Goal: Task Accomplishment & Management: Complete application form

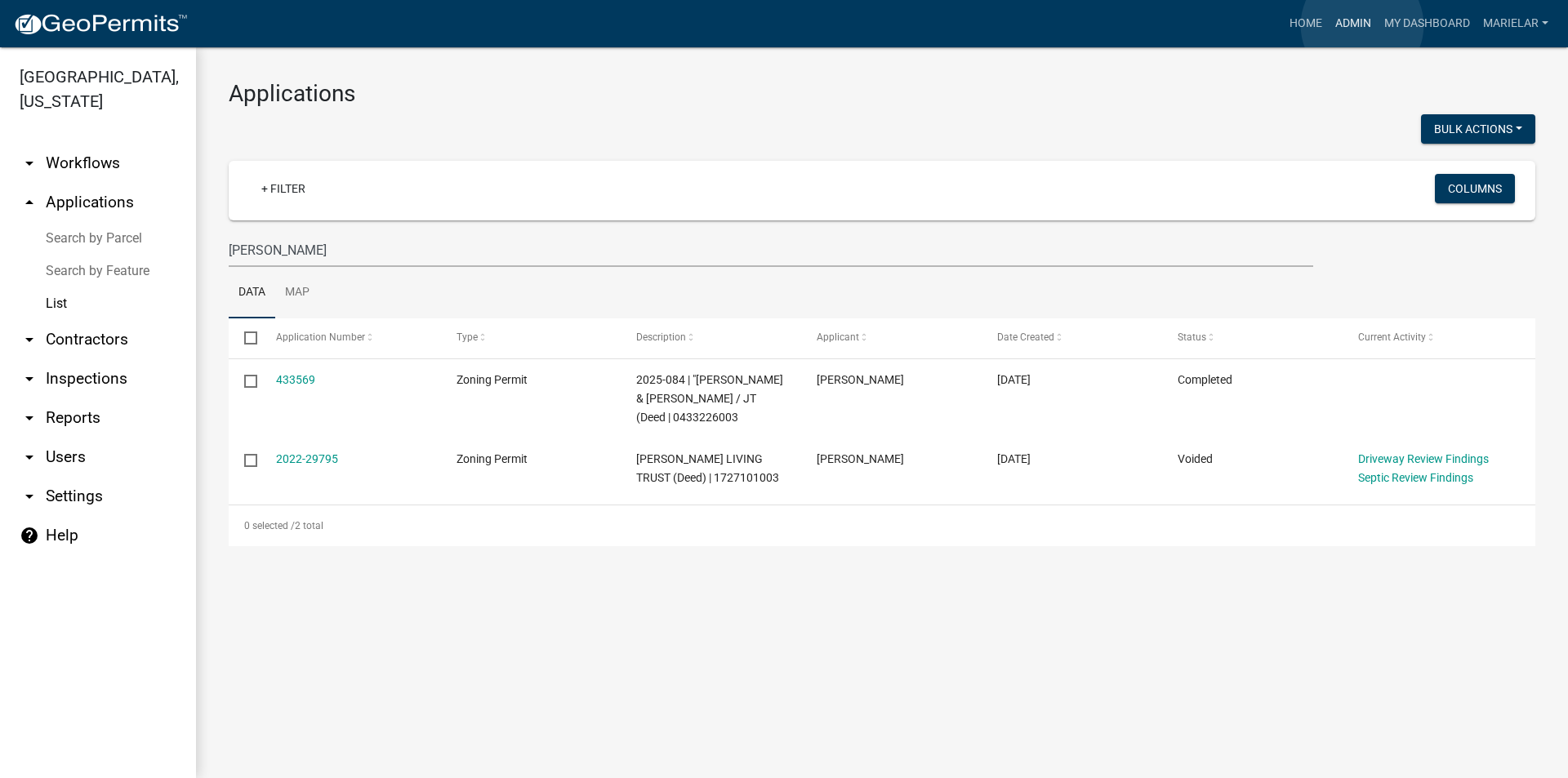
click at [1362, 25] on link "Admin" at bounding box center [1353, 23] width 49 height 31
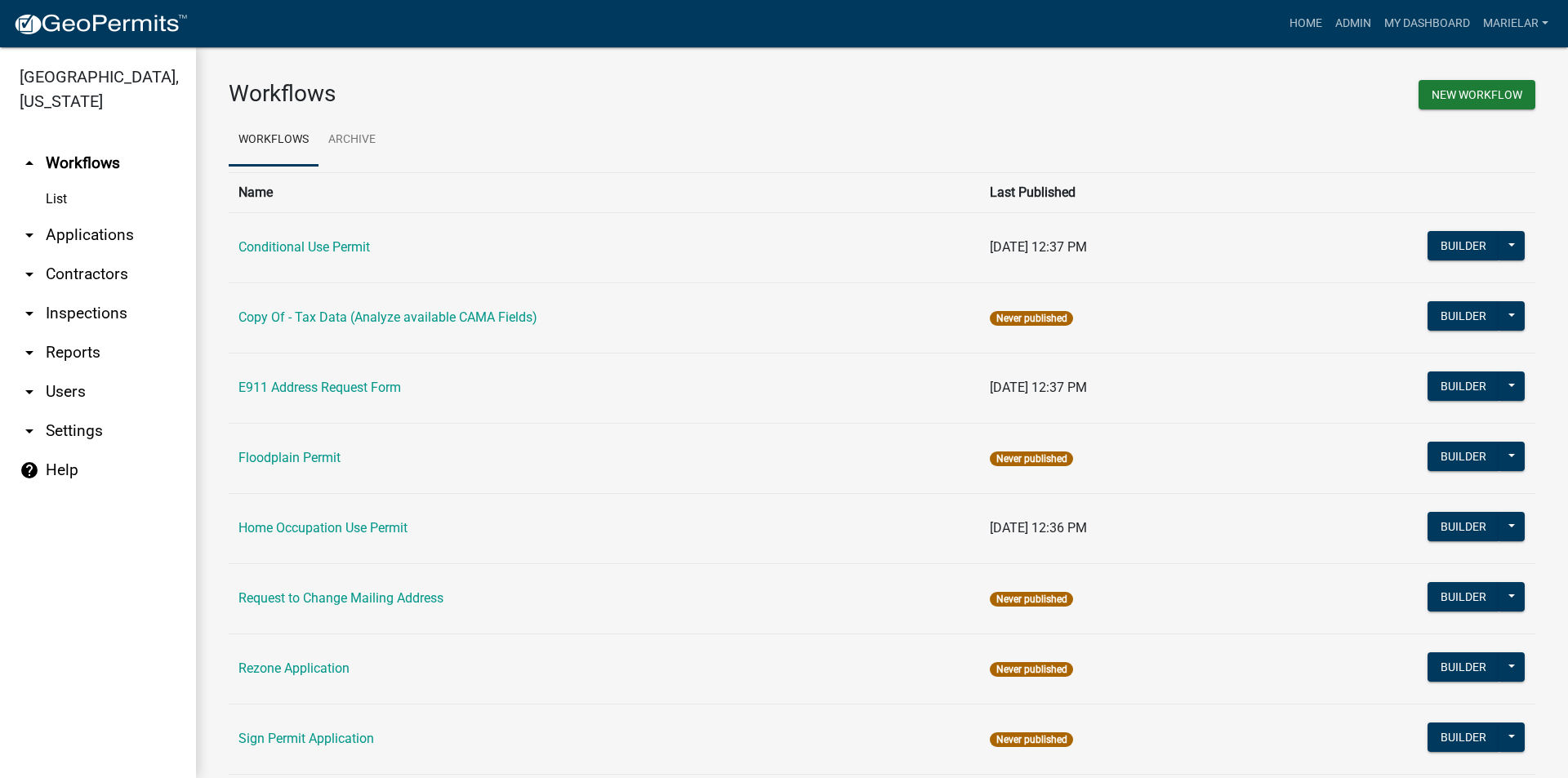
click at [28, 225] on icon "arrow_drop_down" at bounding box center [29, 235] width 20 height 20
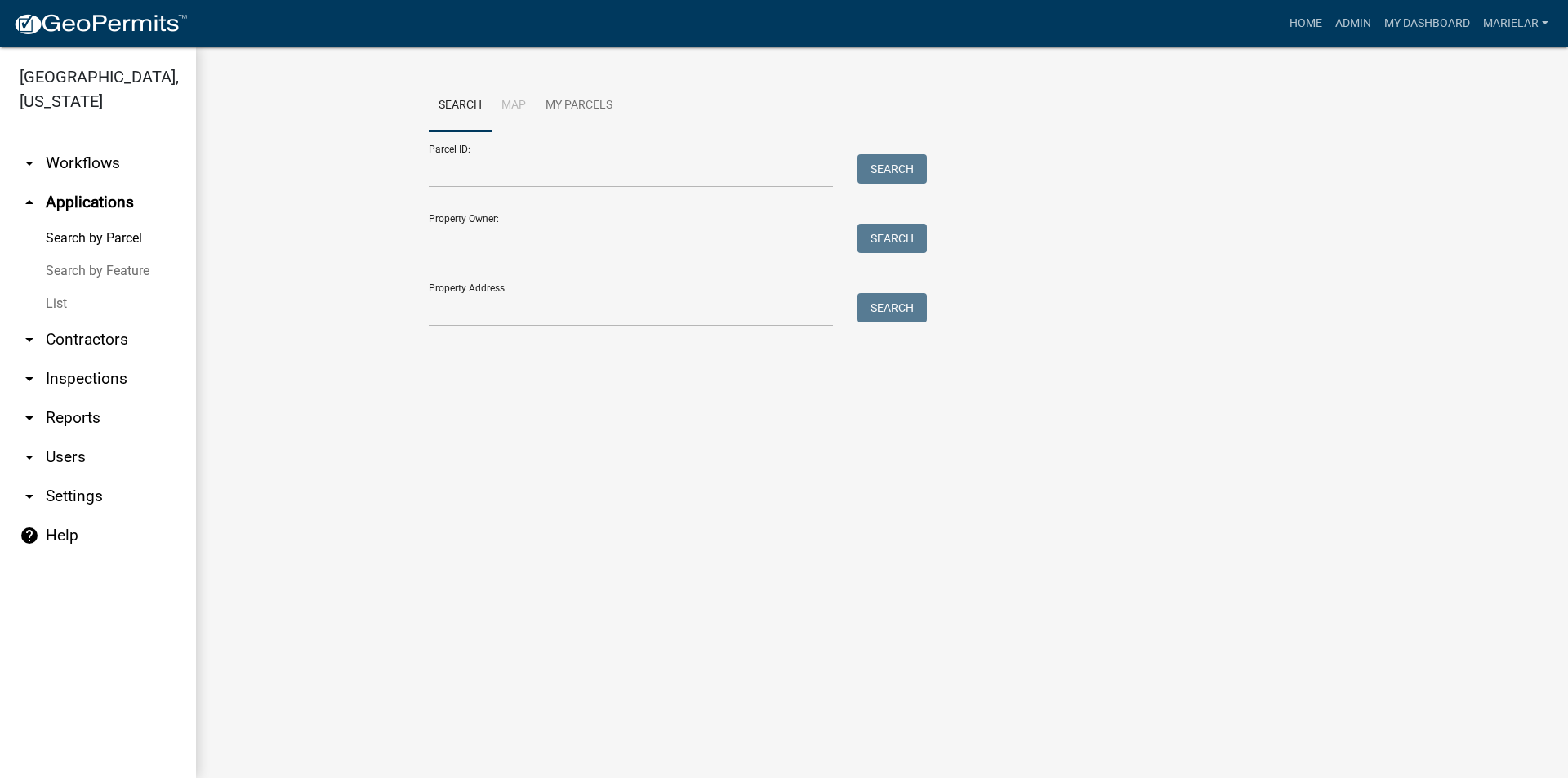
click at [58, 288] on link "List" at bounding box center [98, 304] width 196 height 33
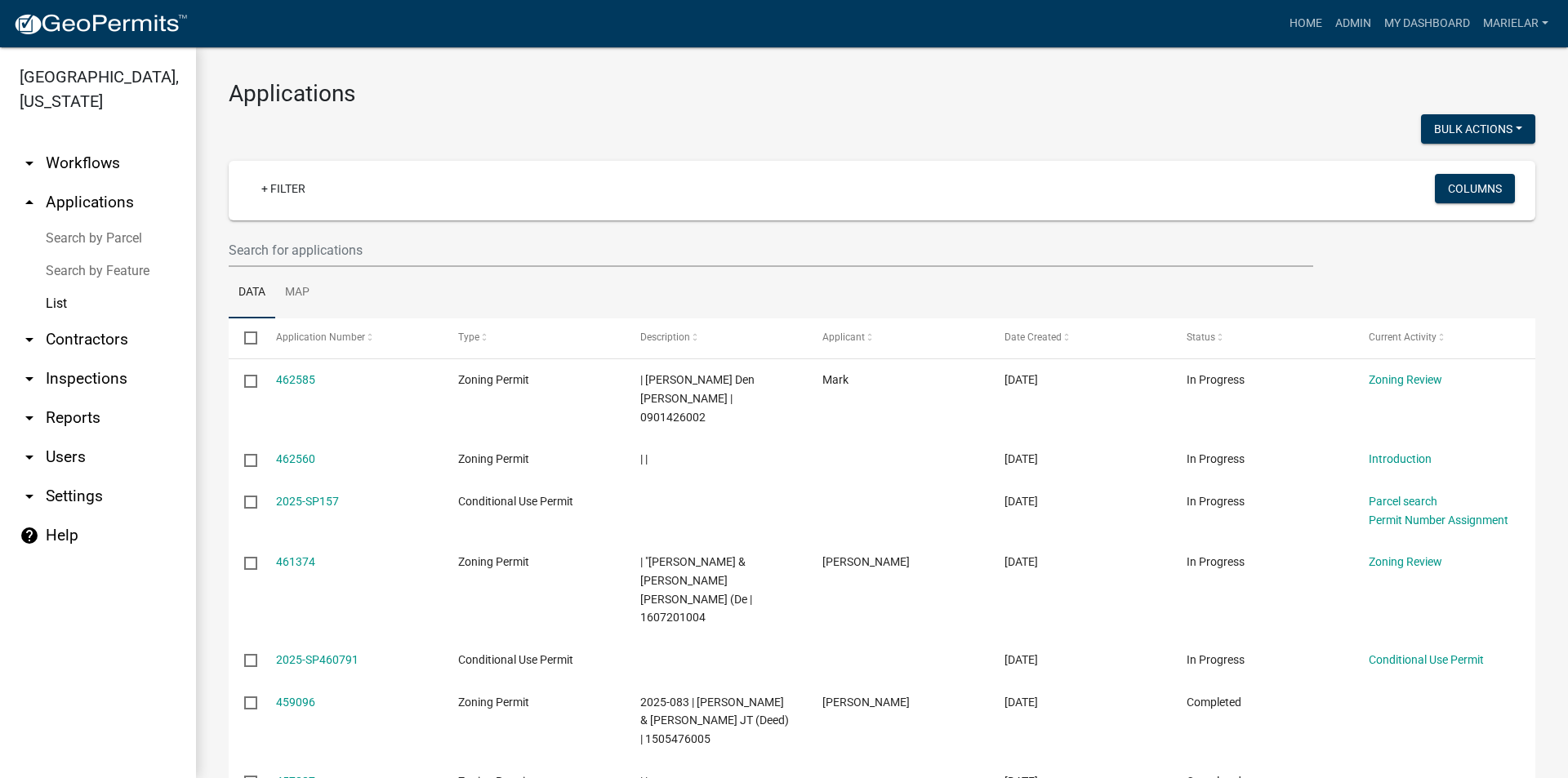
drag, startPoint x: 58, startPoint y: 275, endPoint x: 775, endPoint y: 88, distance: 741.0
click at [775, 88] on h3 "Applications" at bounding box center [882, 94] width 1307 height 28
click at [1360, 16] on link "Admin" at bounding box center [1353, 23] width 49 height 31
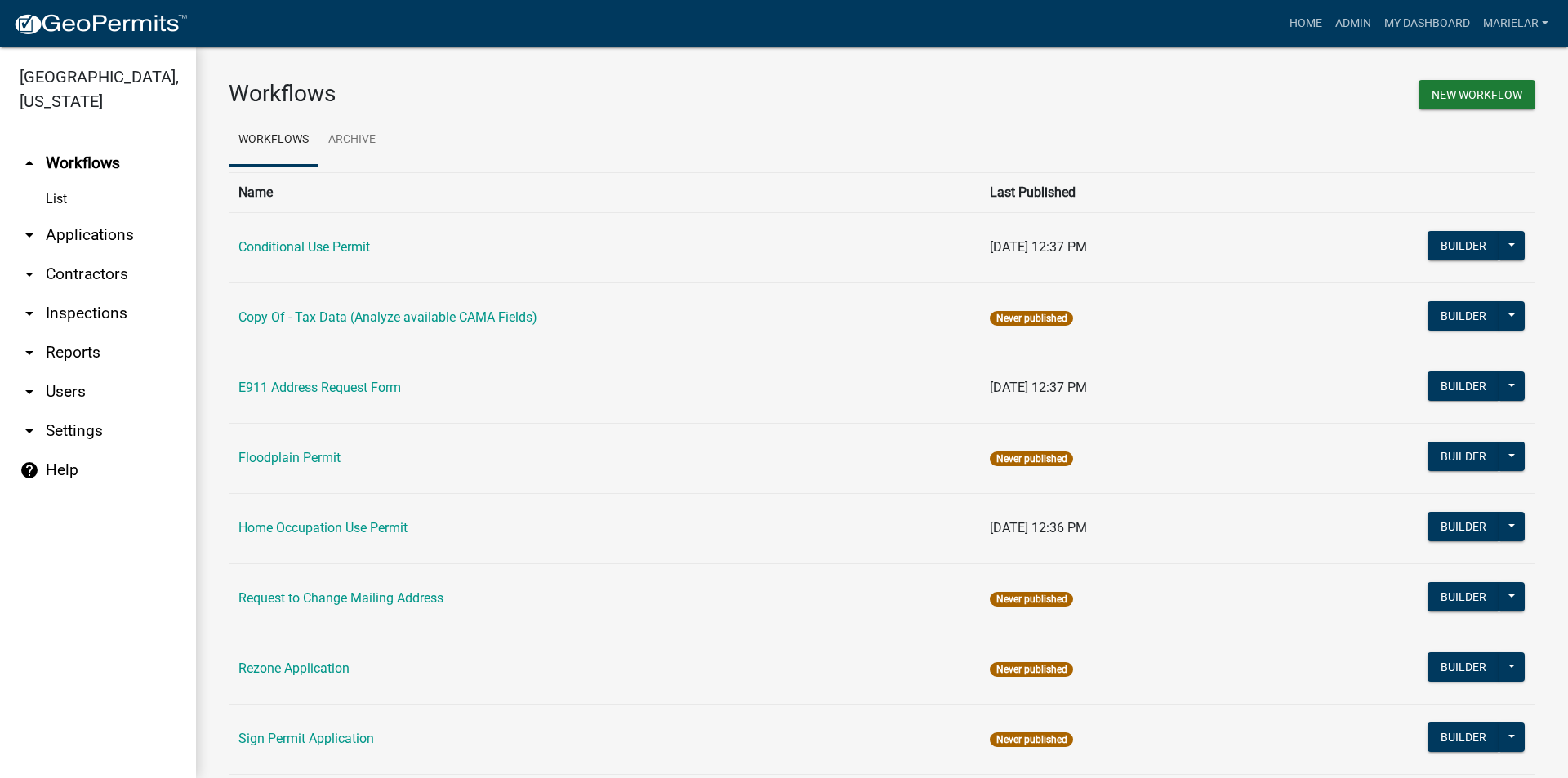
click at [37, 225] on icon "arrow_drop_down" at bounding box center [29, 235] width 20 height 20
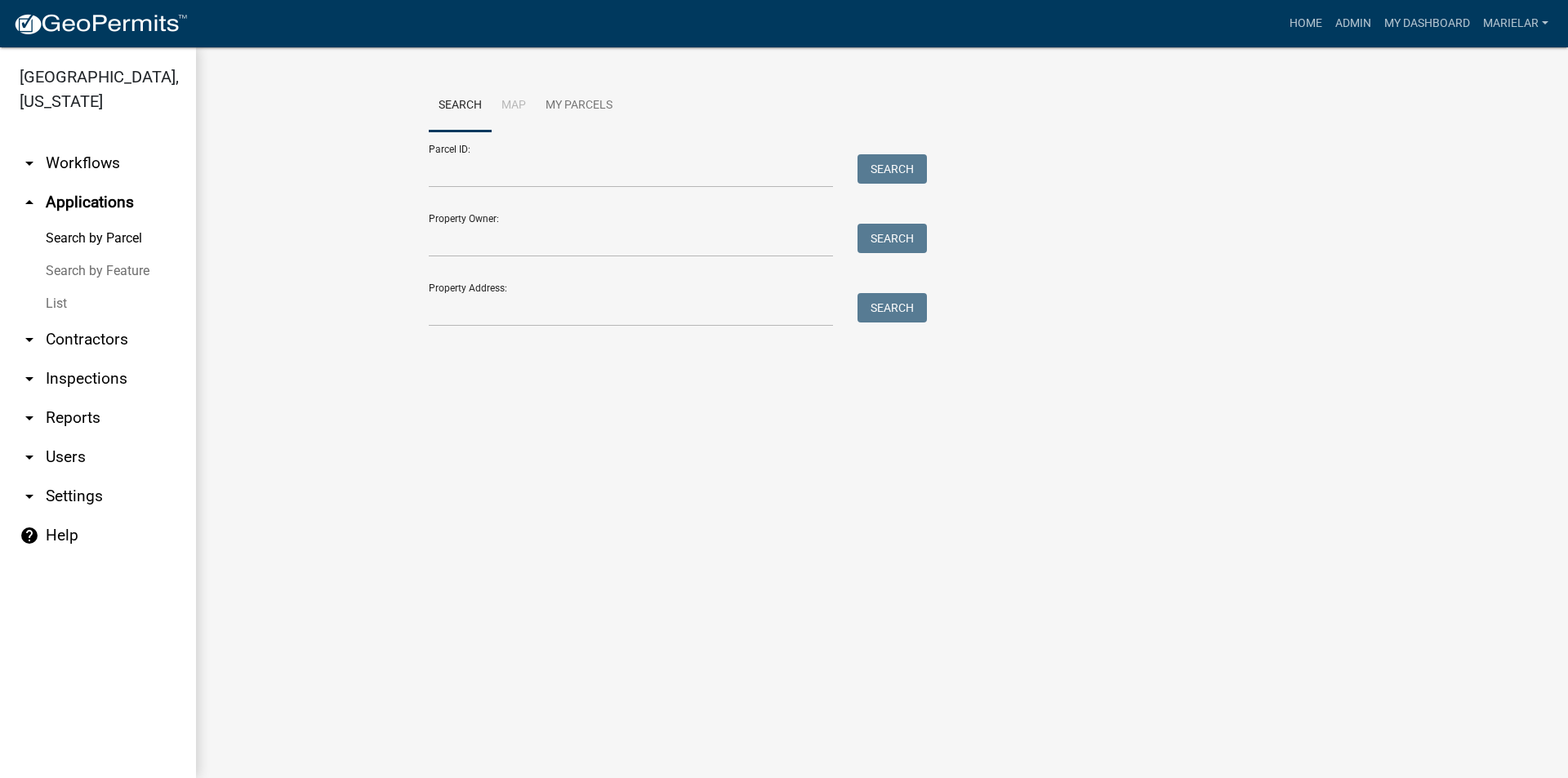
click at [59, 288] on link "List" at bounding box center [98, 304] width 196 height 33
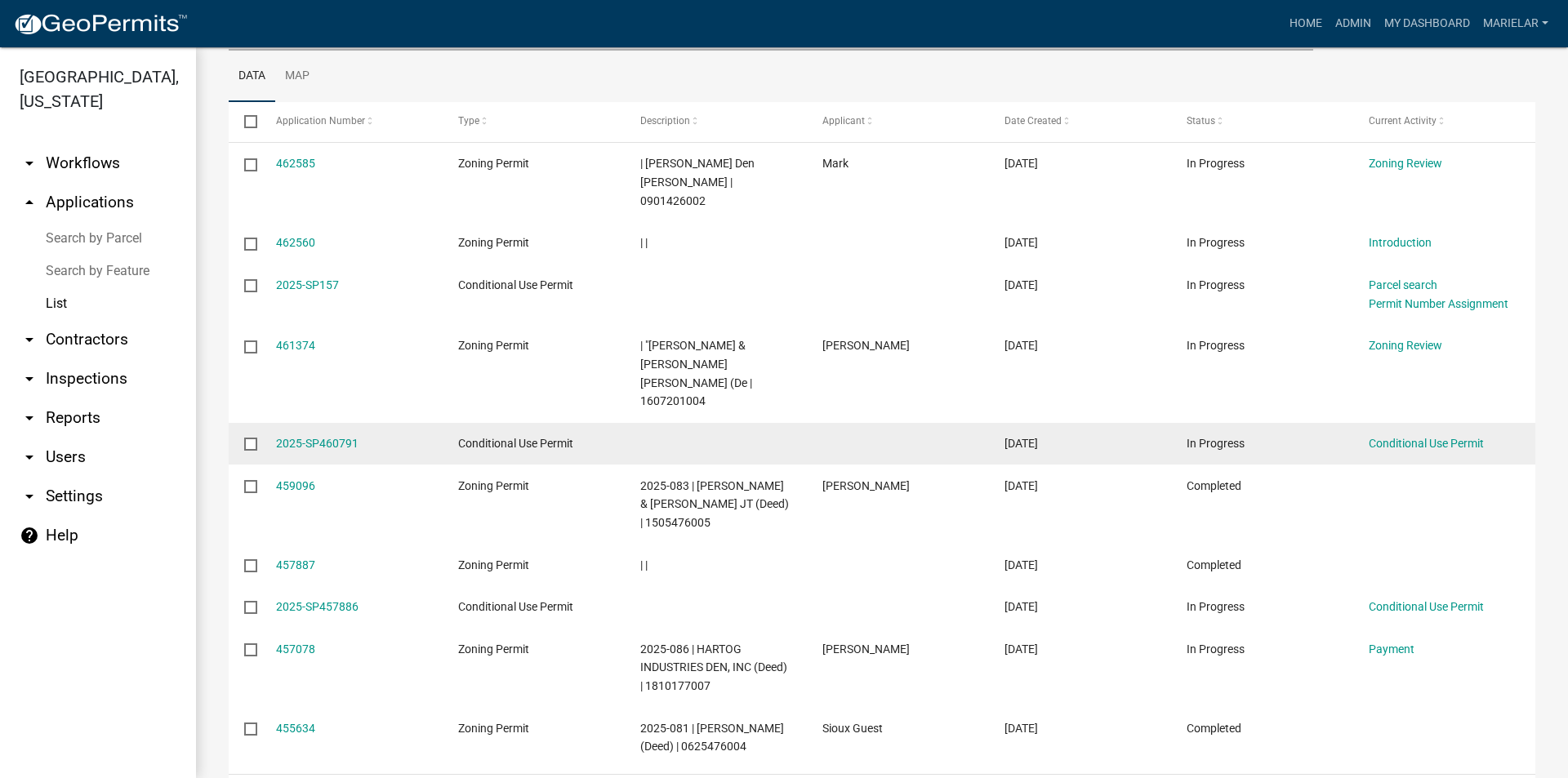
scroll to position [326, 0]
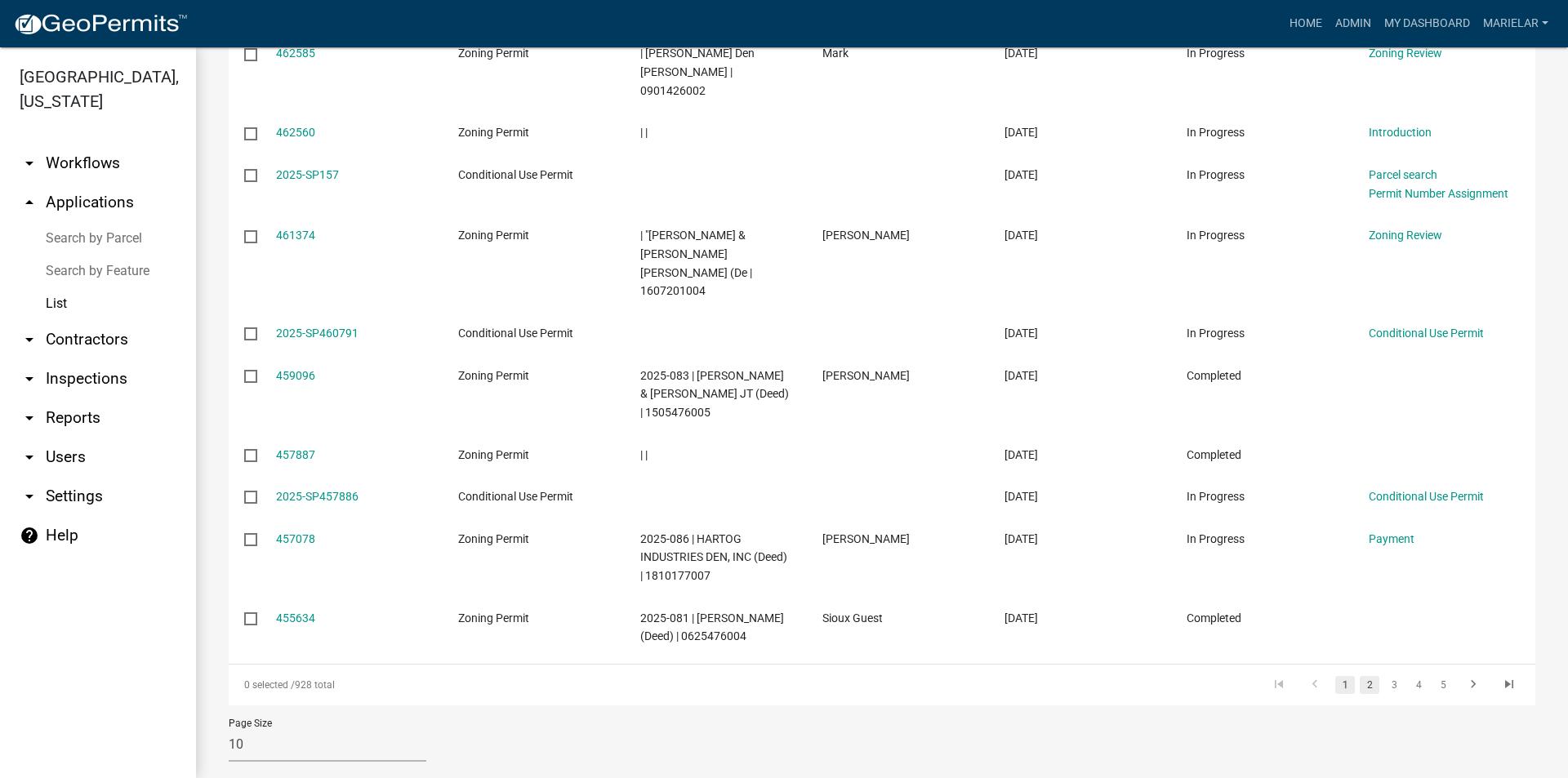
click at [1362, 676] on link "2" at bounding box center [1369, 685] width 20 height 18
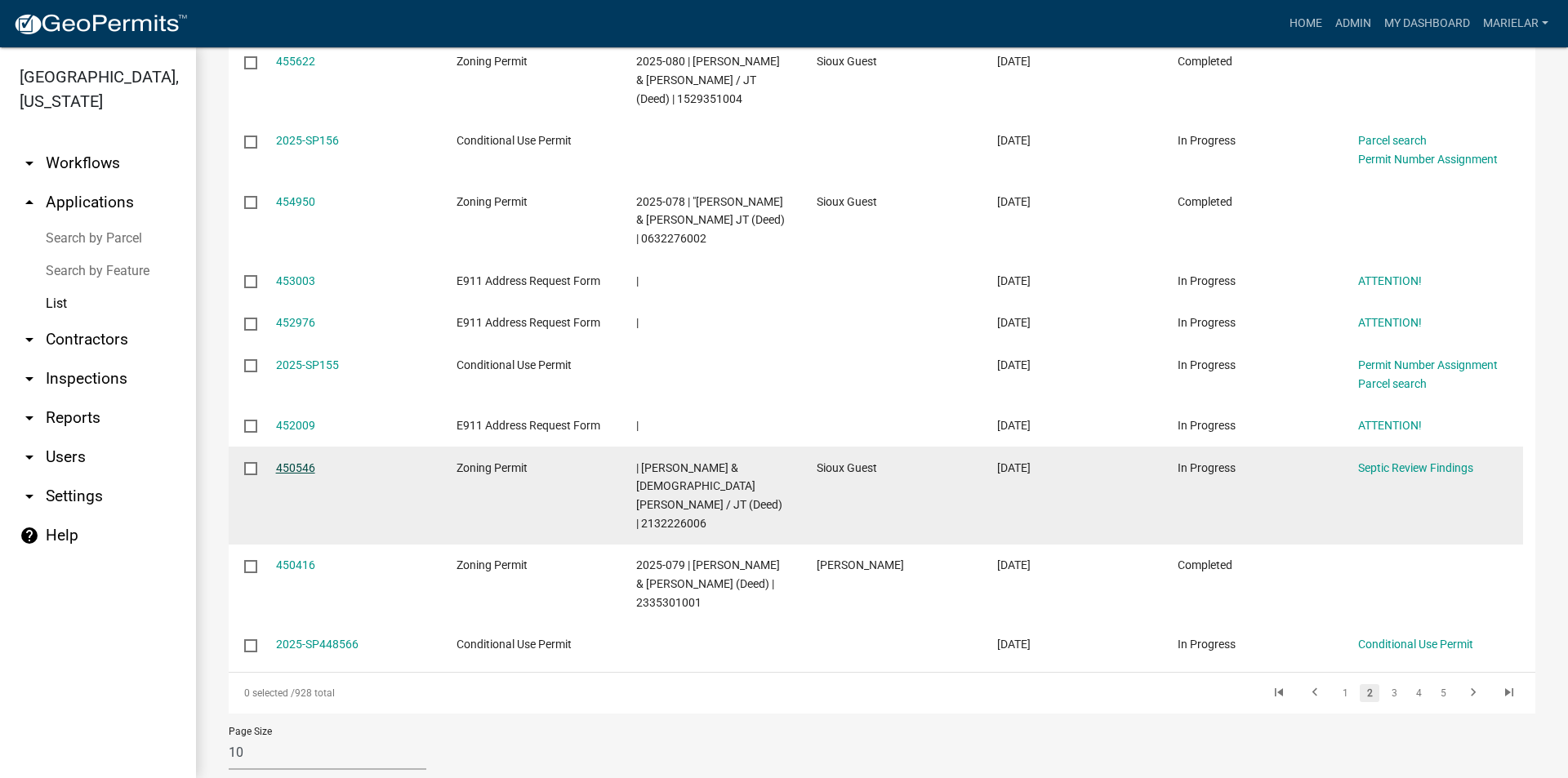
click at [309, 467] on link "450546" at bounding box center [295, 467] width 39 height 13
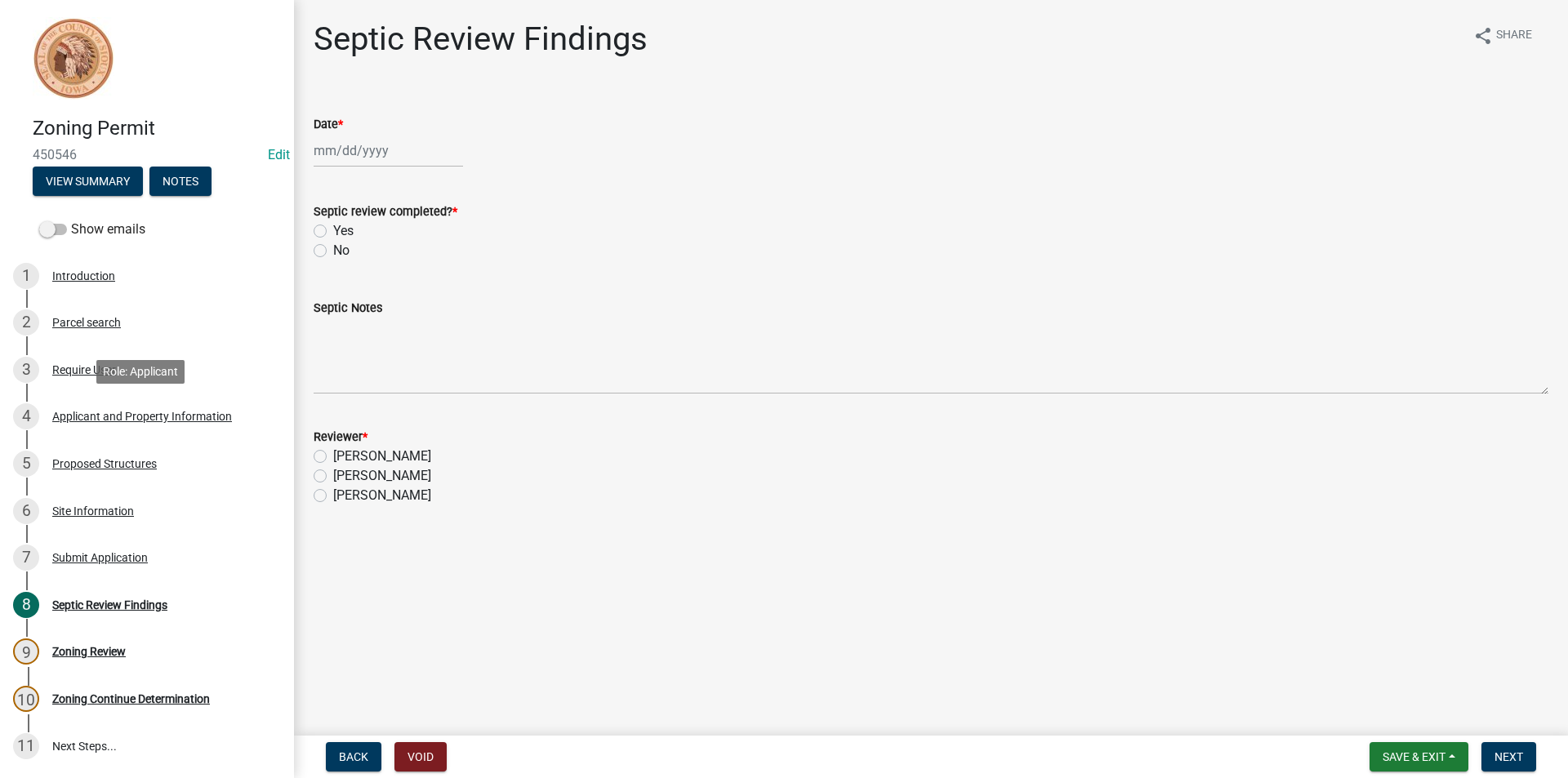
click at [151, 425] on div "4 Applicant and Property Information" at bounding box center [140, 416] width 255 height 26
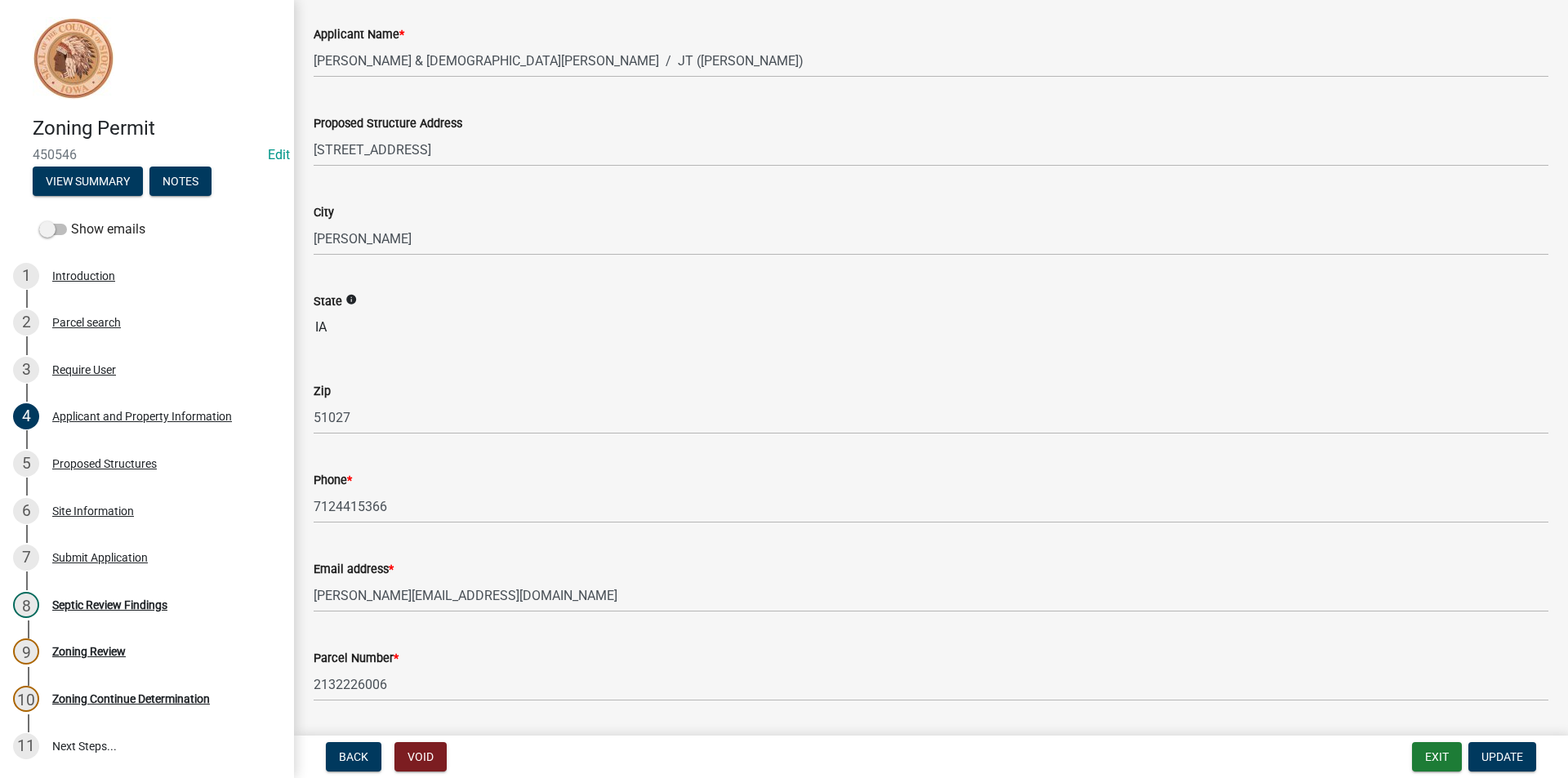
scroll to position [245, 0]
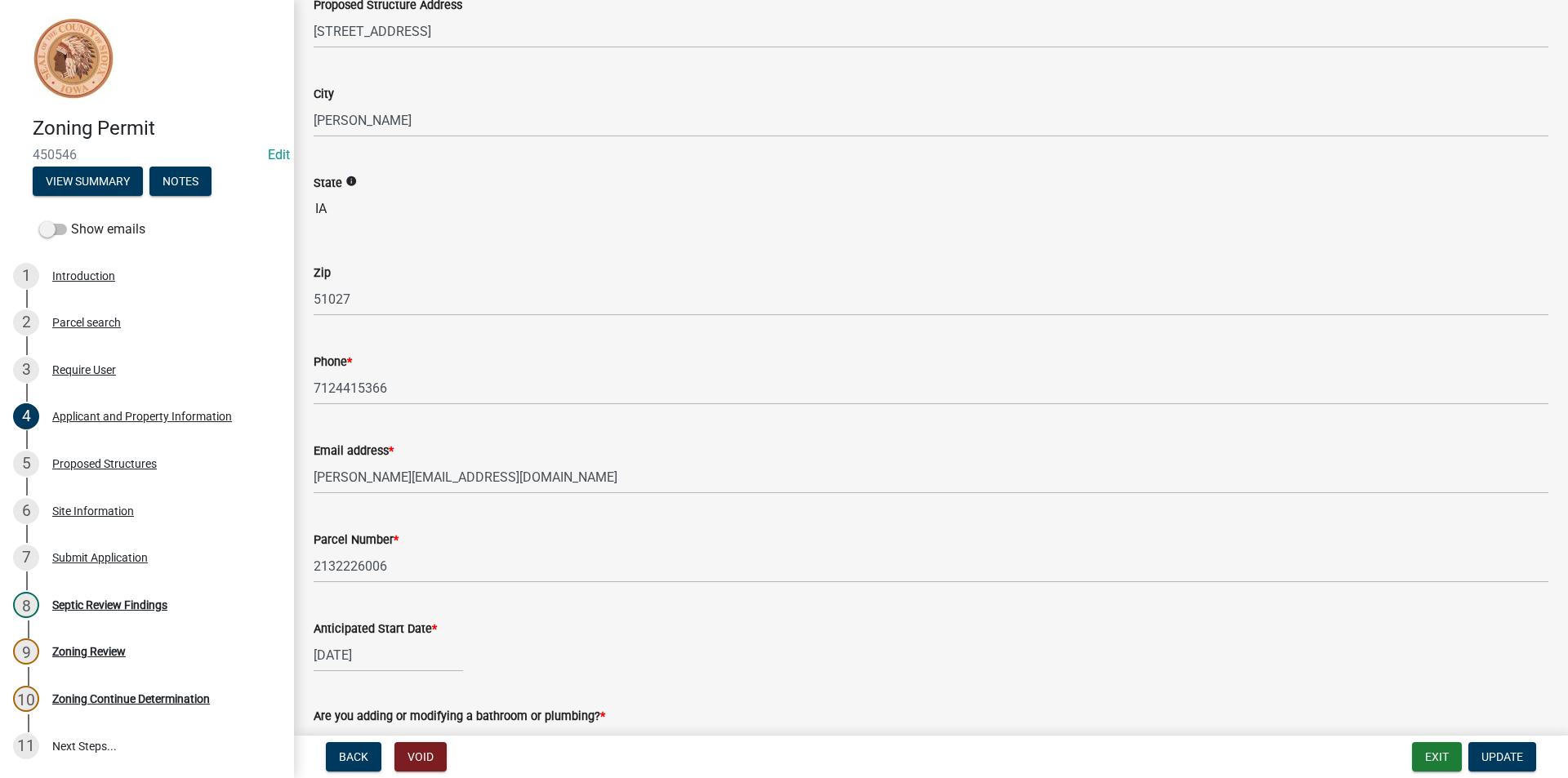
click at [84, 606] on div "Septic Review Findings" at bounding box center [110, 604] width 115 height 11
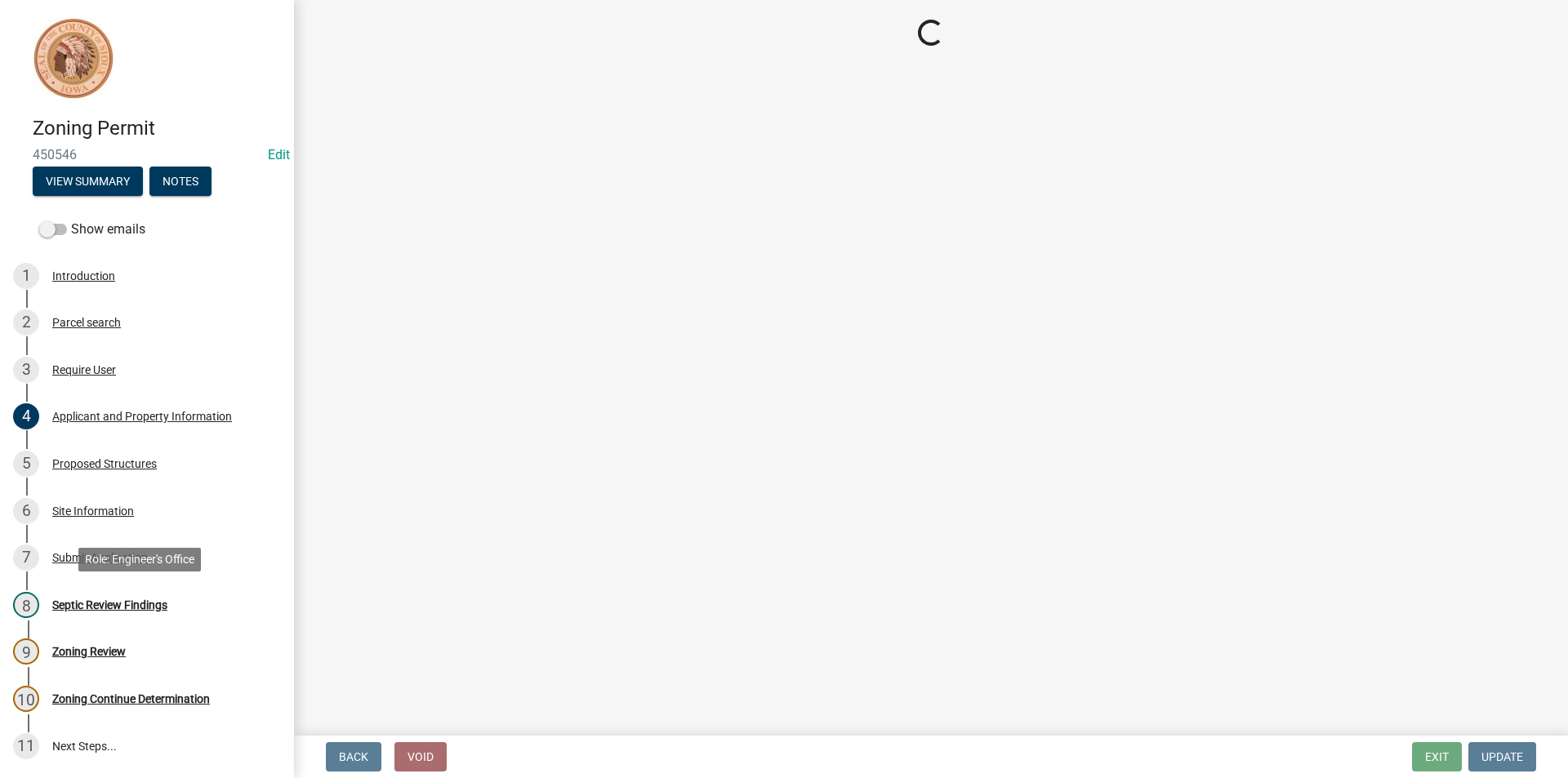
scroll to position [0, 0]
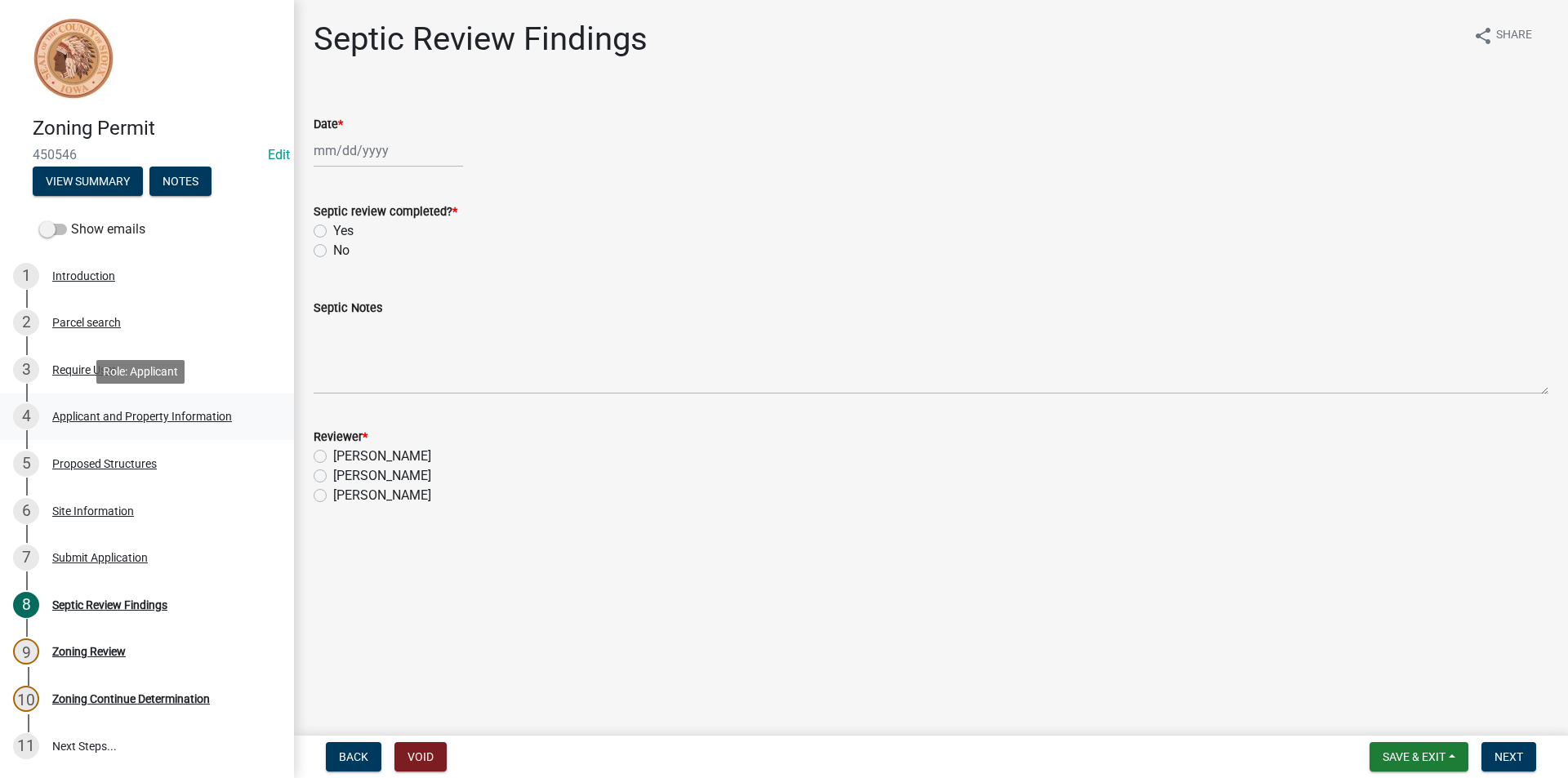
click at [149, 423] on div "4 Applicant and Property Information" at bounding box center [140, 416] width 255 height 26
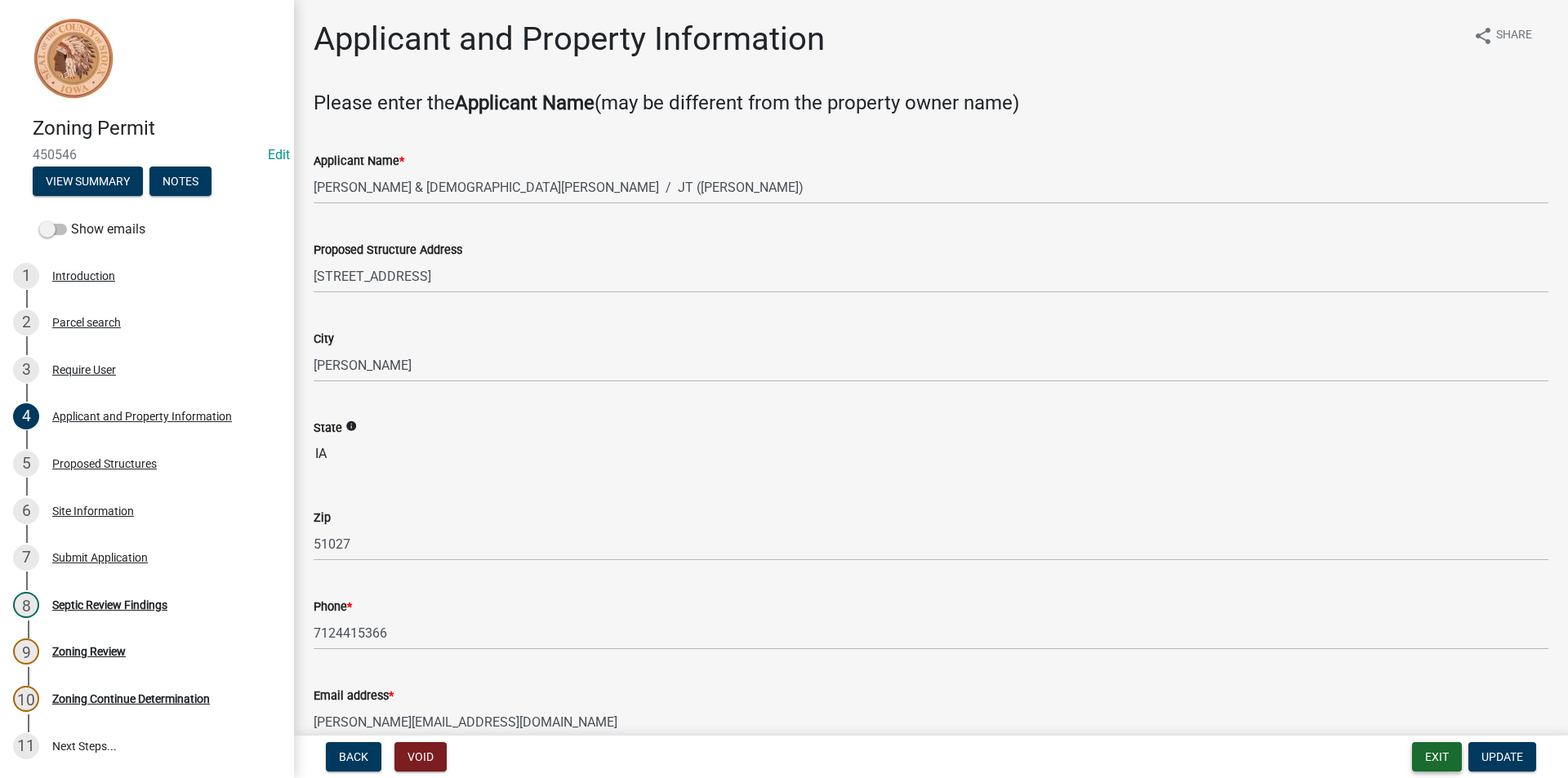
click at [1432, 761] on button "Exit" at bounding box center [1438, 756] width 50 height 29
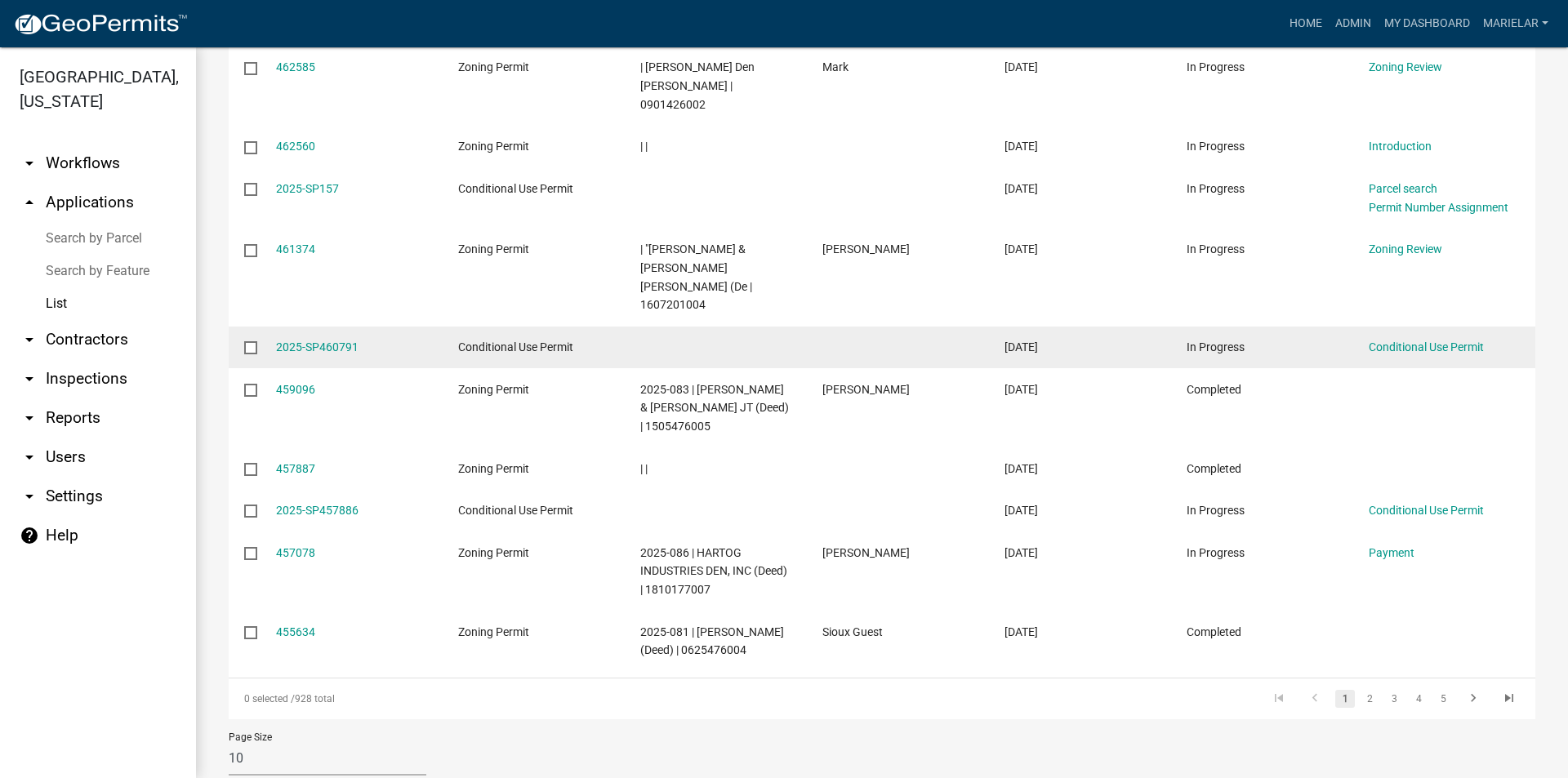
scroll to position [326, 0]
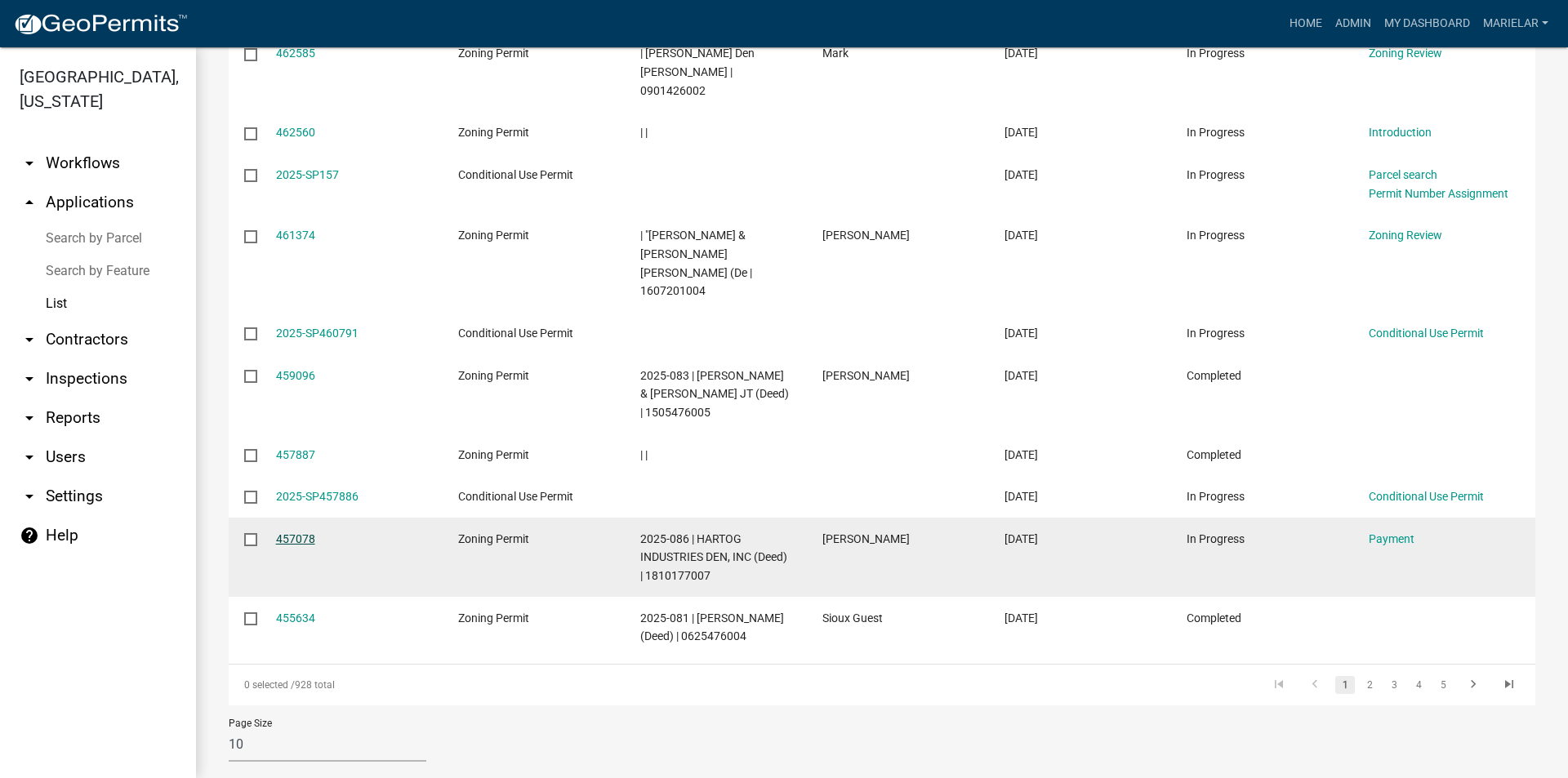
click at [295, 532] on link "457078" at bounding box center [295, 538] width 39 height 13
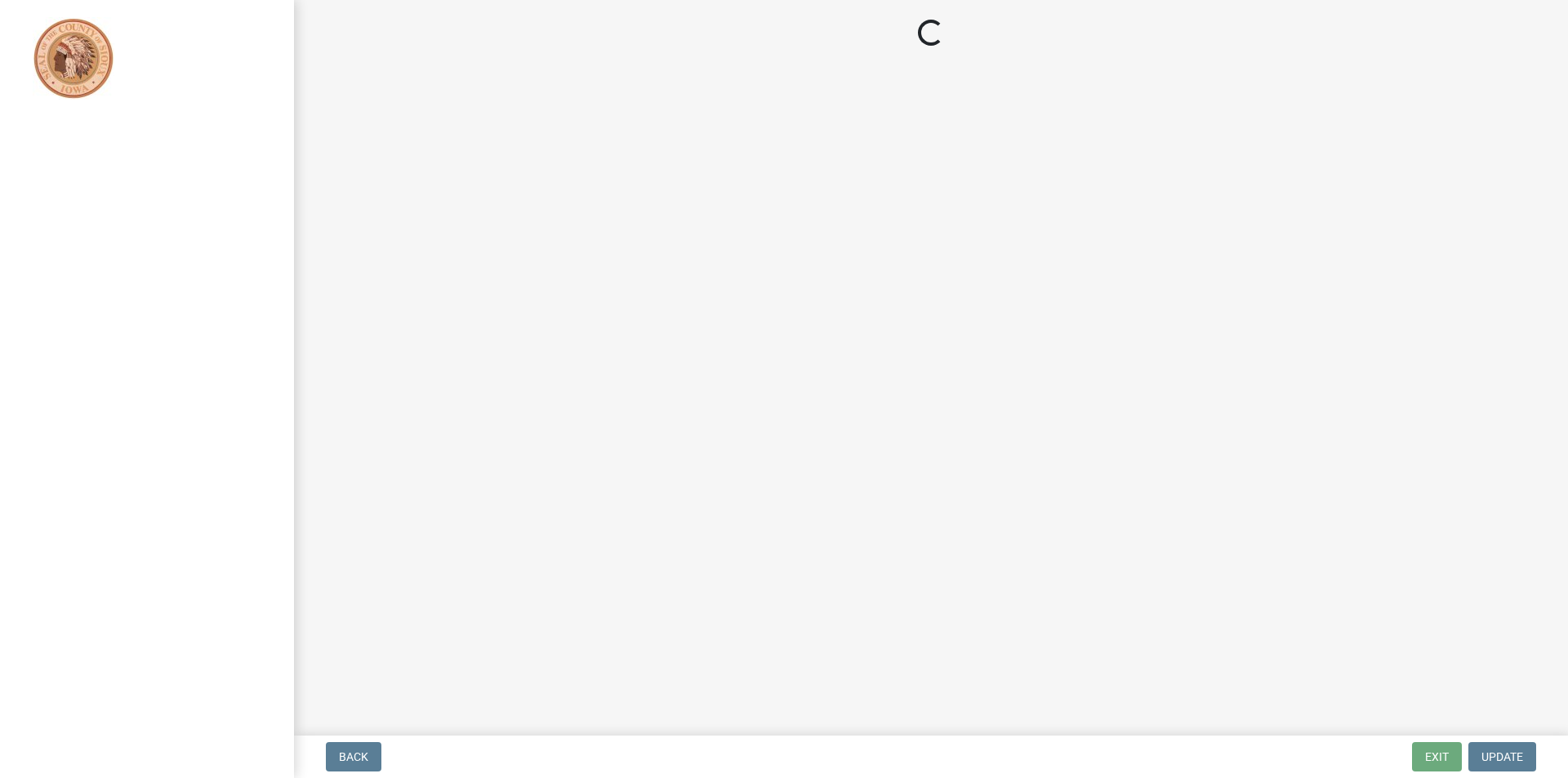
select select "3: 3"
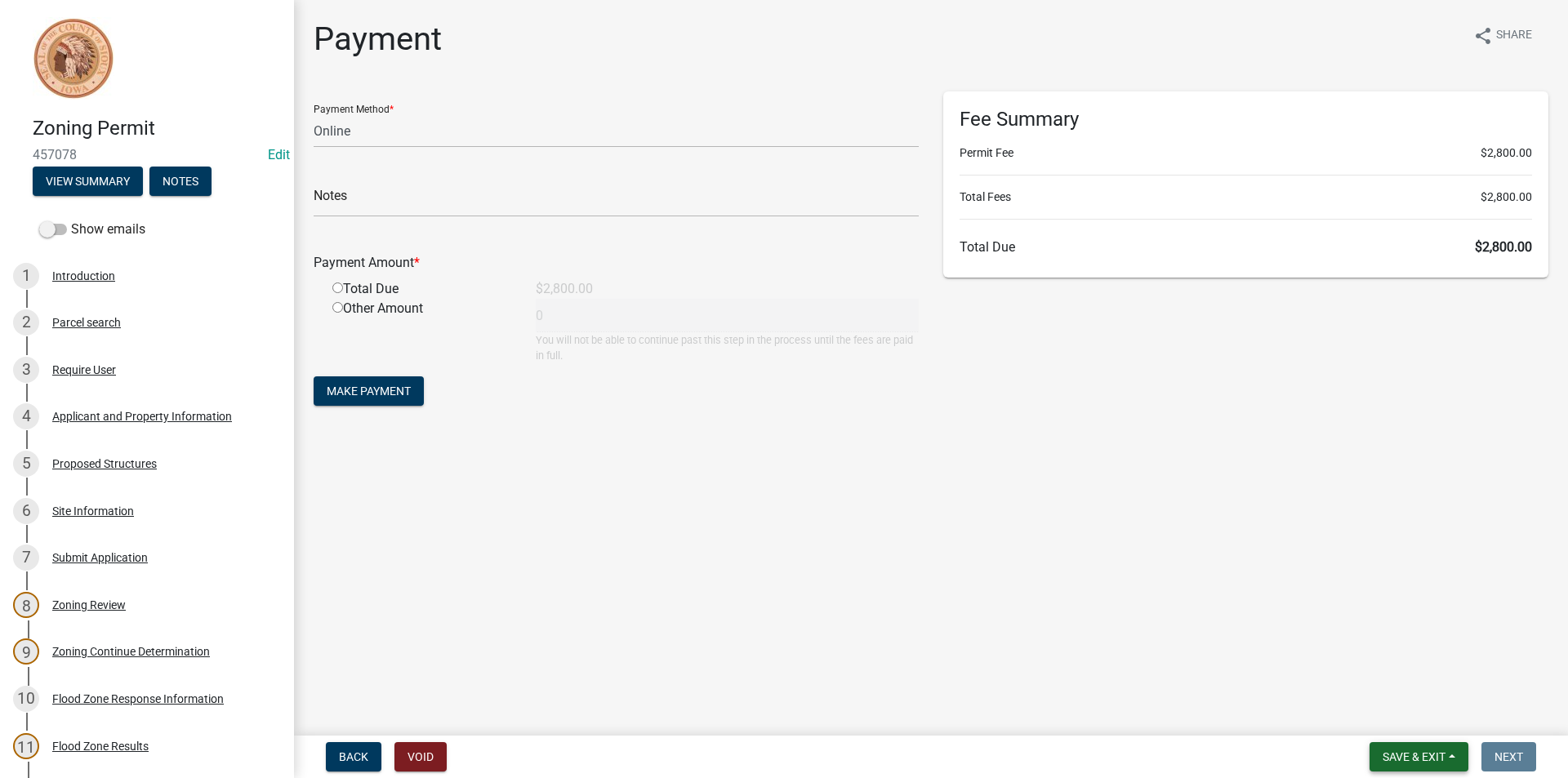
click at [1410, 749] on button "Save & Exit" at bounding box center [1419, 756] width 98 height 29
click at [1406, 728] on button "Save & Exit" at bounding box center [1403, 714] width 130 height 39
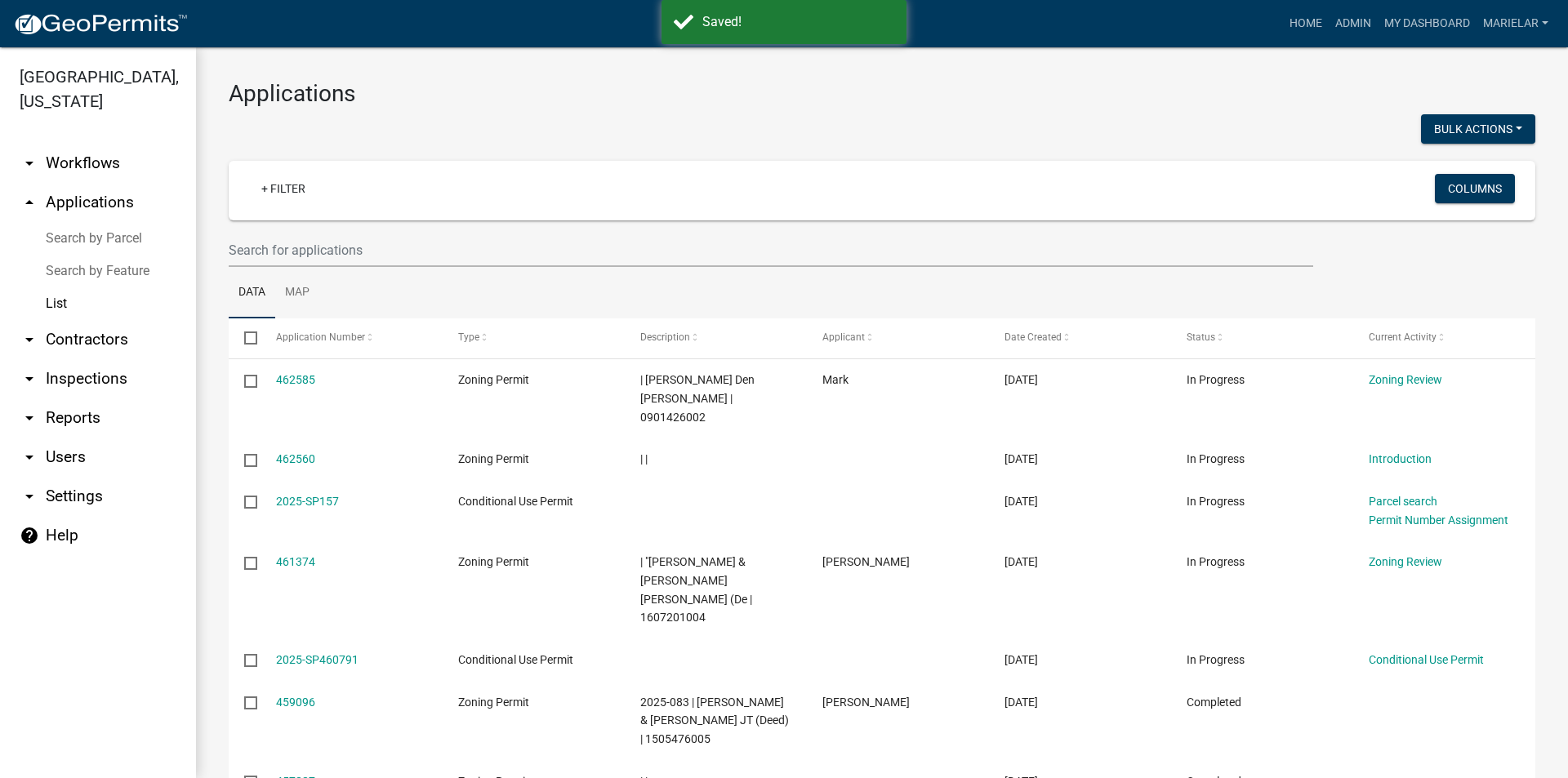
click at [587, 136] on div at bounding box center [549, 130] width 666 height 34
drag, startPoint x: 480, startPoint y: 8, endPoint x: 1362, endPoint y: 21, distance: 882.1
click at [1362, 21] on link "Admin" at bounding box center [1353, 23] width 49 height 31
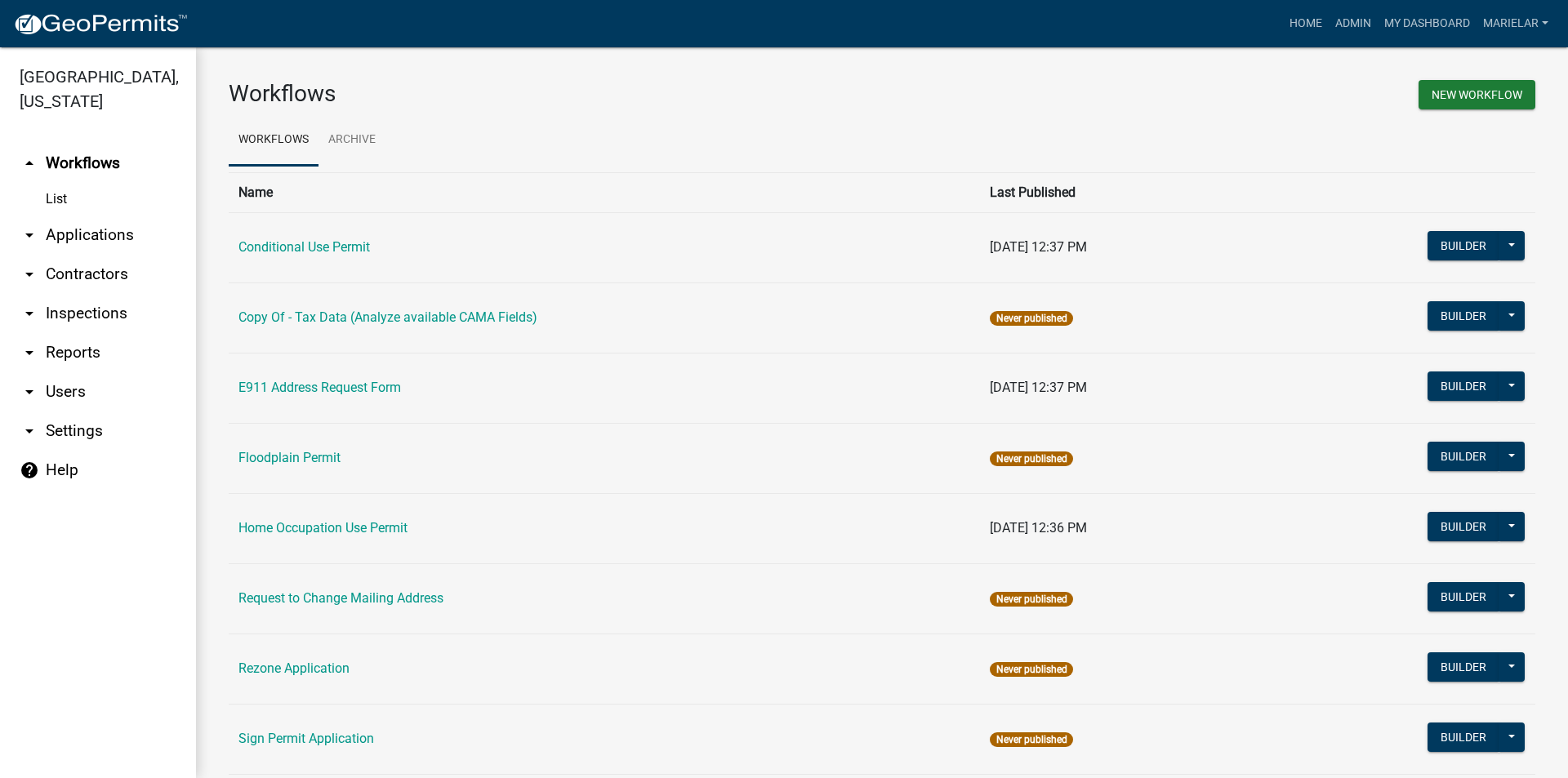
click at [29, 225] on icon "arrow_drop_down" at bounding box center [29, 235] width 20 height 20
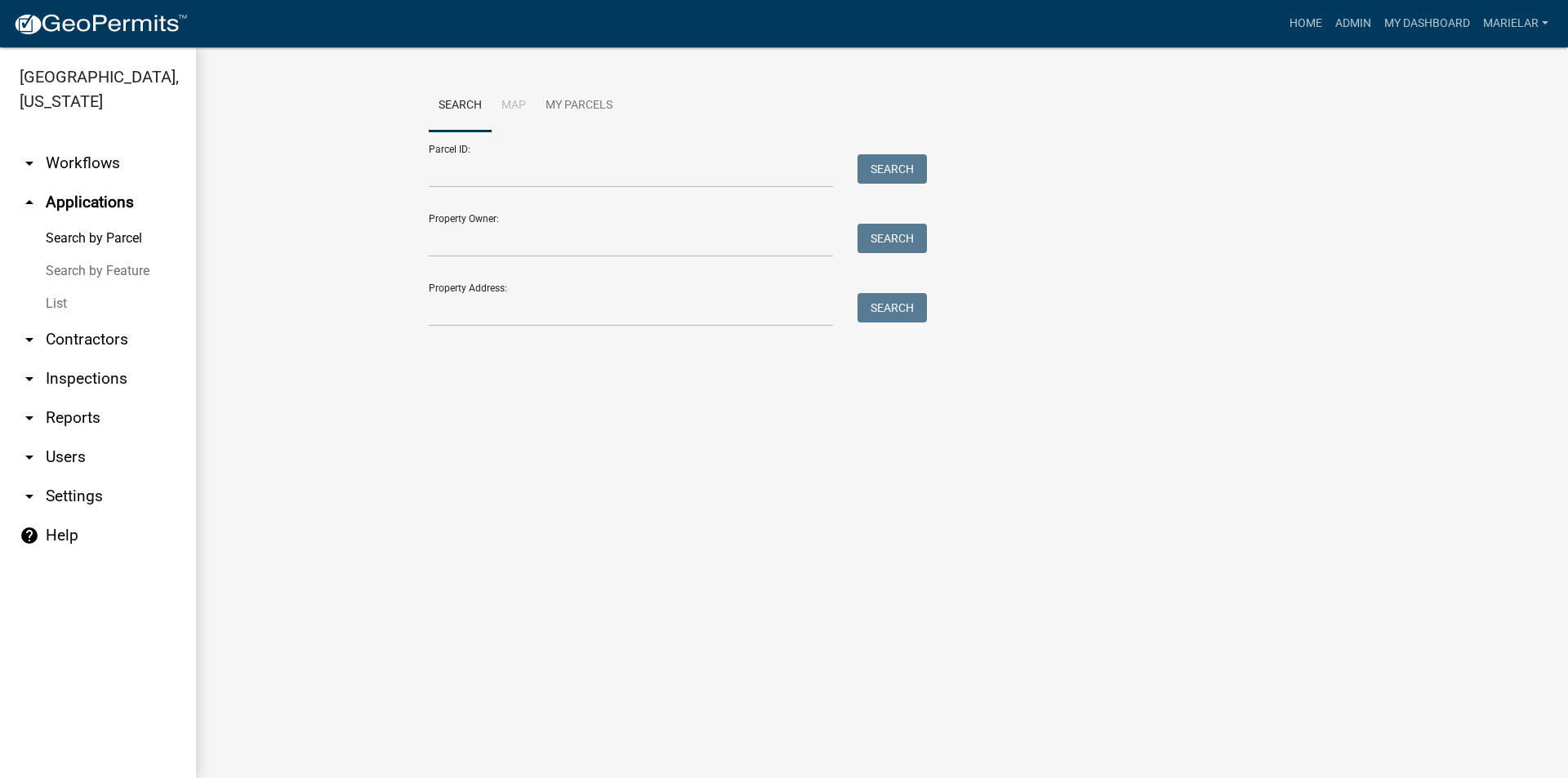
click at [68, 288] on link "List" at bounding box center [98, 304] width 196 height 33
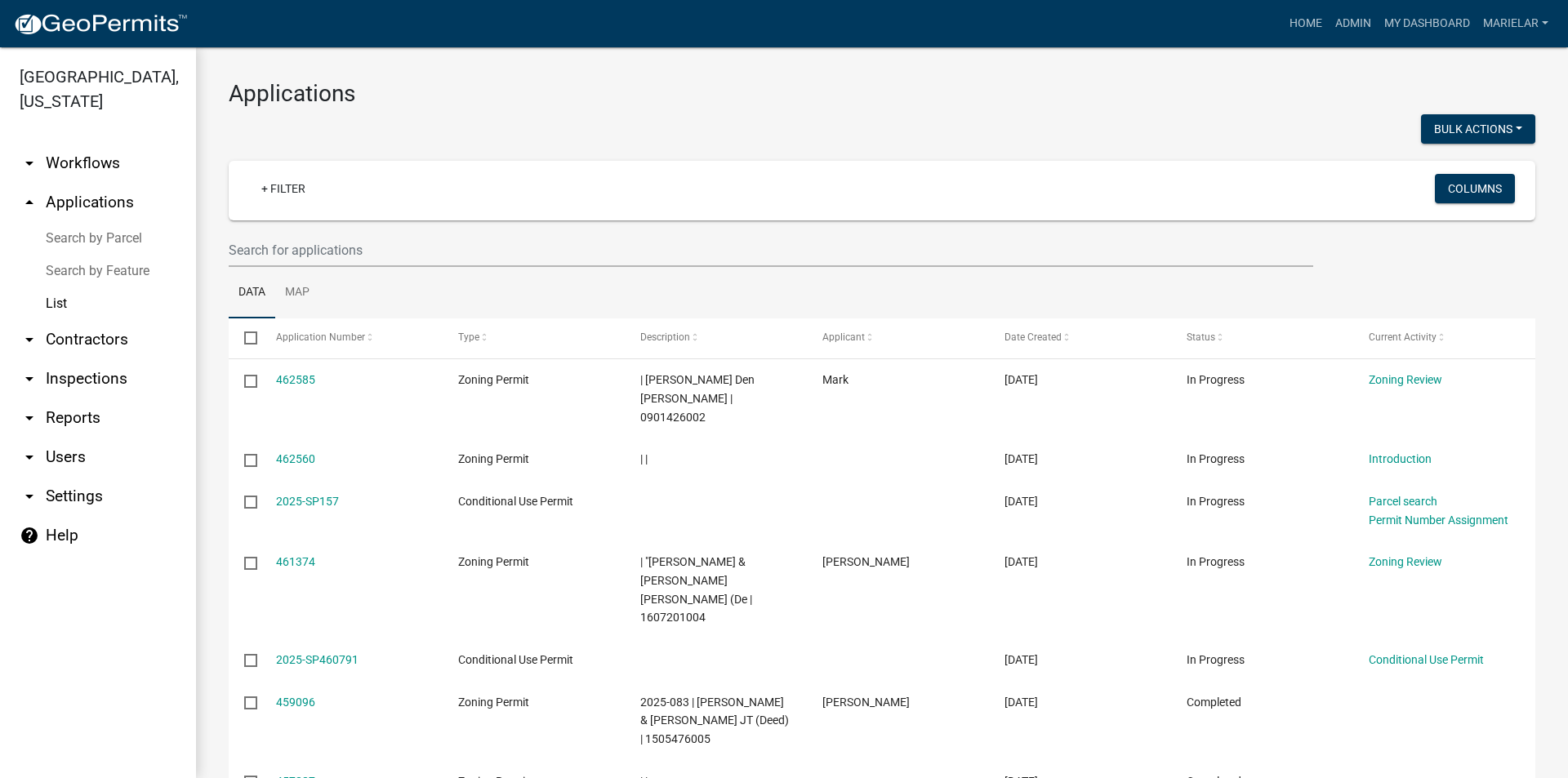
click at [672, 151] on div "Applications Bulk Actions Void + Filter Columns Data Map Select Application Num…" at bounding box center [882, 590] width 1372 height 1085
click at [503, 104] on h3 "Applications" at bounding box center [882, 94] width 1307 height 28
click at [668, 67] on div "Applications Bulk Actions Void + Filter Columns Data Map Select Application Num…" at bounding box center [882, 590] width 1372 height 1085
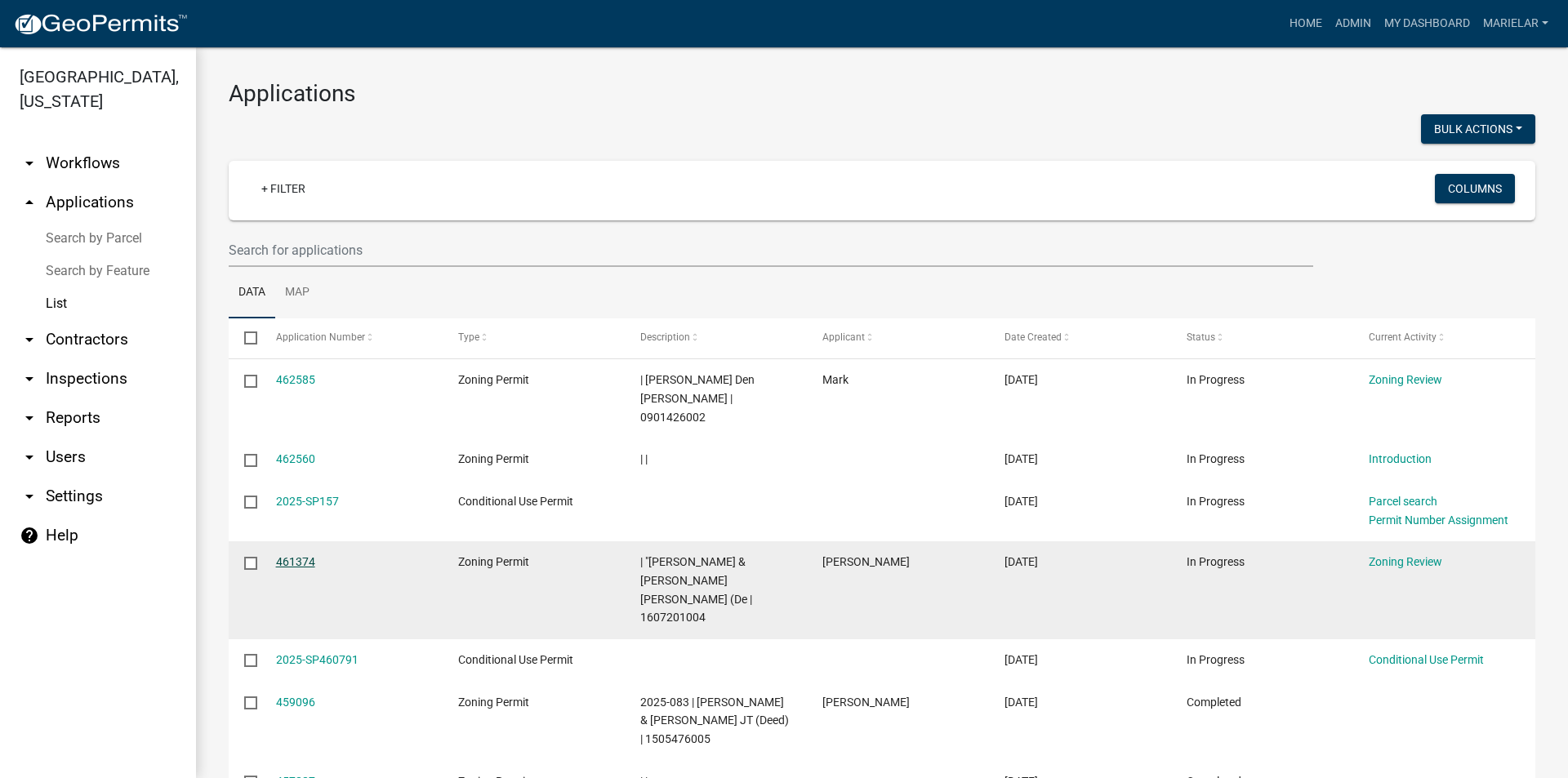
click at [293, 555] on link "461374" at bounding box center [295, 561] width 39 height 13
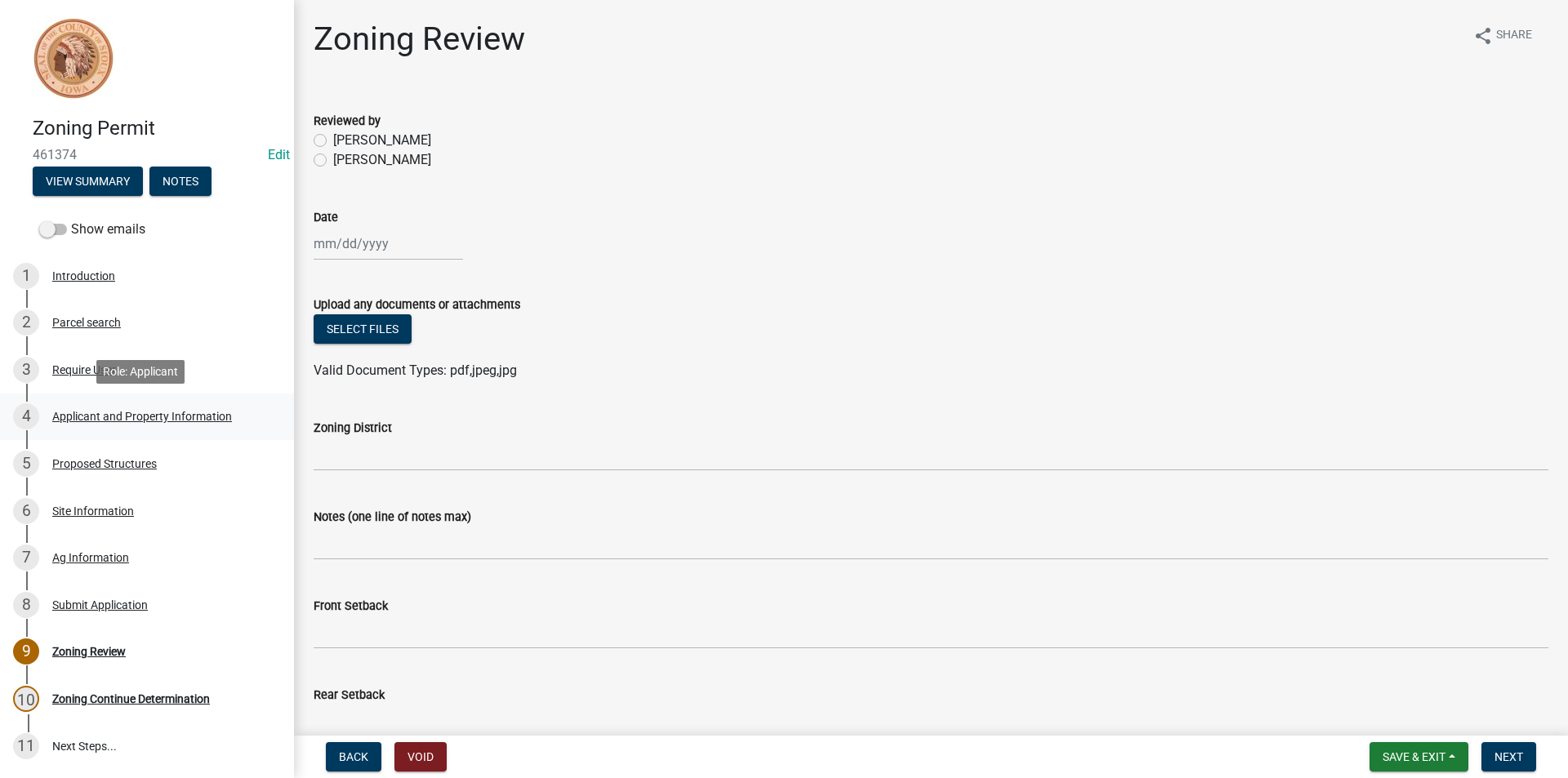
click at [174, 416] on div "Applicant and Property Information" at bounding box center [143, 416] width 180 height 11
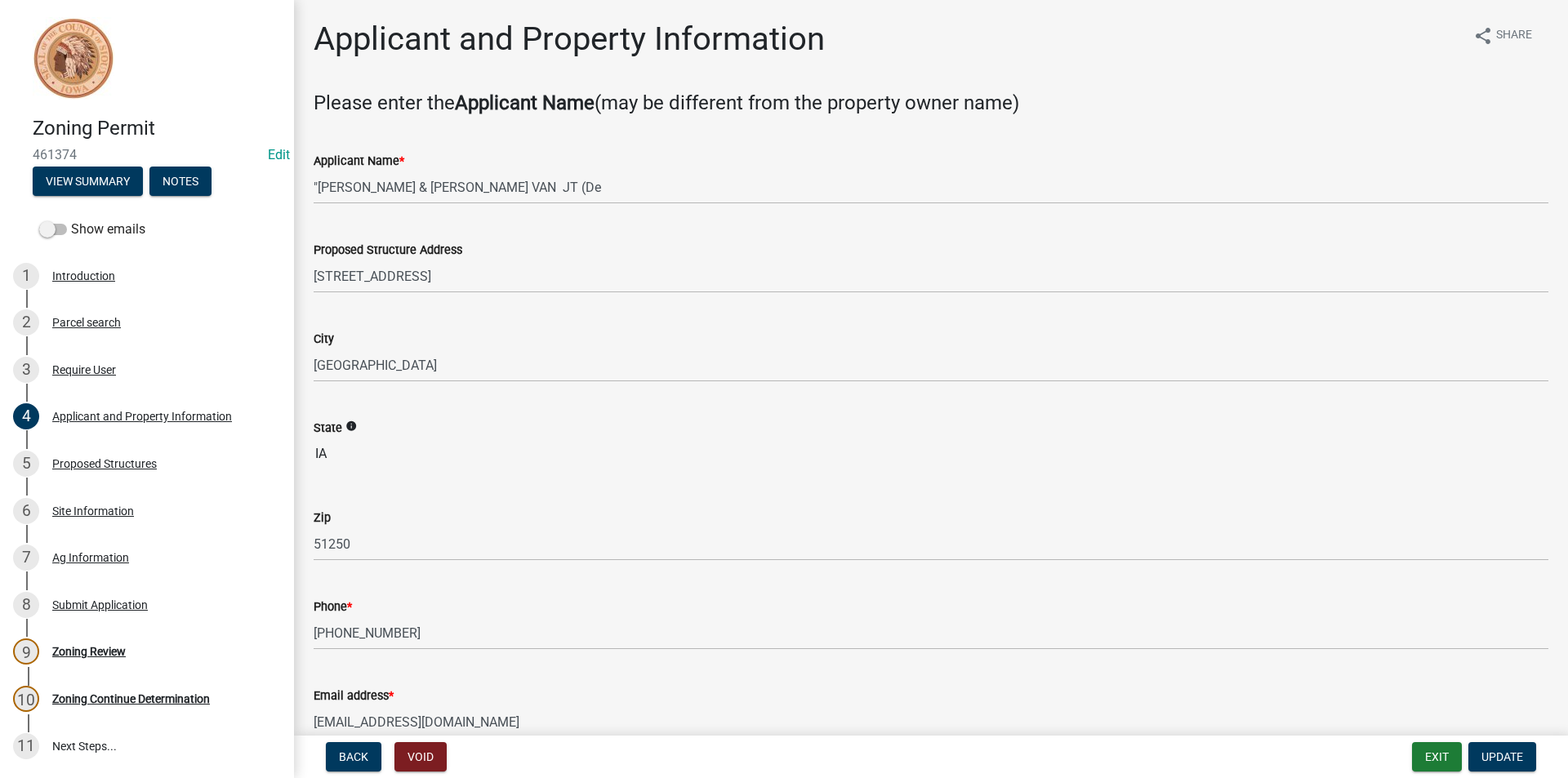
drag, startPoint x: 560, startPoint y: 487, endPoint x: 487, endPoint y: 472, distance: 74.5
click at [487, 472] on wm-data-entity-input "State info IA" at bounding box center [931, 440] width 1235 height 90
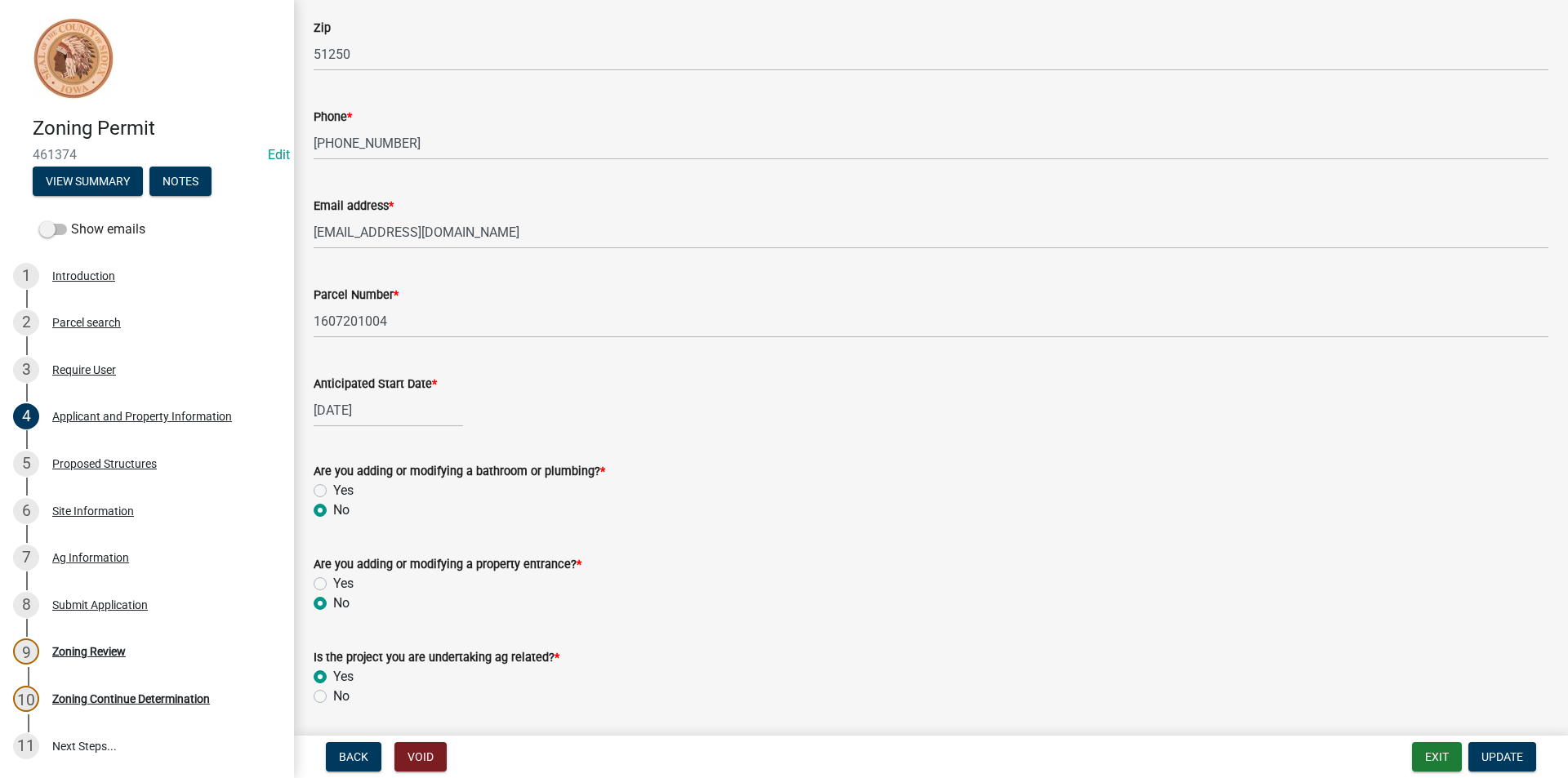
scroll to position [572, 0]
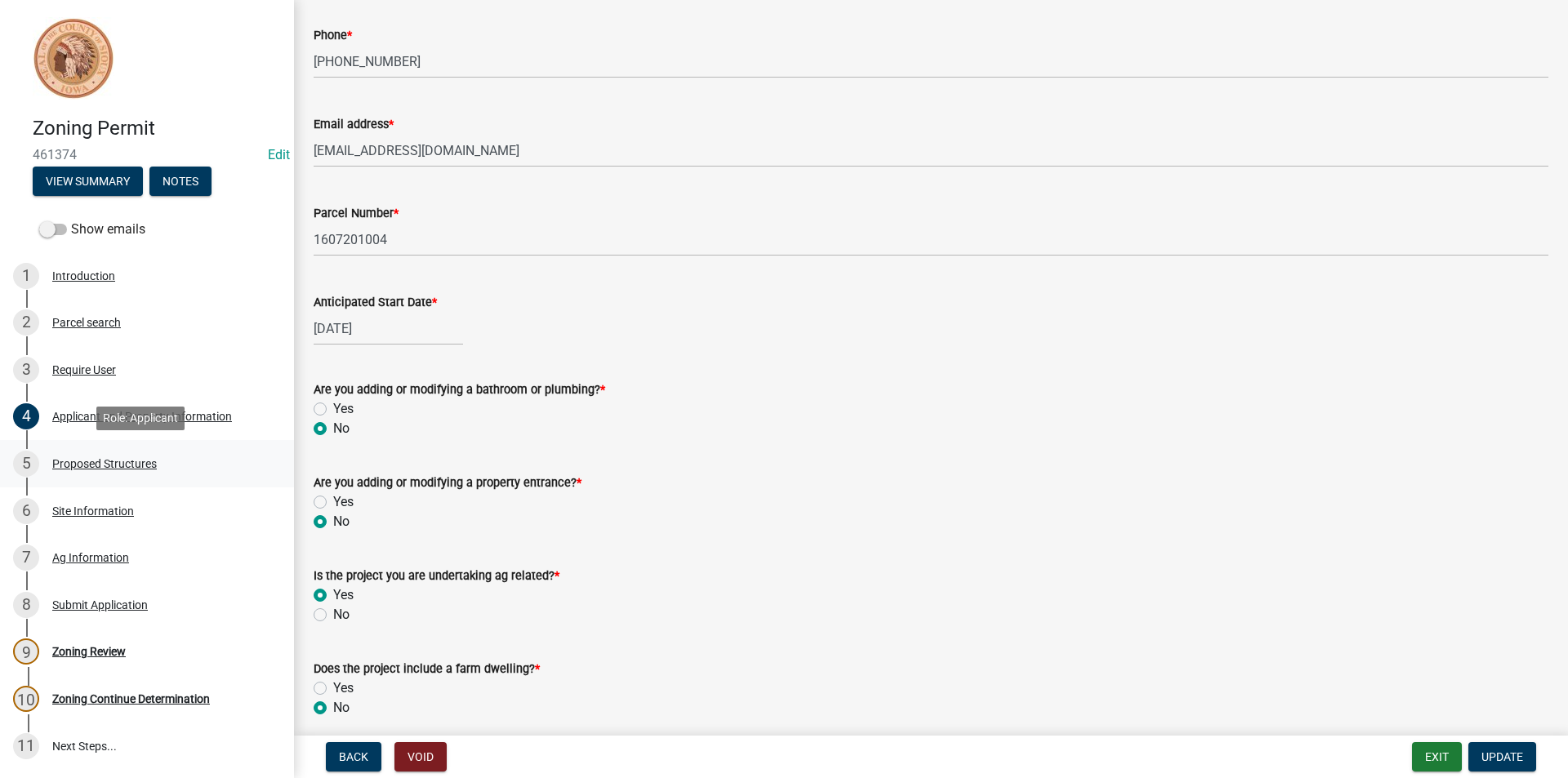
click at [152, 475] on div "5 Proposed Structures" at bounding box center [140, 464] width 255 height 26
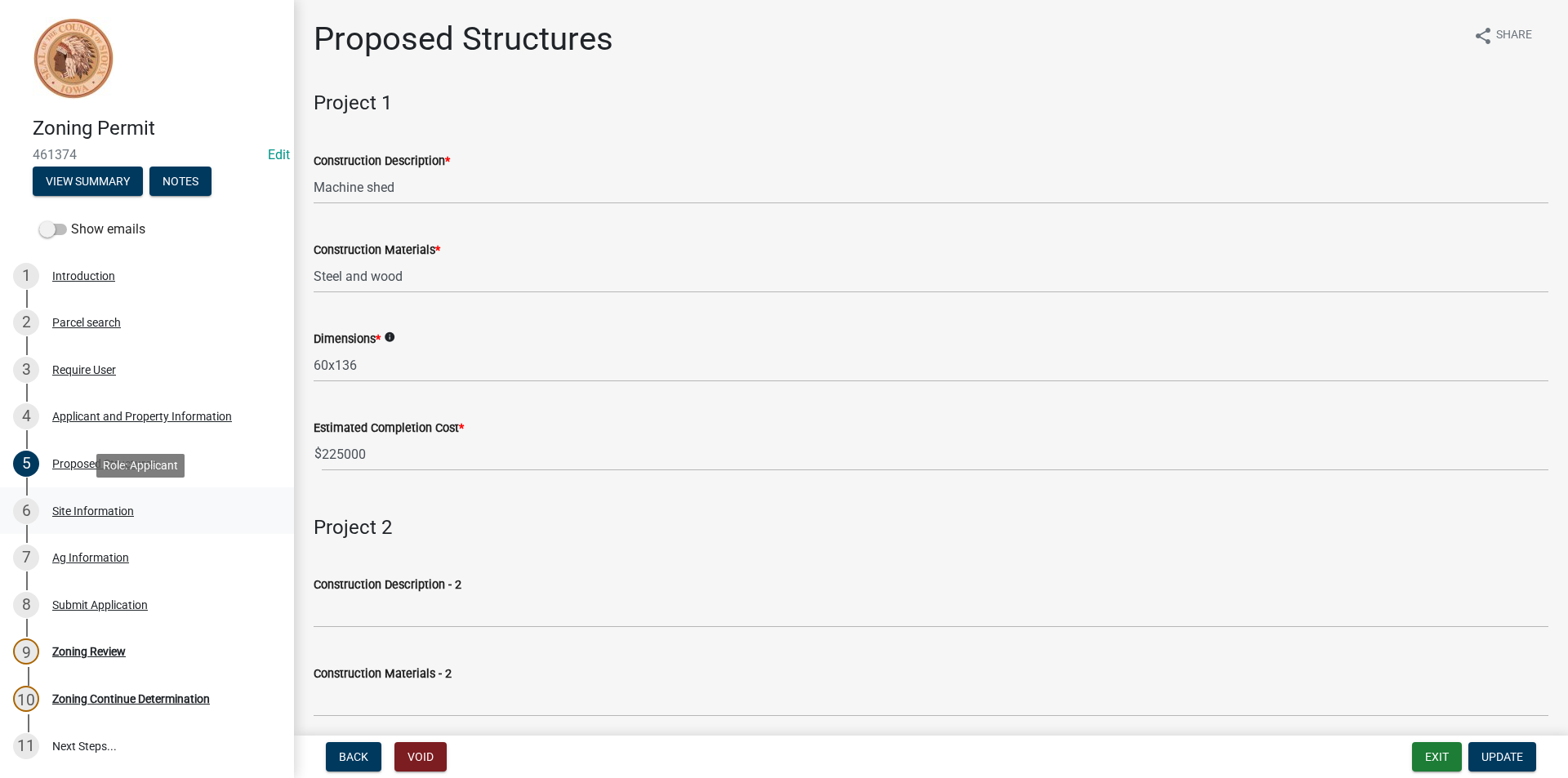
click at [98, 516] on div "Site Information" at bounding box center [93, 510] width 82 height 11
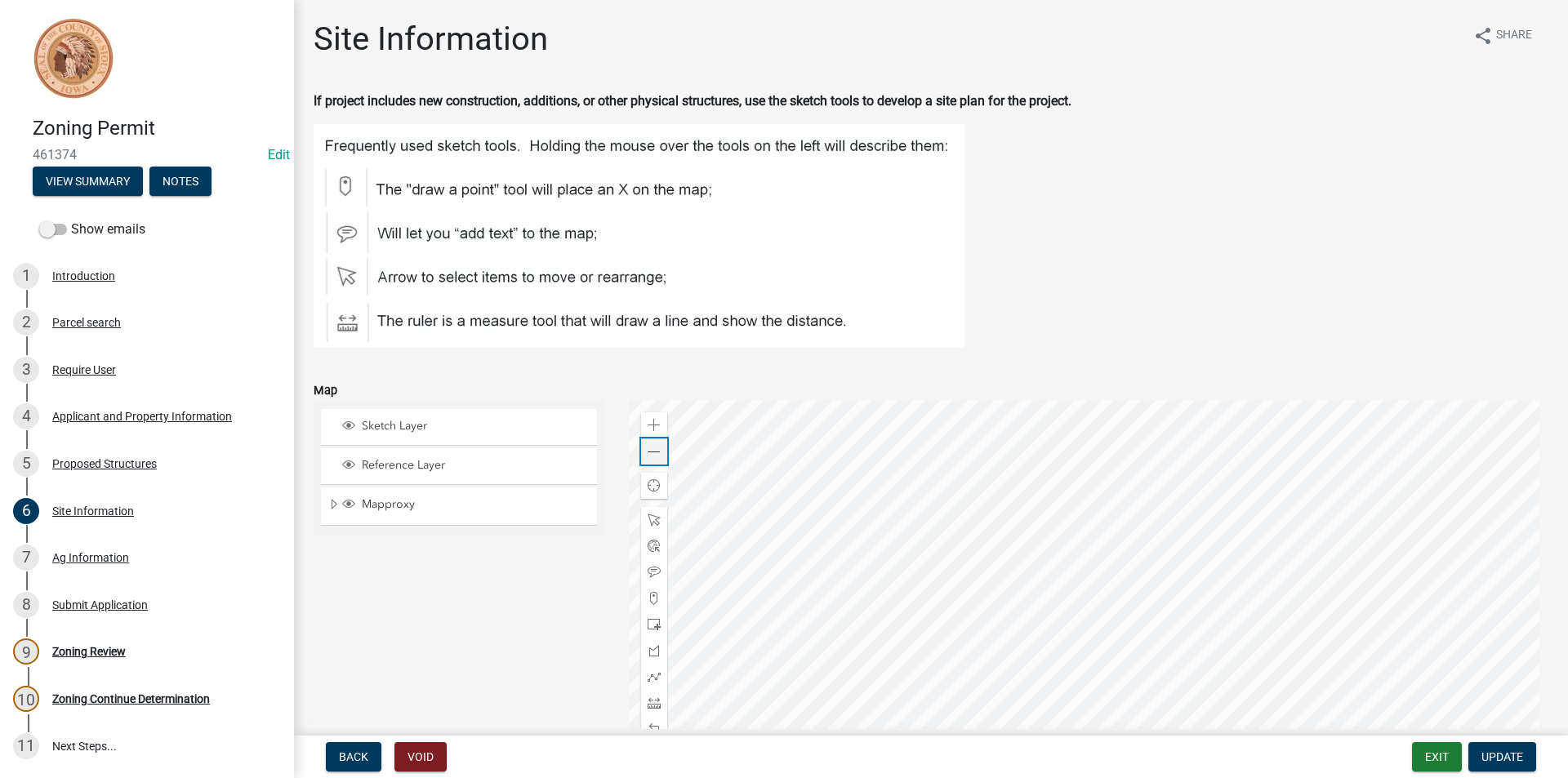
click at [641, 453] on div "Zoom out" at bounding box center [654, 452] width 26 height 26
click at [655, 453] on span at bounding box center [654, 452] width 13 height 13
click at [889, 578] on div at bounding box center [1089, 604] width 921 height 408
click at [86, 552] on div "Ag Information" at bounding box center [91, 557] width 77 height 11
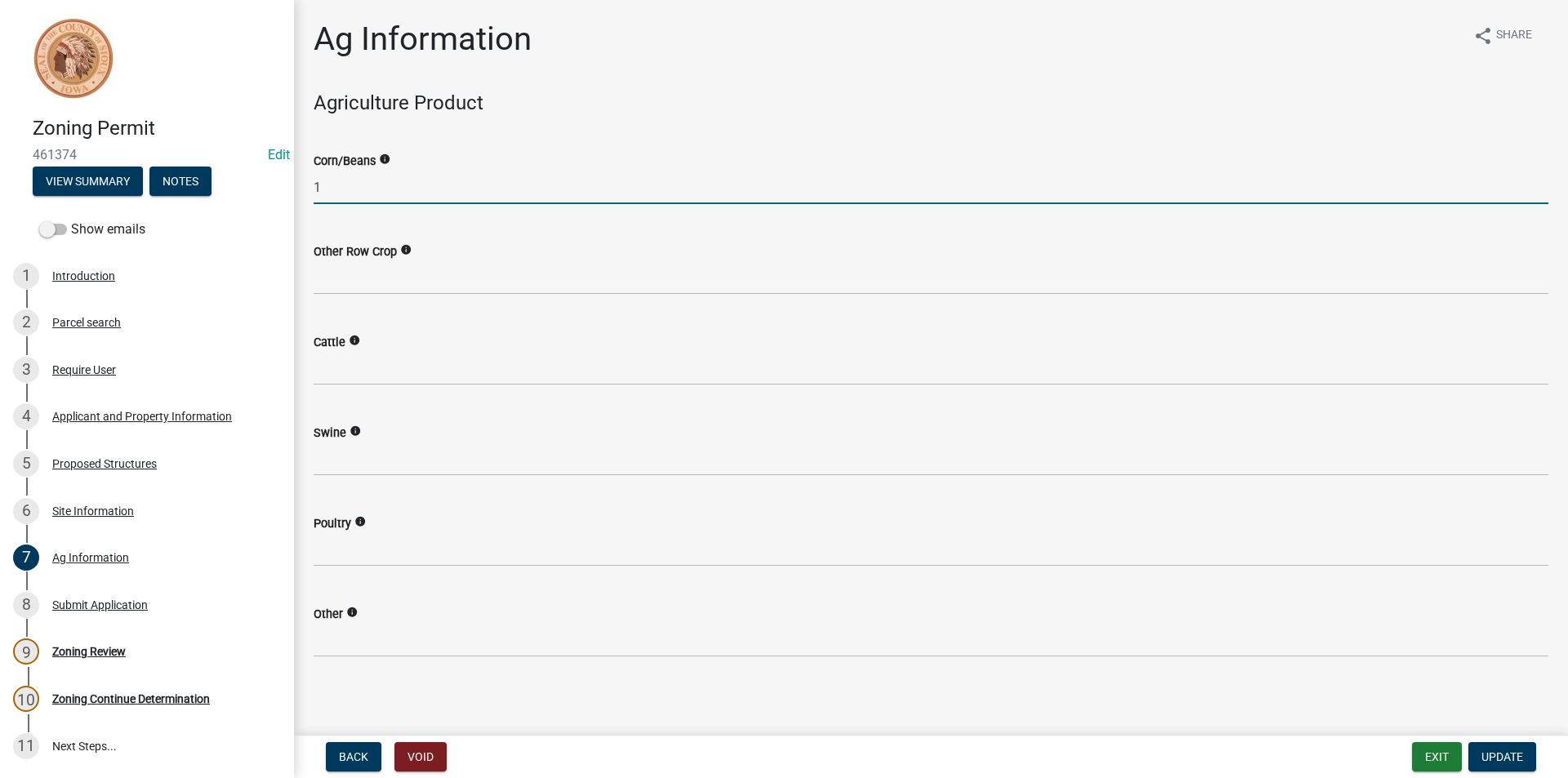
click at [356, 194] on input "1" at bounding box center [931, 187] width 1235 height 34
type input "80"
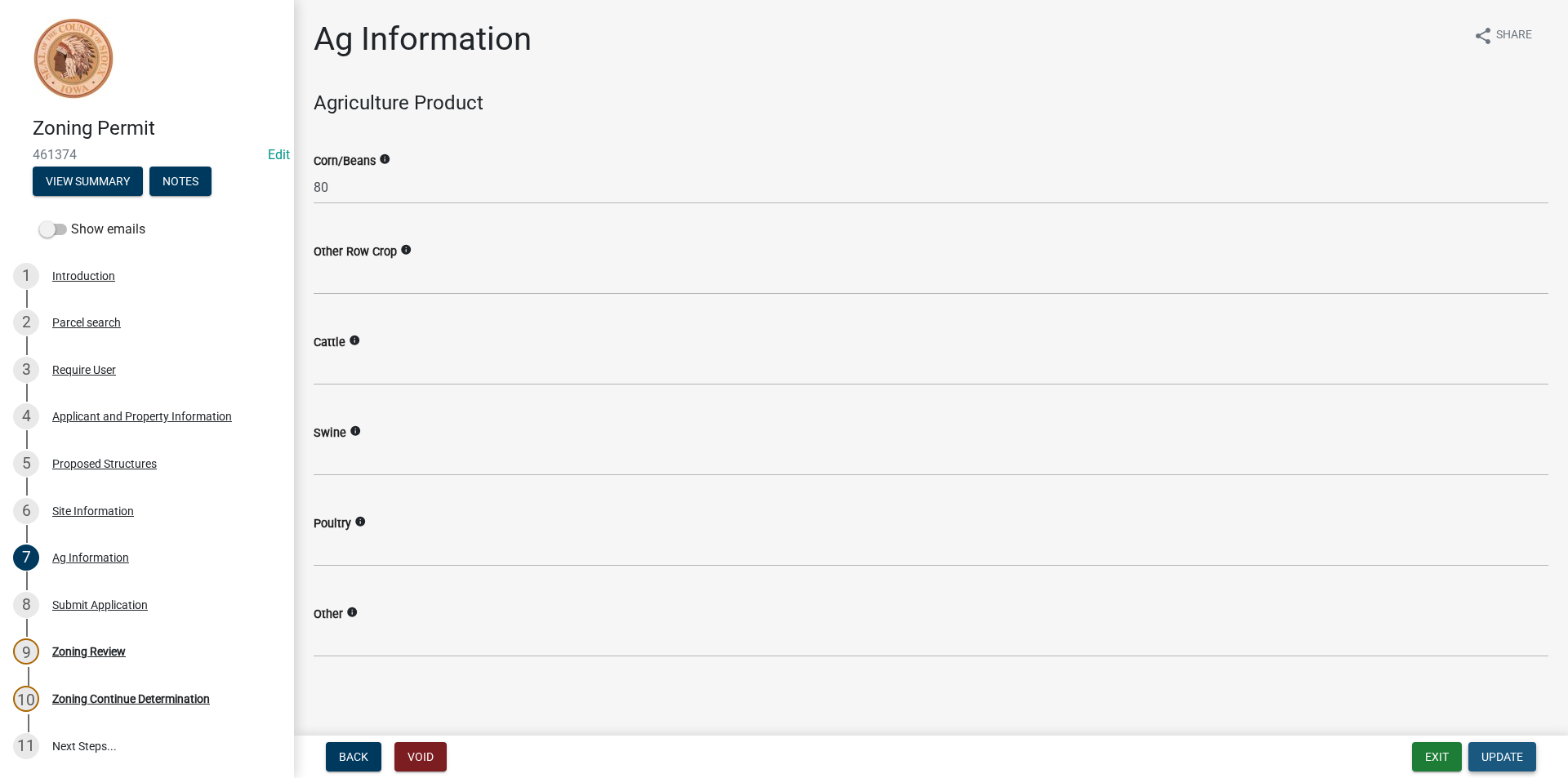
click at [1498, 753] on span "Update" at bounding box center [1502, 756] width 41 height 13
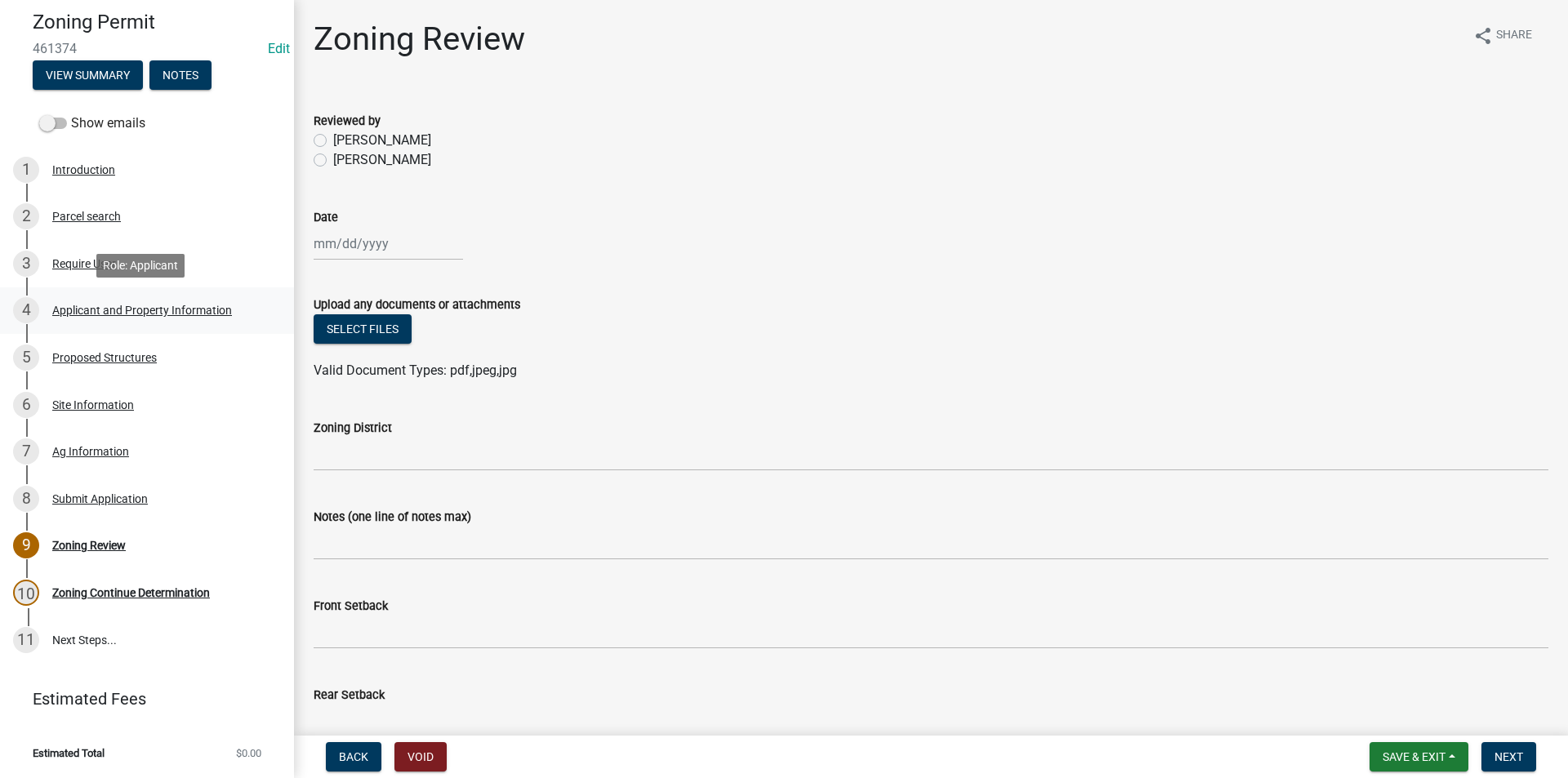
click at [92, 310] on div "Applicant and Property Information" at bounding box center [143, 310] width 180 height 11
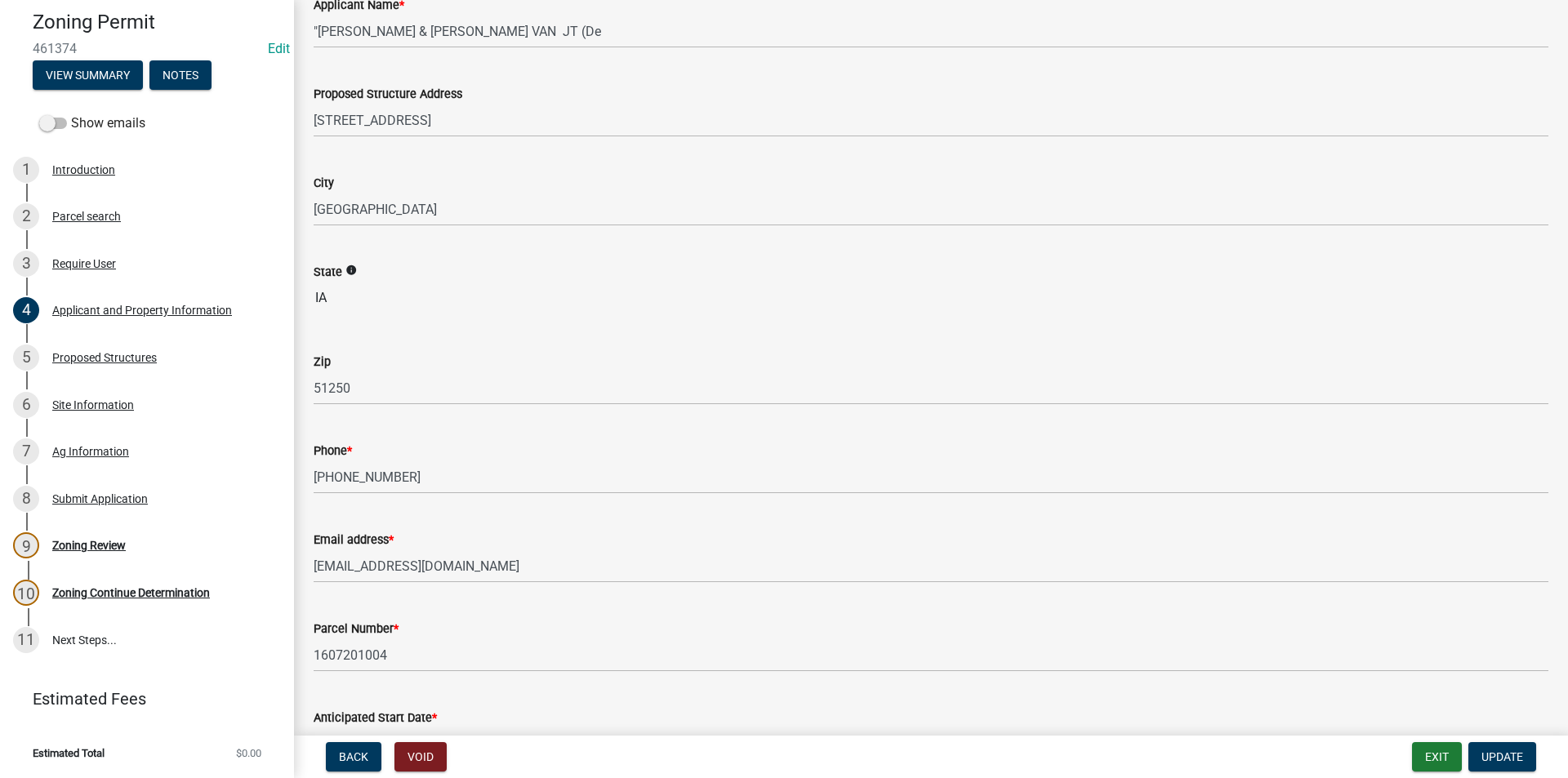
scroll to position [163, 0]
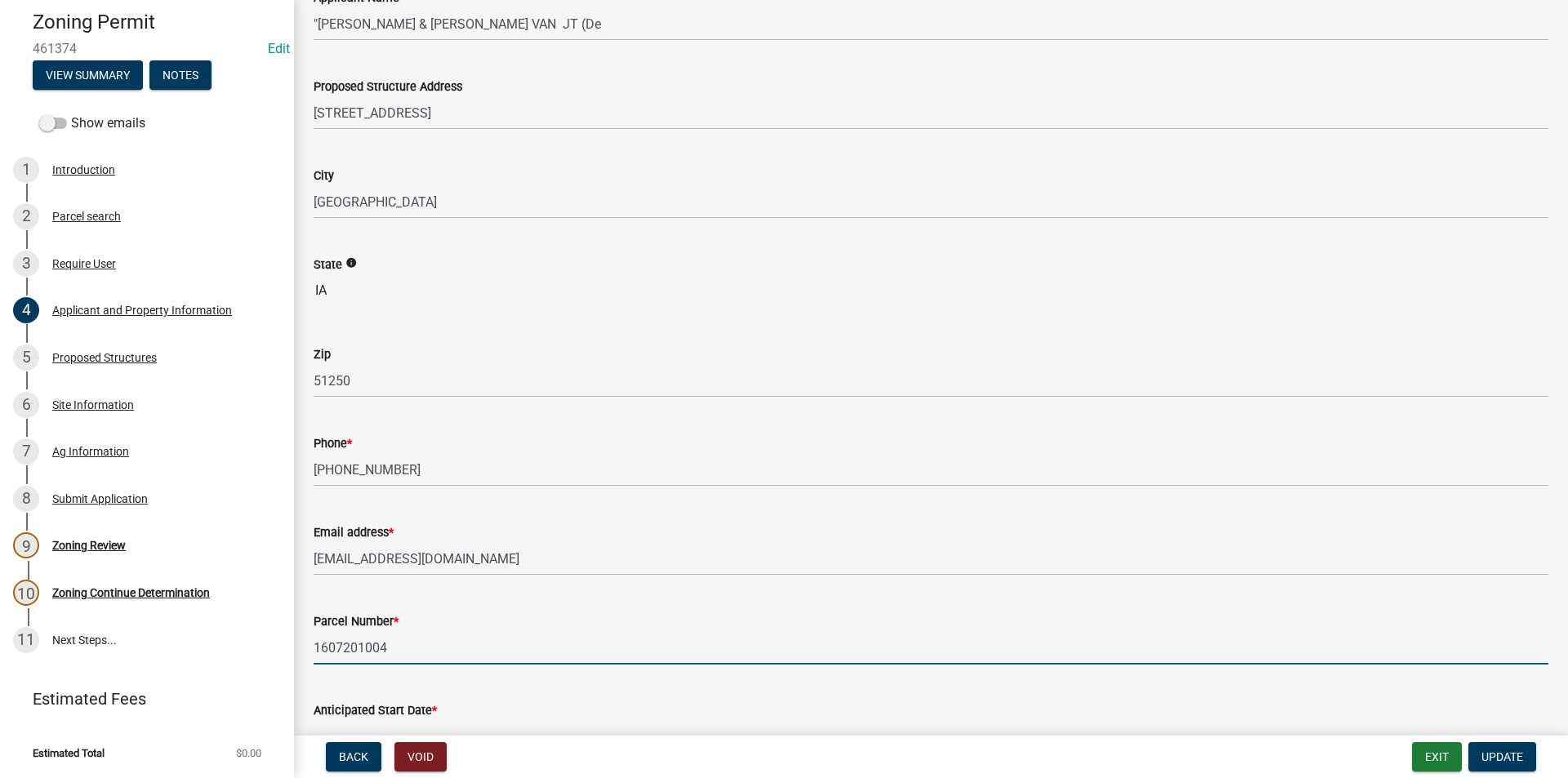
click at [352, 643] on input "1607201004" at bounding box center [931, 648] width 1235 height 34
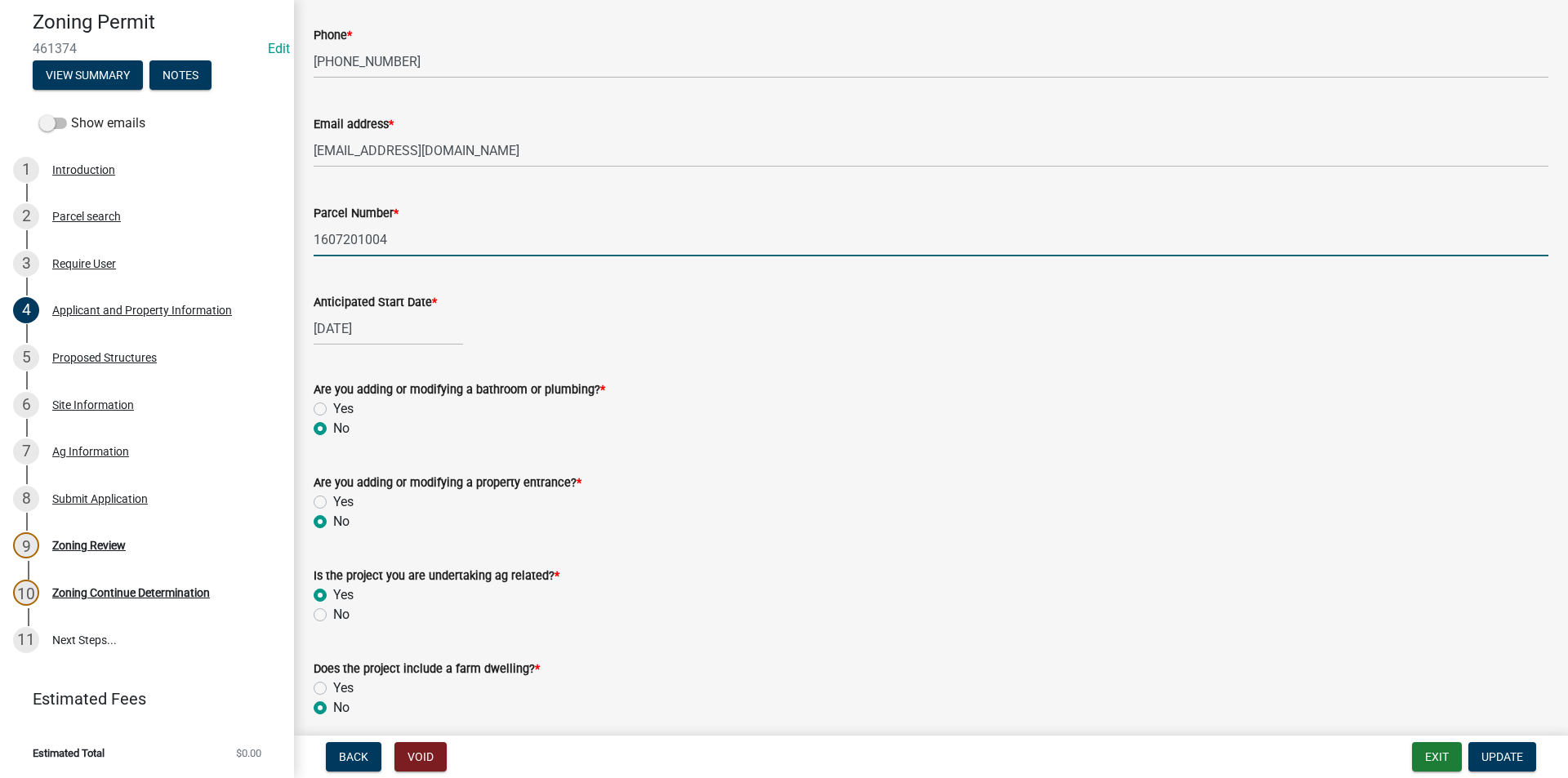
scroll to position [638, 0]
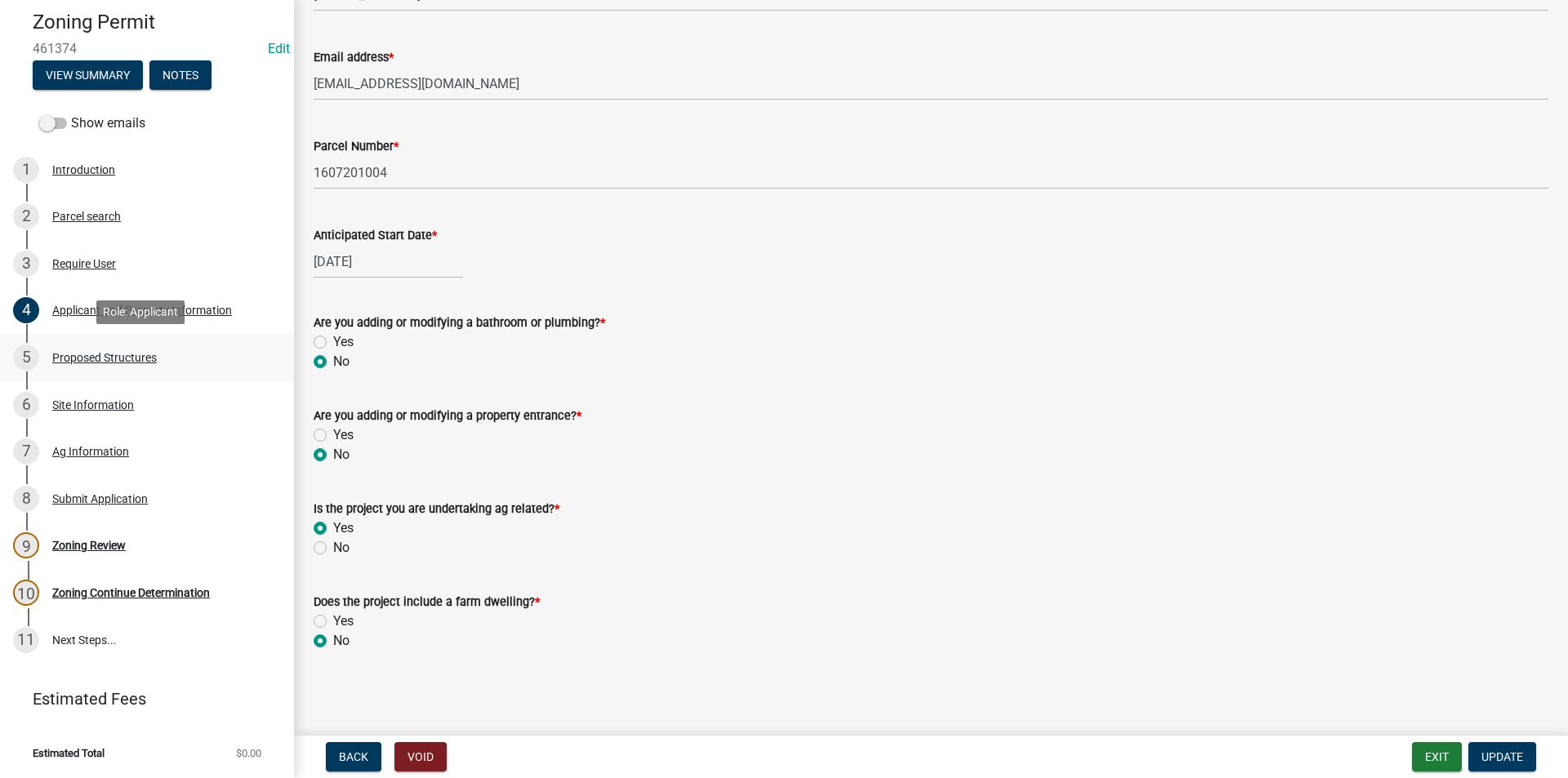
click at [144, 364] on div "5 Proposed Structures" at bounding box center [140, 357] width 255 height 26
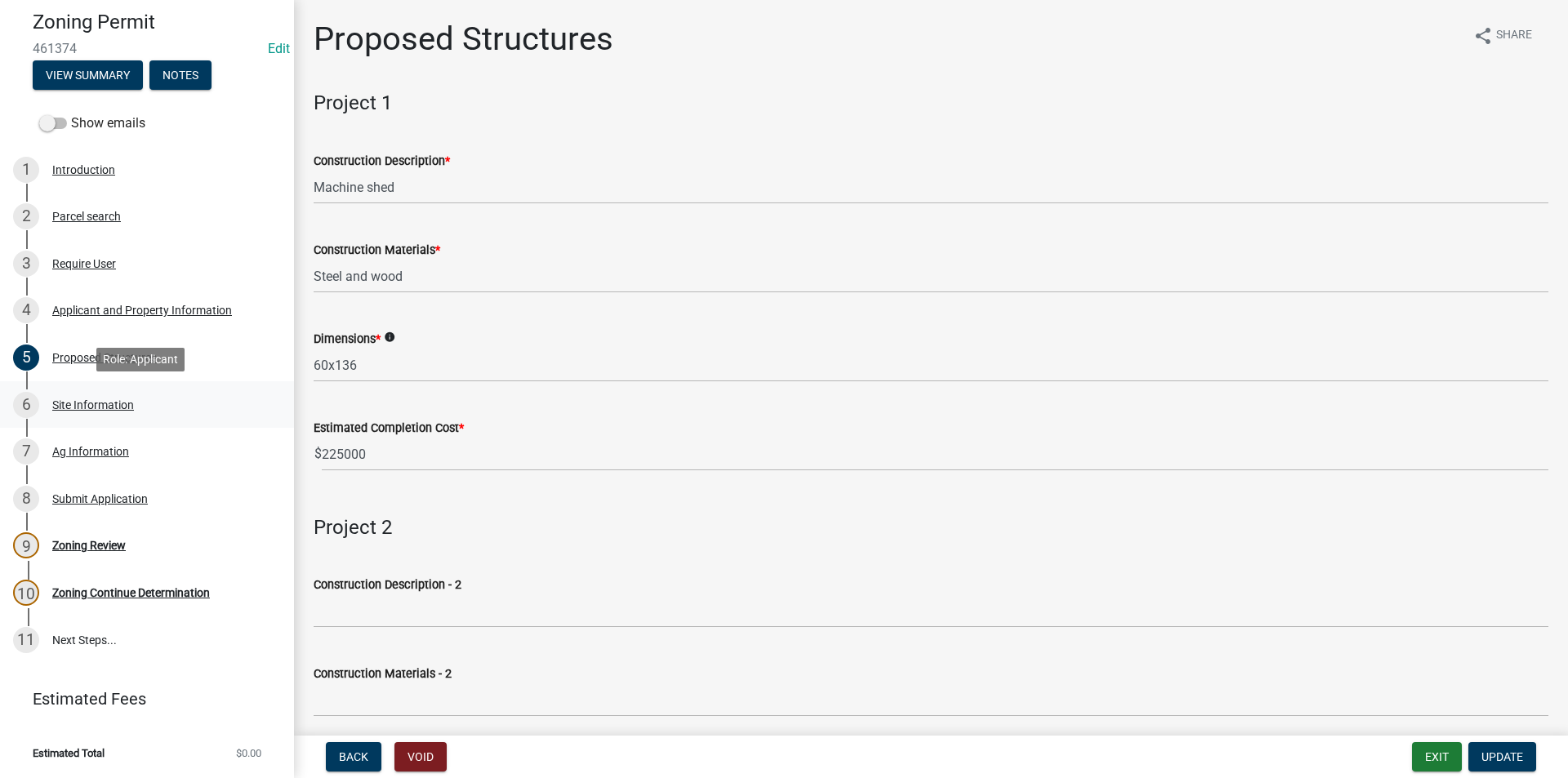
click at [111, 409] on div "Site Information" at bounding box center [93, 404] width 82 height 11
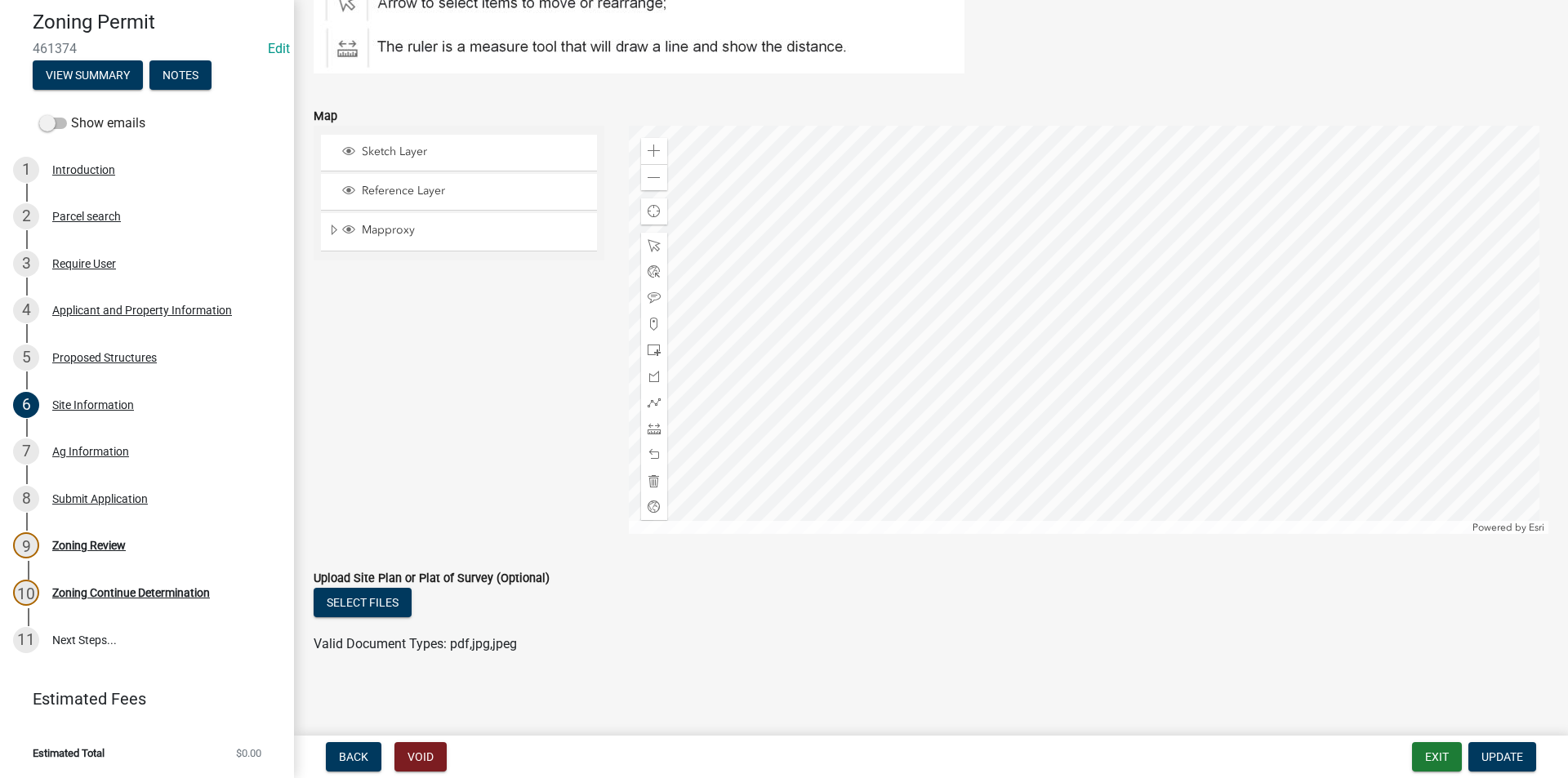
scroll to position [277, 0]
click at [100, 452] on div "Ag Information" at bounding box center [91, 451] width 77 height 11
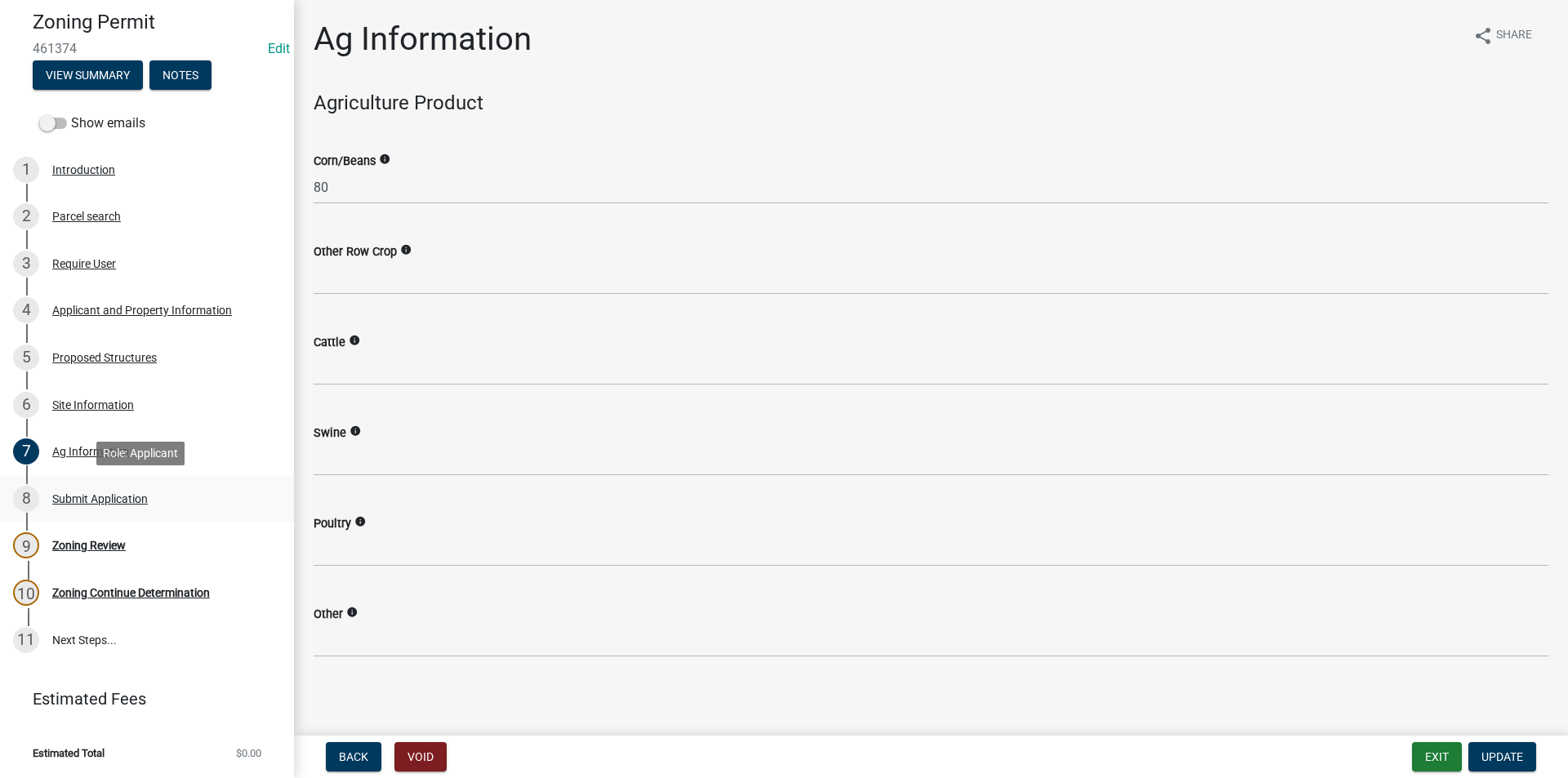
click at [105, 504] on div "Submit Application" at bounding box center [100, 498] width 96 height 11
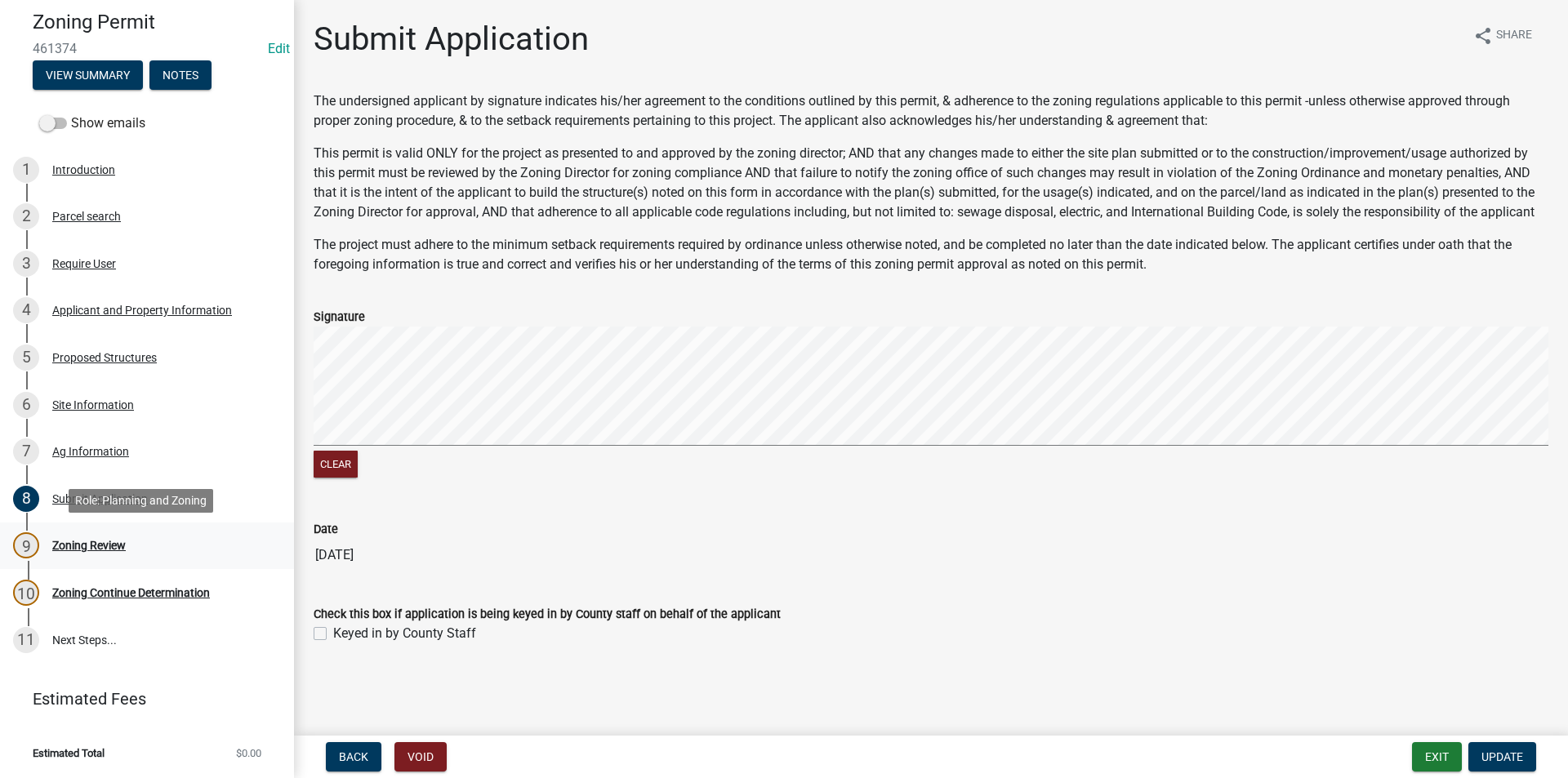
click at [103, 552] on div "9 Zoning Review" at bounding box center [140, 545] width 255 height 26
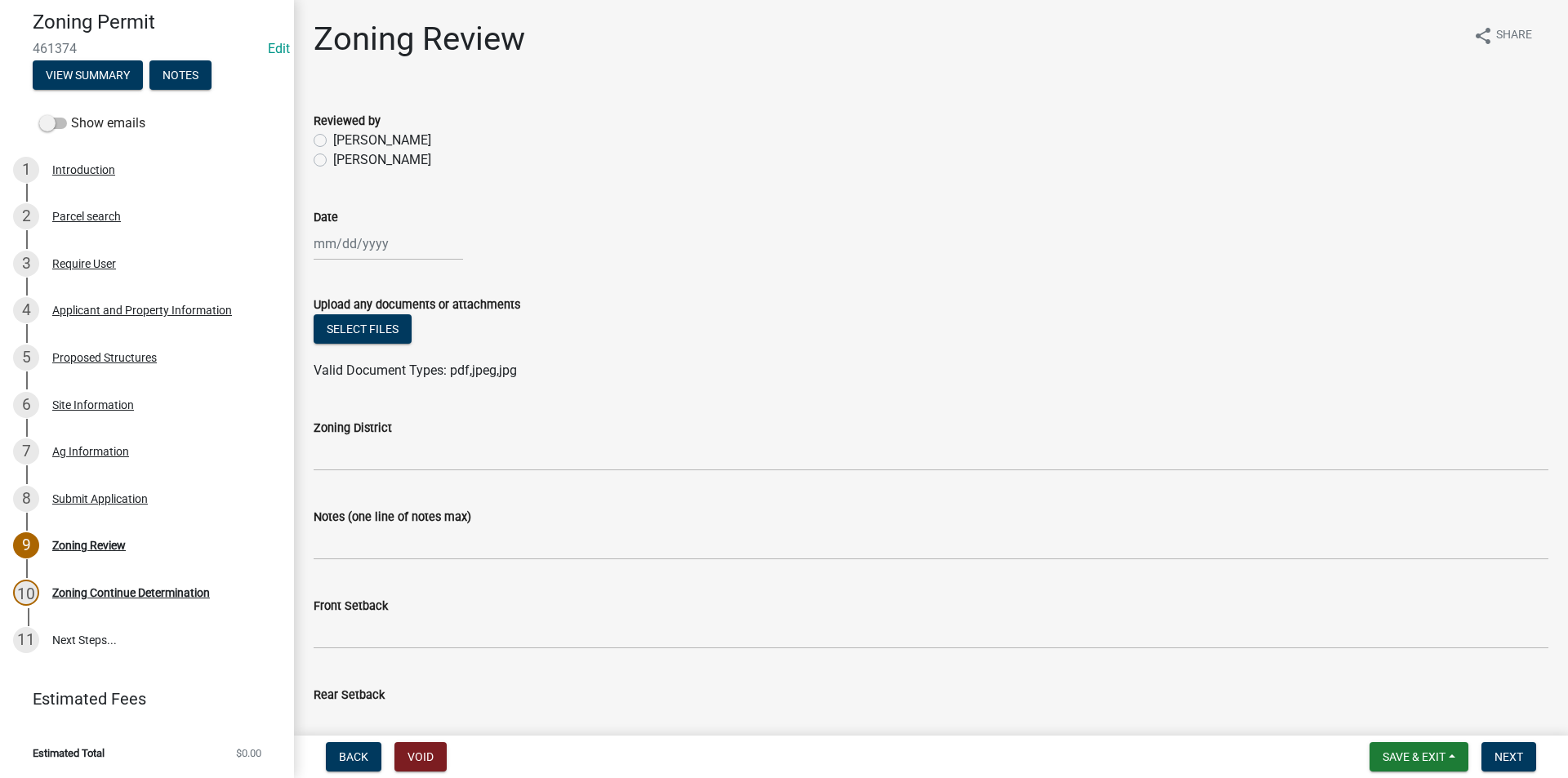
click at [333, 161] on label "[PERSON_NAME]" at bounding box center [382, 160] width 98 height 20
click at [333, 161] on input "[PERSON_NAME]" at bounding box center [339, 155] width 10 height 10
radio input "true"
select select "8"
select select "2025"
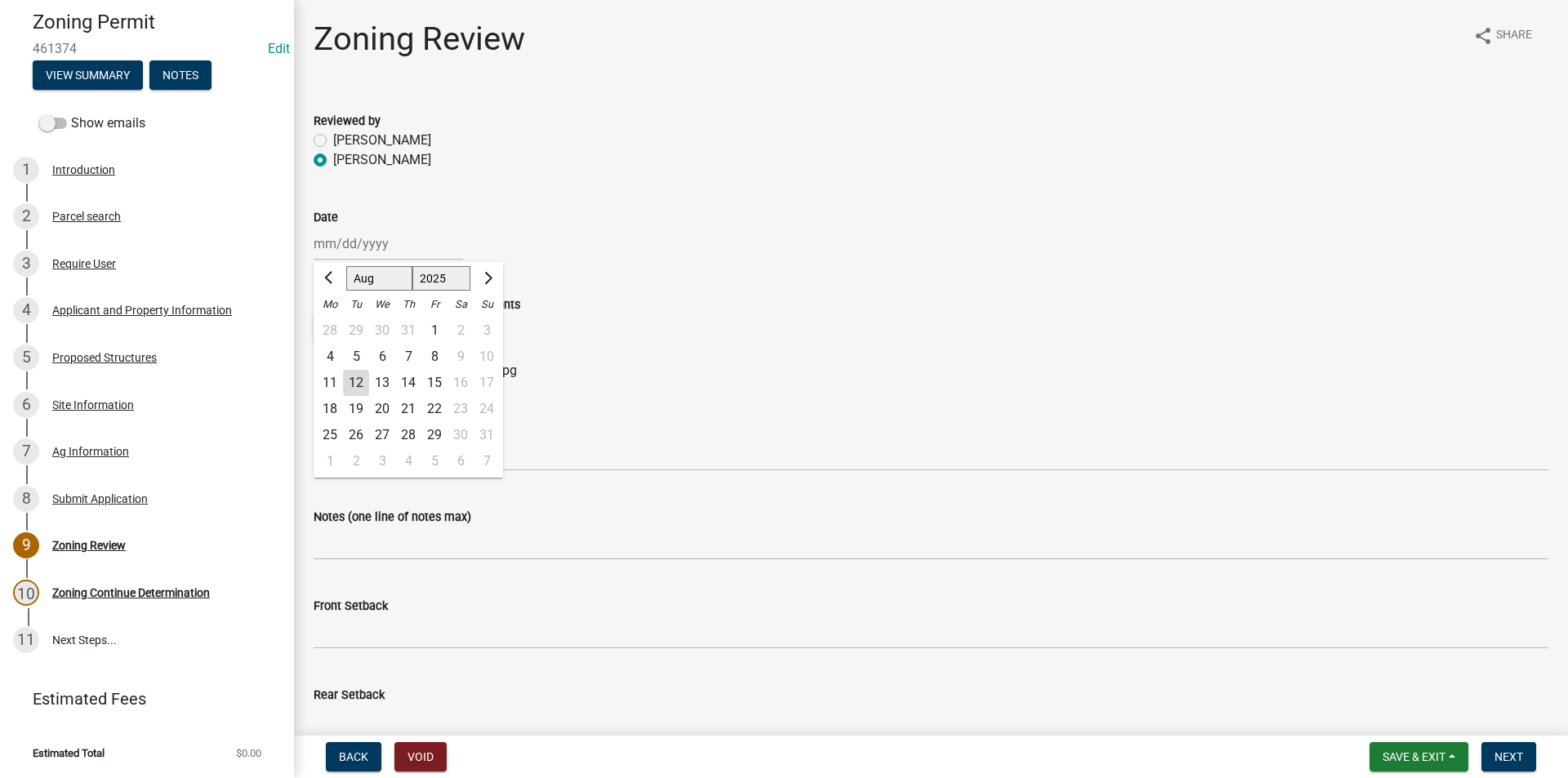
click at [360, 253] on div "[PERSON_NAME] Feb Mar Apr [PERSON_NAME][DATE] Oct Nov [DATE] 1526 1527 1528 152…" at bounding box center [388, 244] width 149 height 34
click at [356, 388] on div "12" at bounding box center [356, 383] width 26 height 26
type input "[DATE]"
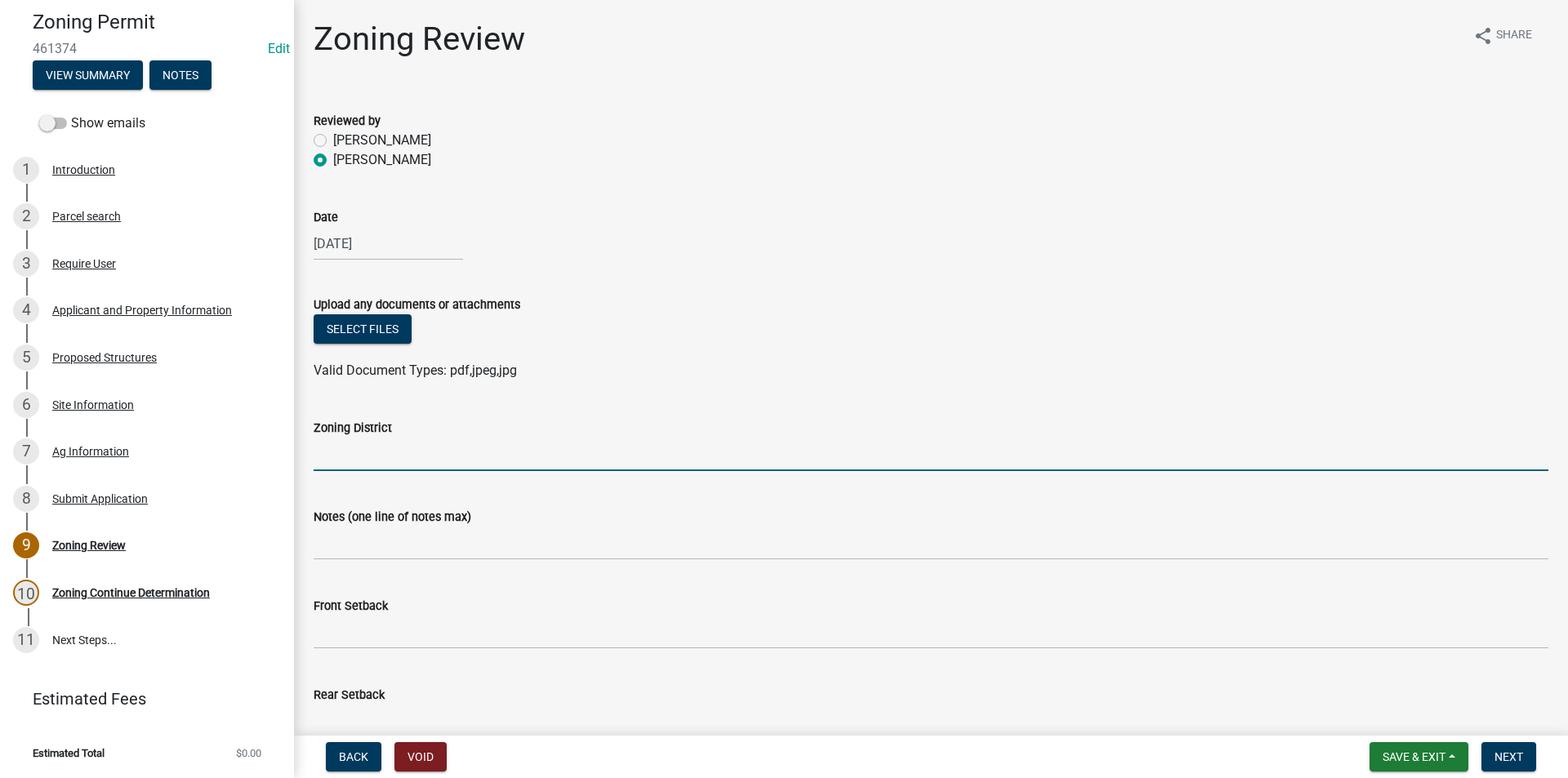
click at [375, 448] on input "Zoning District" at bounding box center [931, 454] width 1235 height 34
type input "AG"
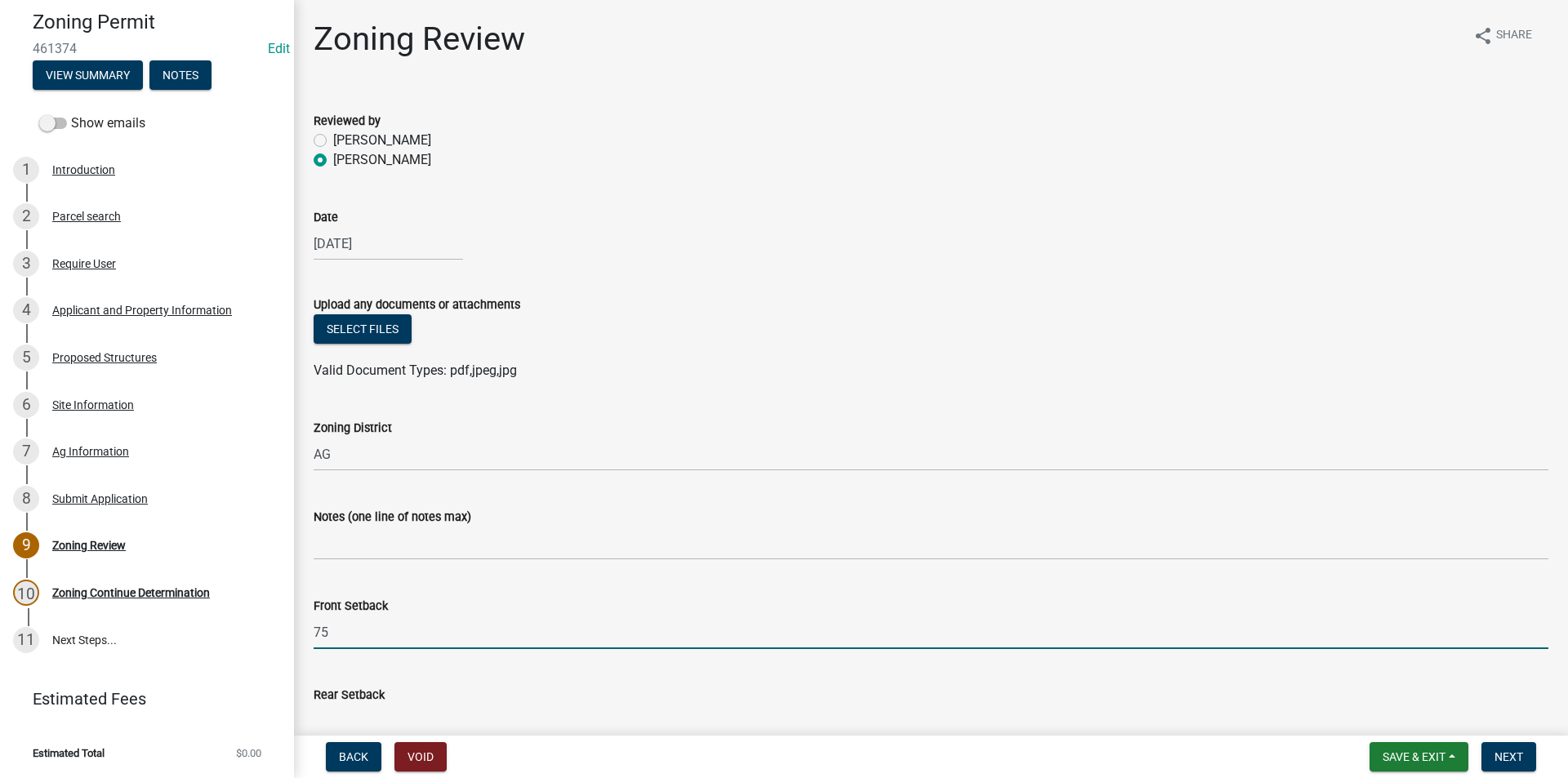
type input "75"
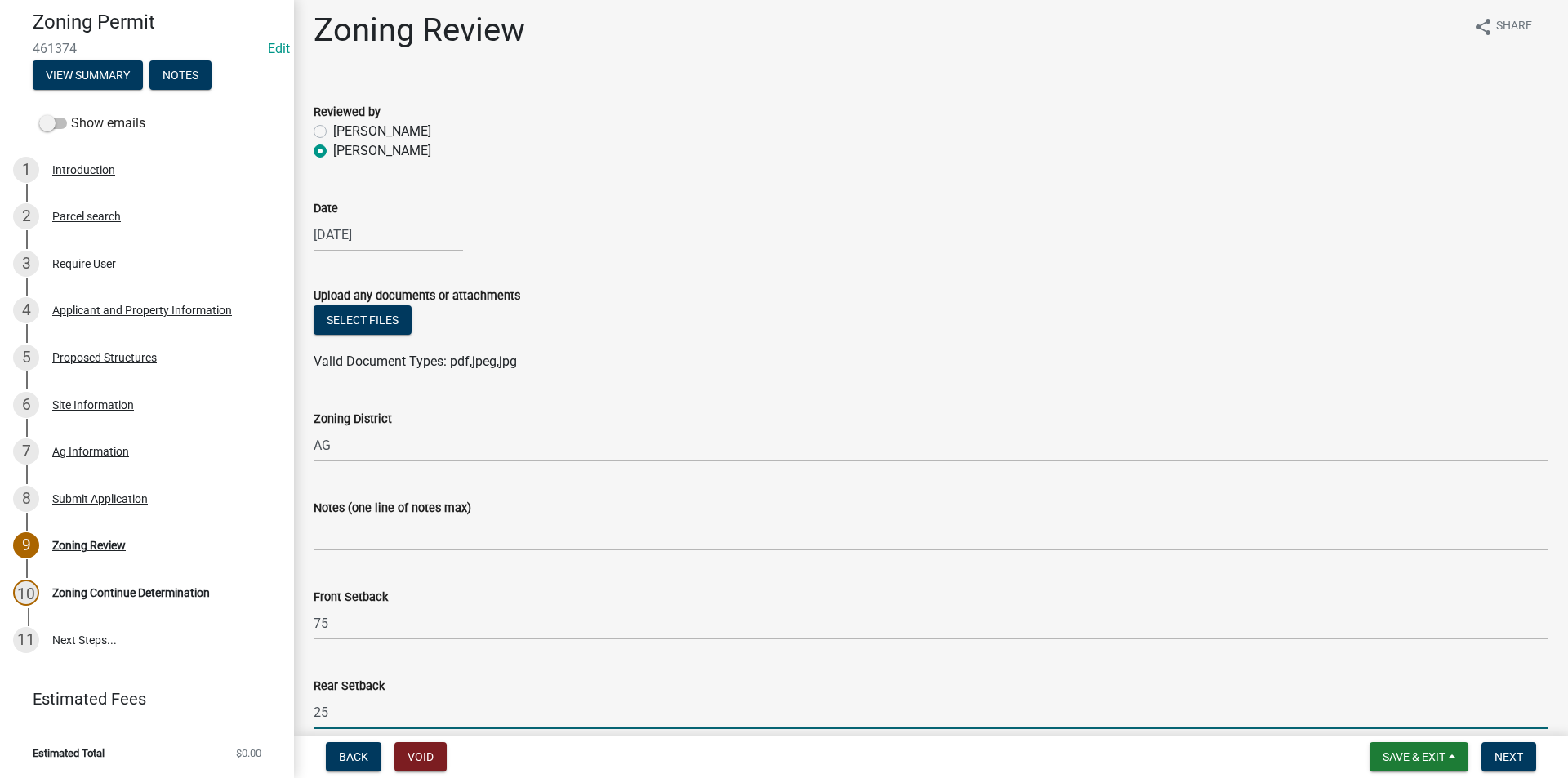
type input "25"
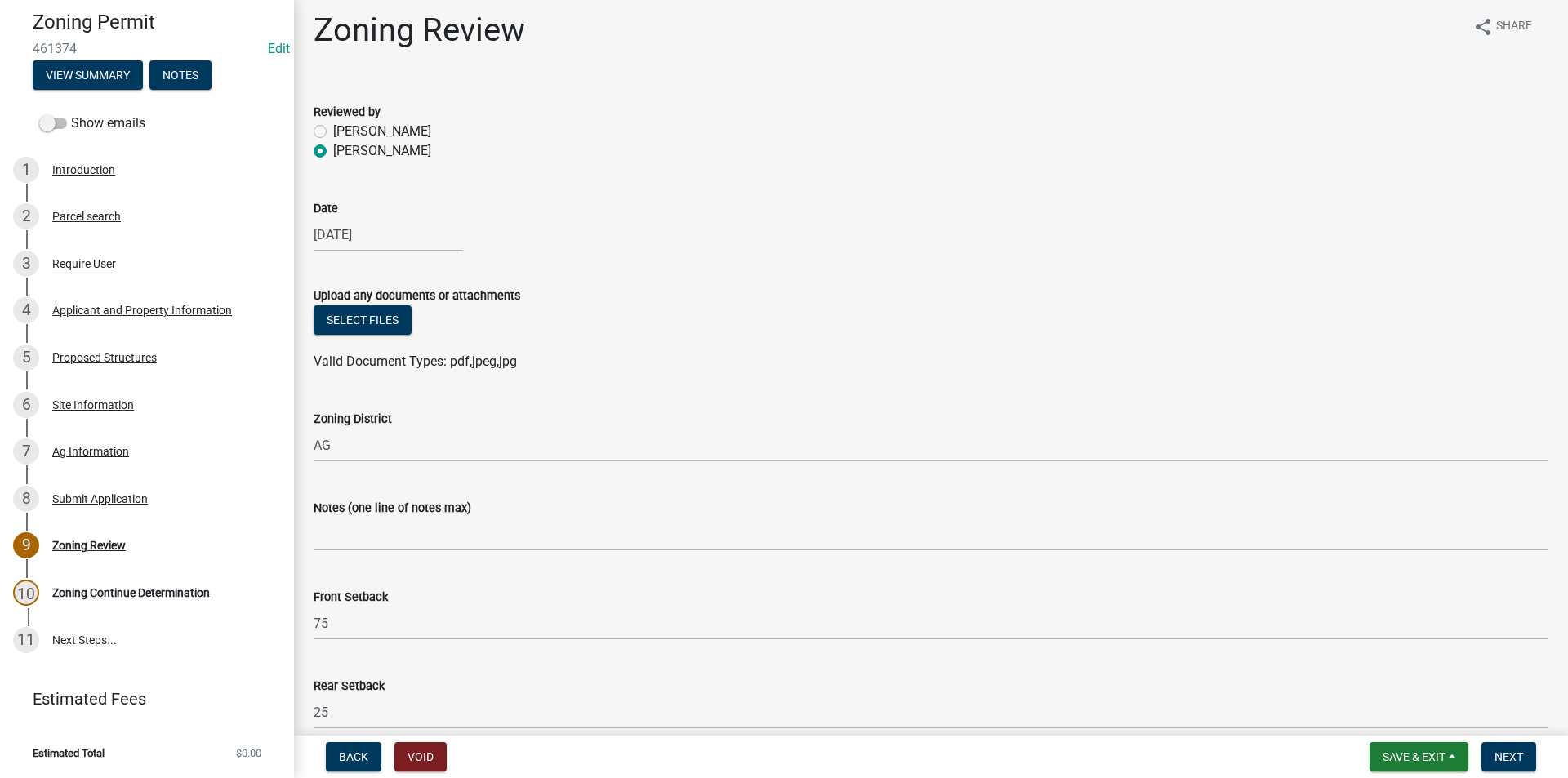
scroll to position [446, 0]
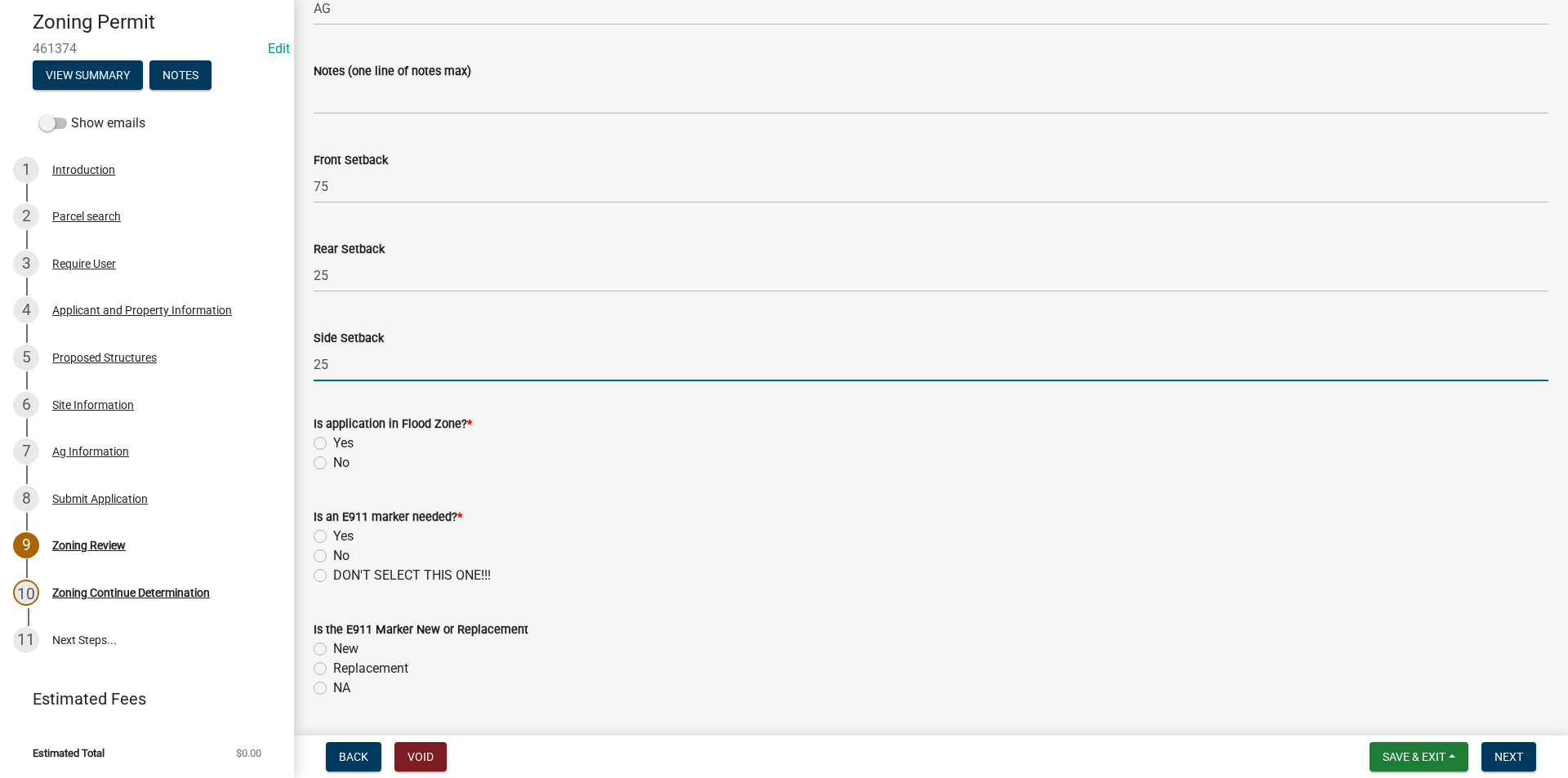
type input "25"
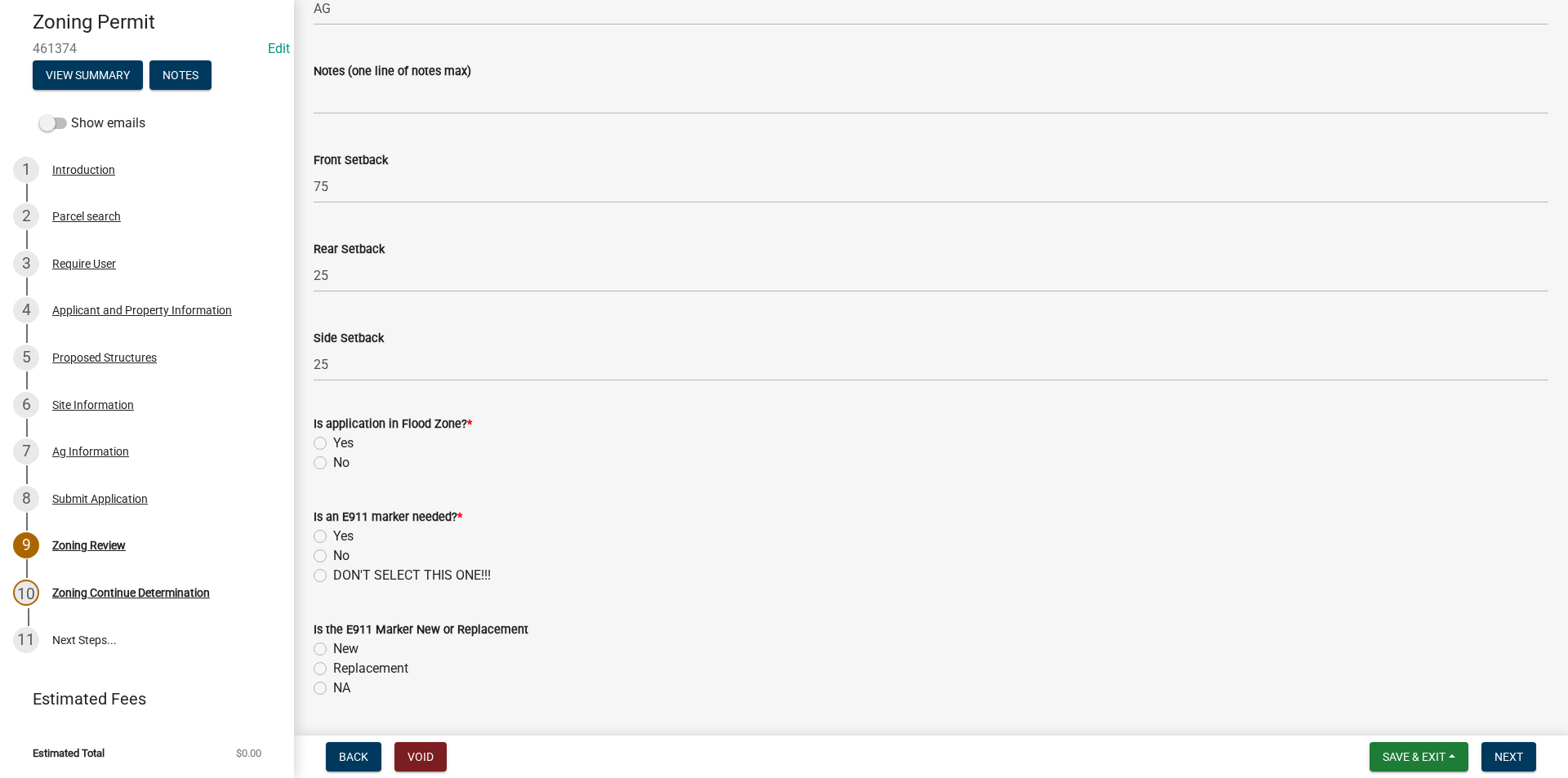
click at [333, 461] on label "No" at bounding box center [341, 463] width 16 height 20
click at [333, 461] on input "No" at bounding box center [339, 459] width 10 height 10
radio input "true"
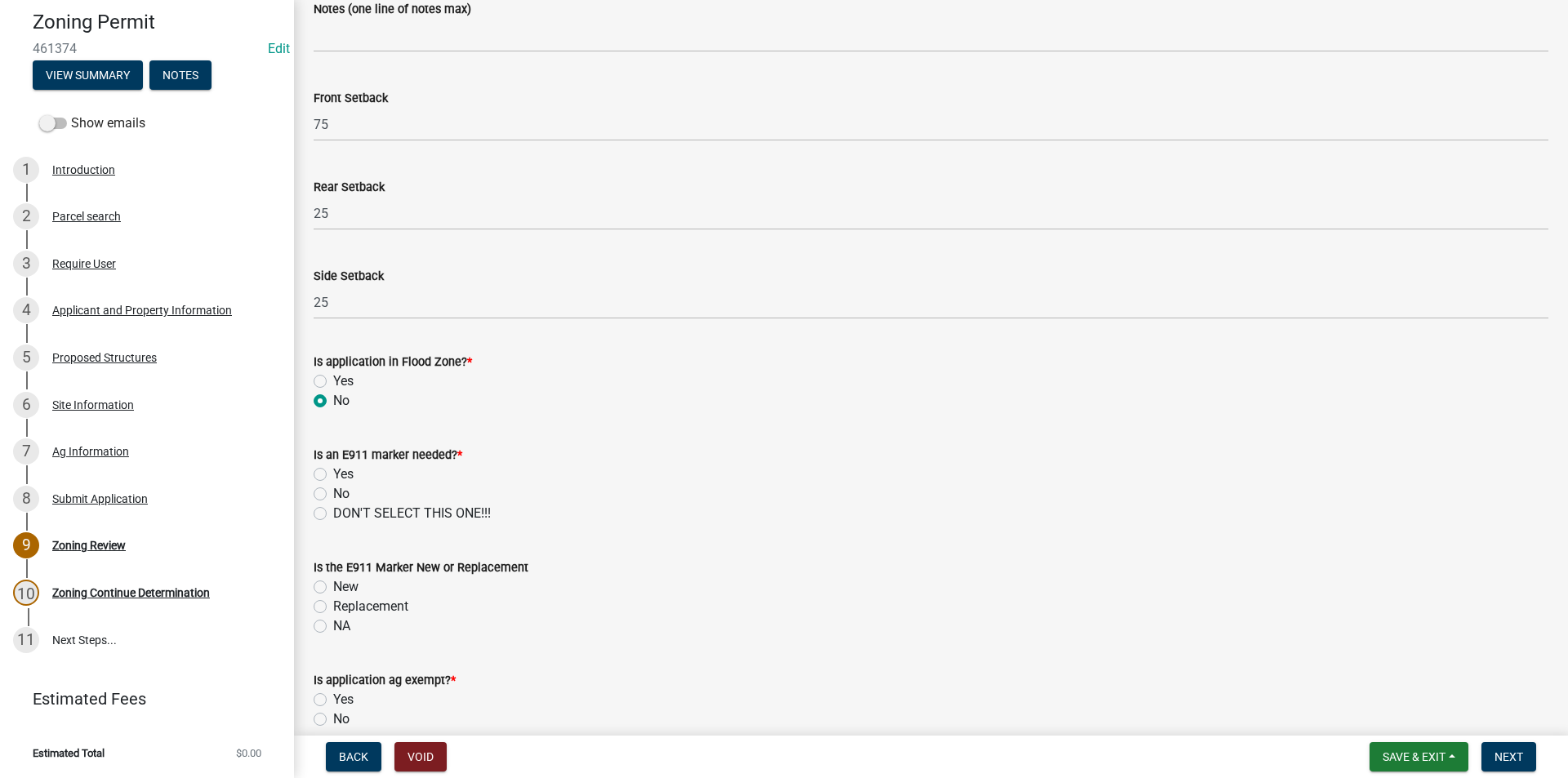
scroll to position [609, 0]
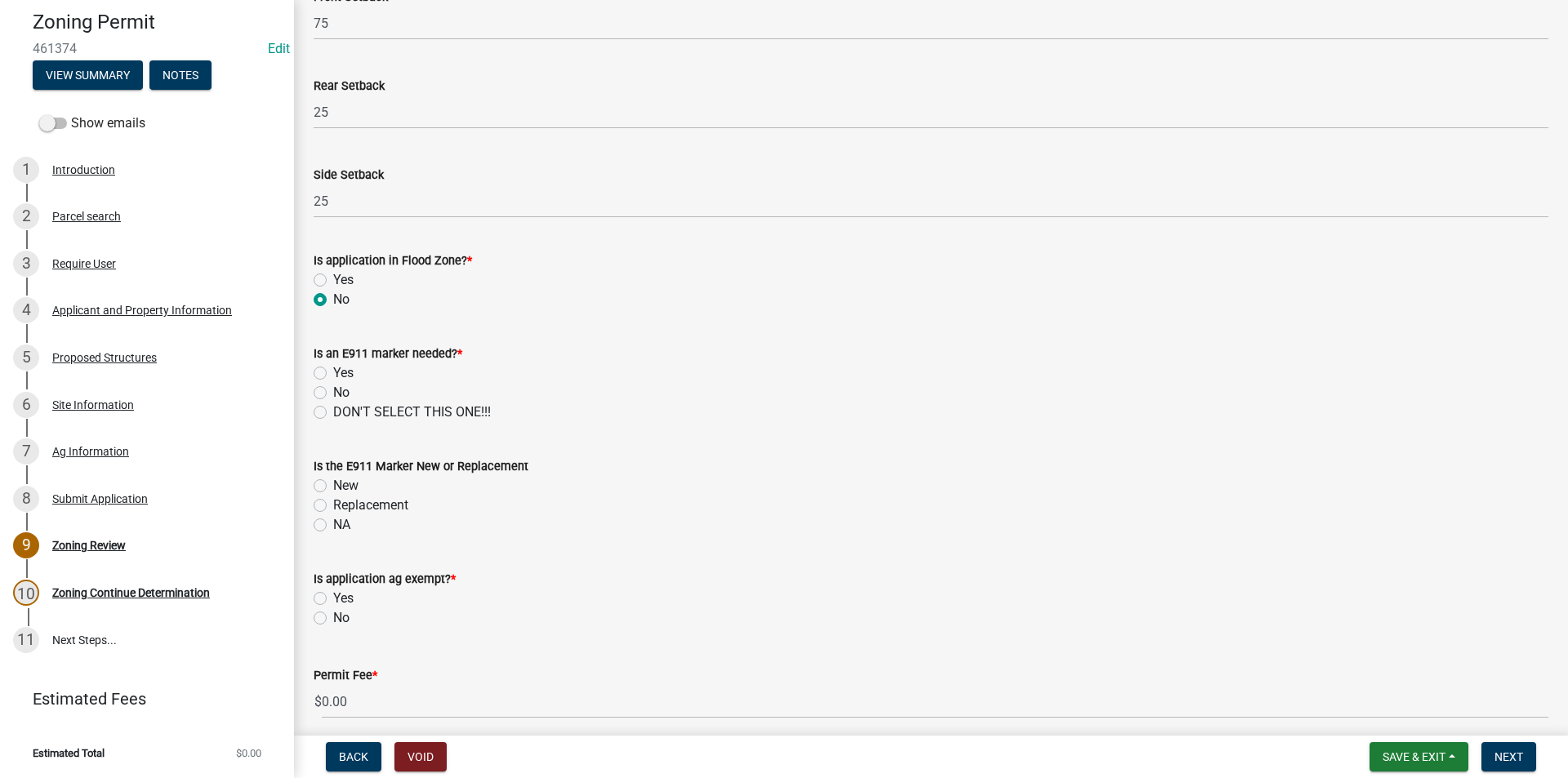
click at [333, 392] on label "No" at bounding box center [341, 392] width 16 height 20
click at [333, 392] on input "No" at bounding box center [339, 388] width 10 height 10
radio input "true"
click at [333, 522] on label "NA" at bounding box center [342, 525] width 17 height 20
click at [333, 522] on input "NA" at bounding box center [339, 521] width 10 height 10
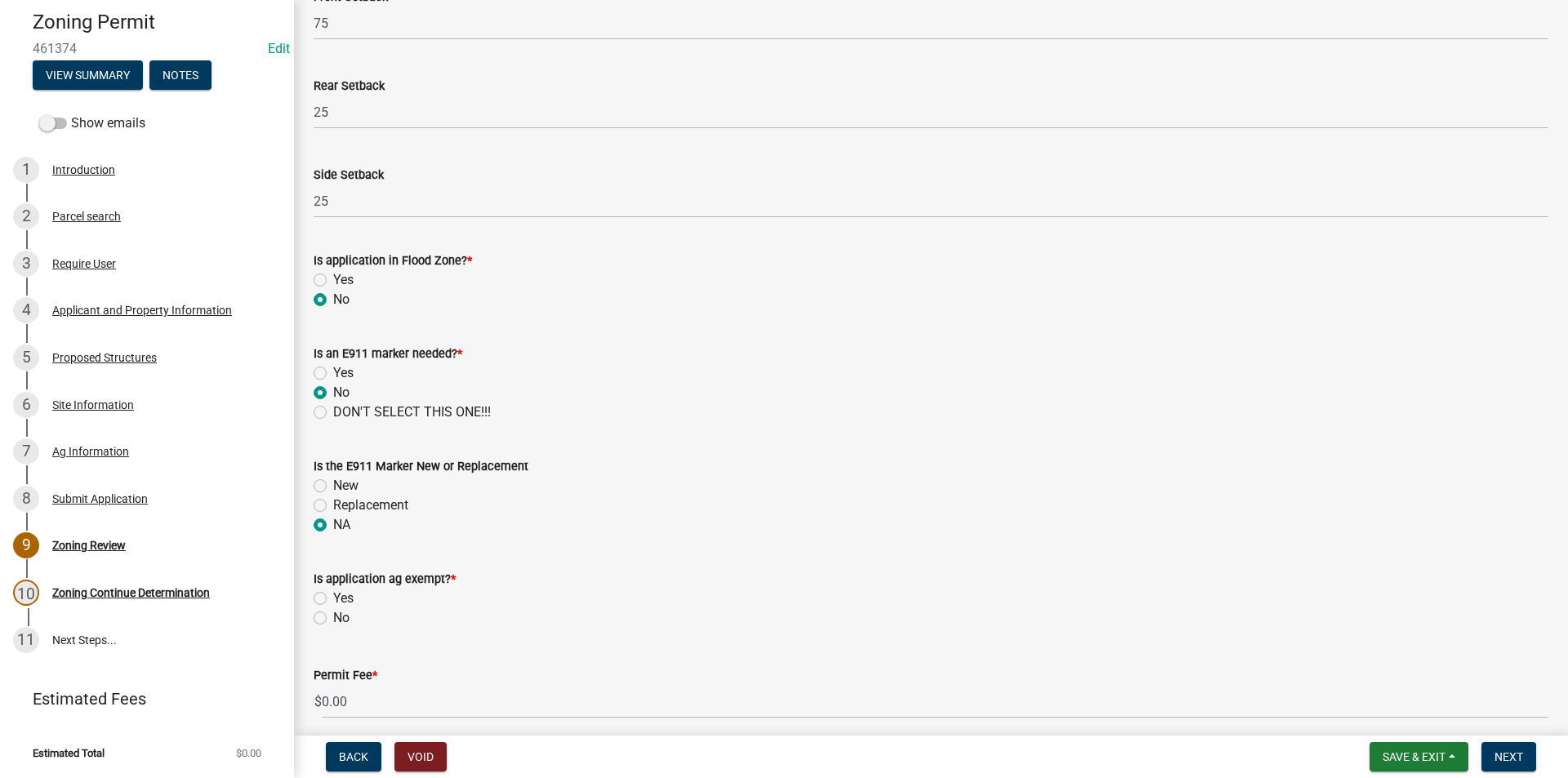
radio input "true"
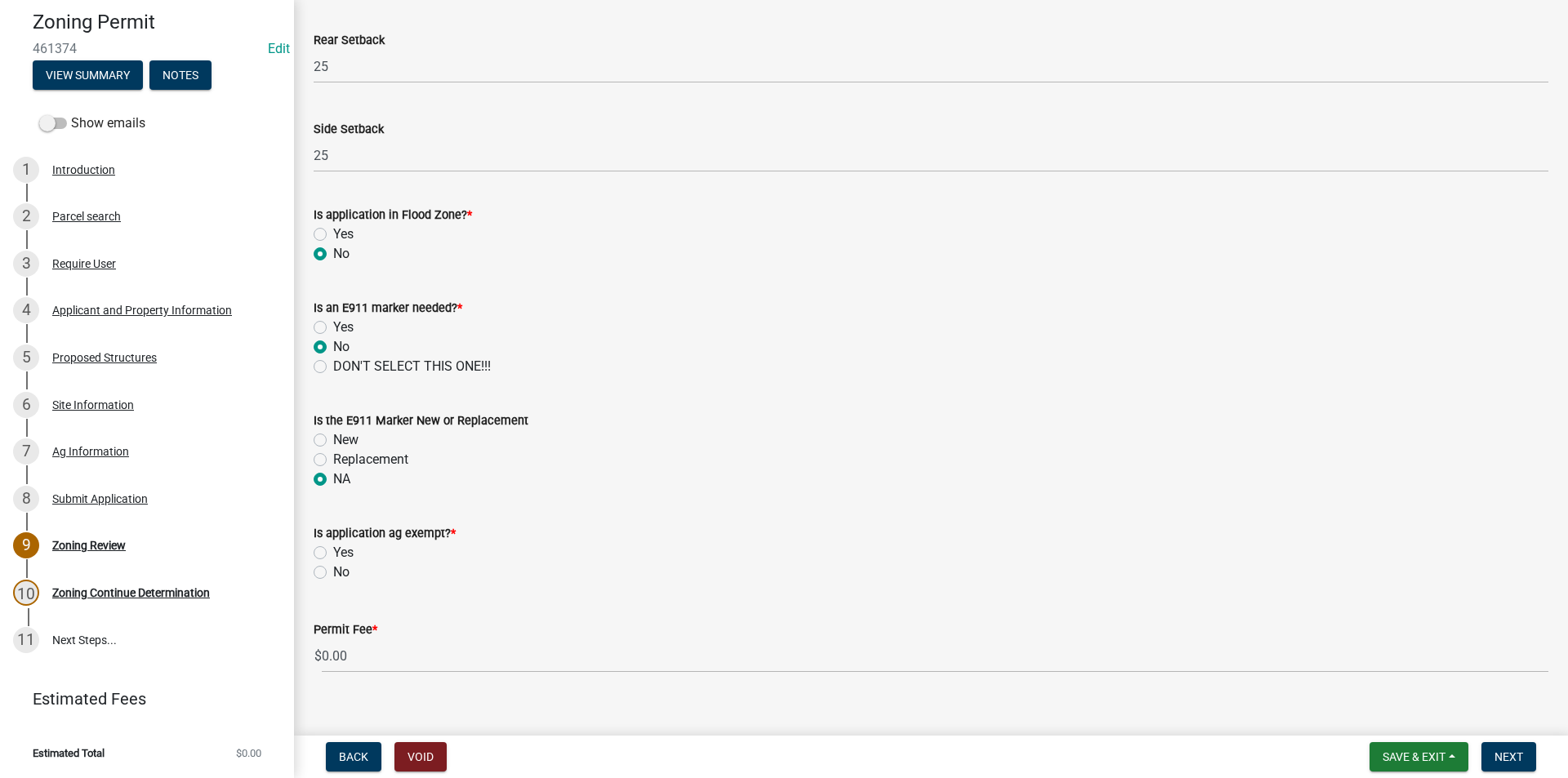
scroll to position [677, 0]
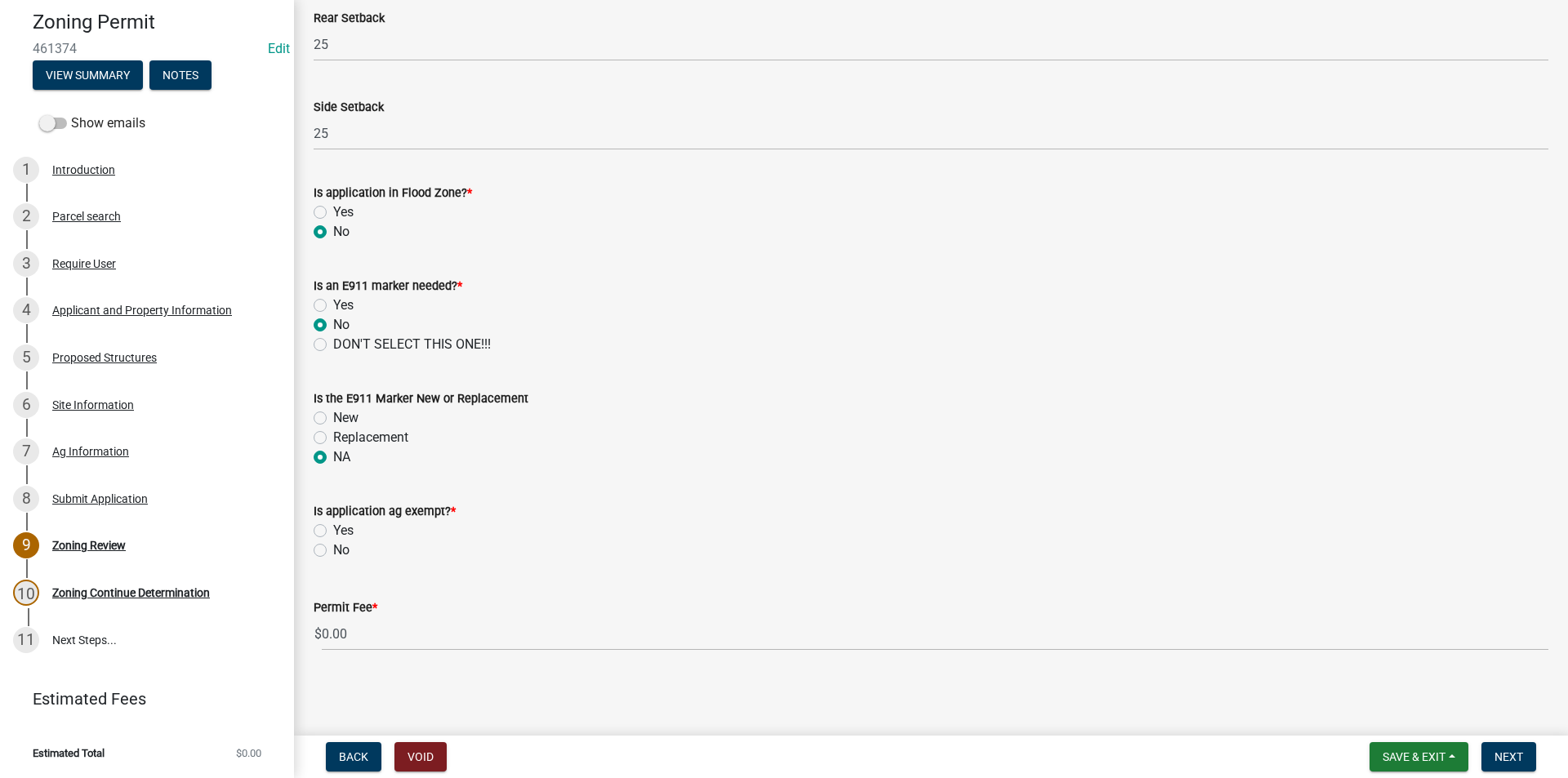
click at [333, 531] on label "Yes" at bounding box center [344, 530] width 21 height 20
click at [333, 531] on input "Yes" at bounding box center [339, 526] width 10 height 10
radio input "true"
click at [1501, 753] on span "Next" at bounding box center [1508, 756] width 29 height 13
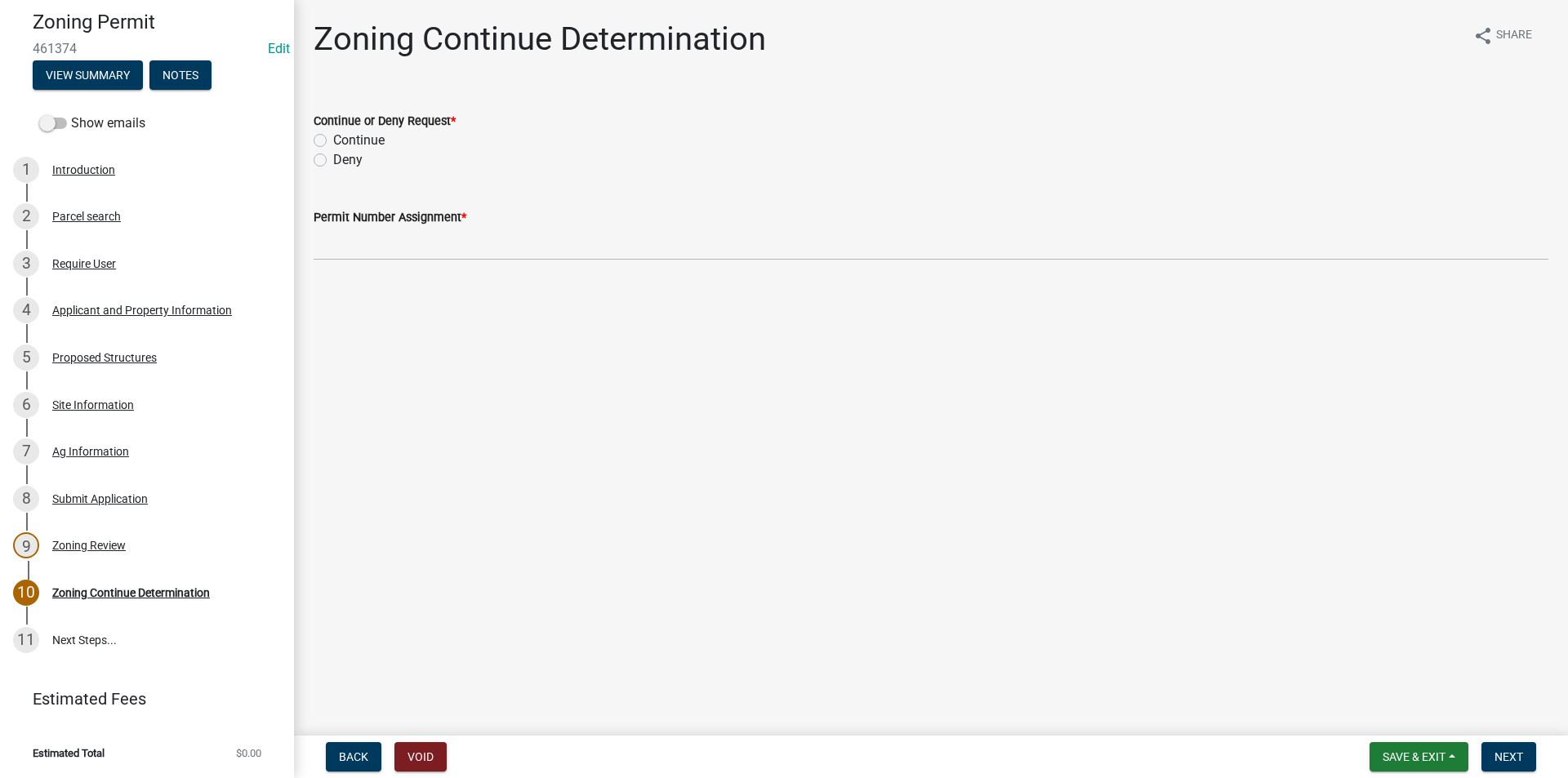
click at [313, 137] on div "Continue or Deny Request * Continue Deny" at bounding box center [931, 130] width 1260 height 79
click at [333, 141] on label "Continue" at bounding box center [359, 140] width 52 height 20
click at [333, 141] on input "Continue" at bounding box center [339, 136] width 10 height 10
radio input "true"
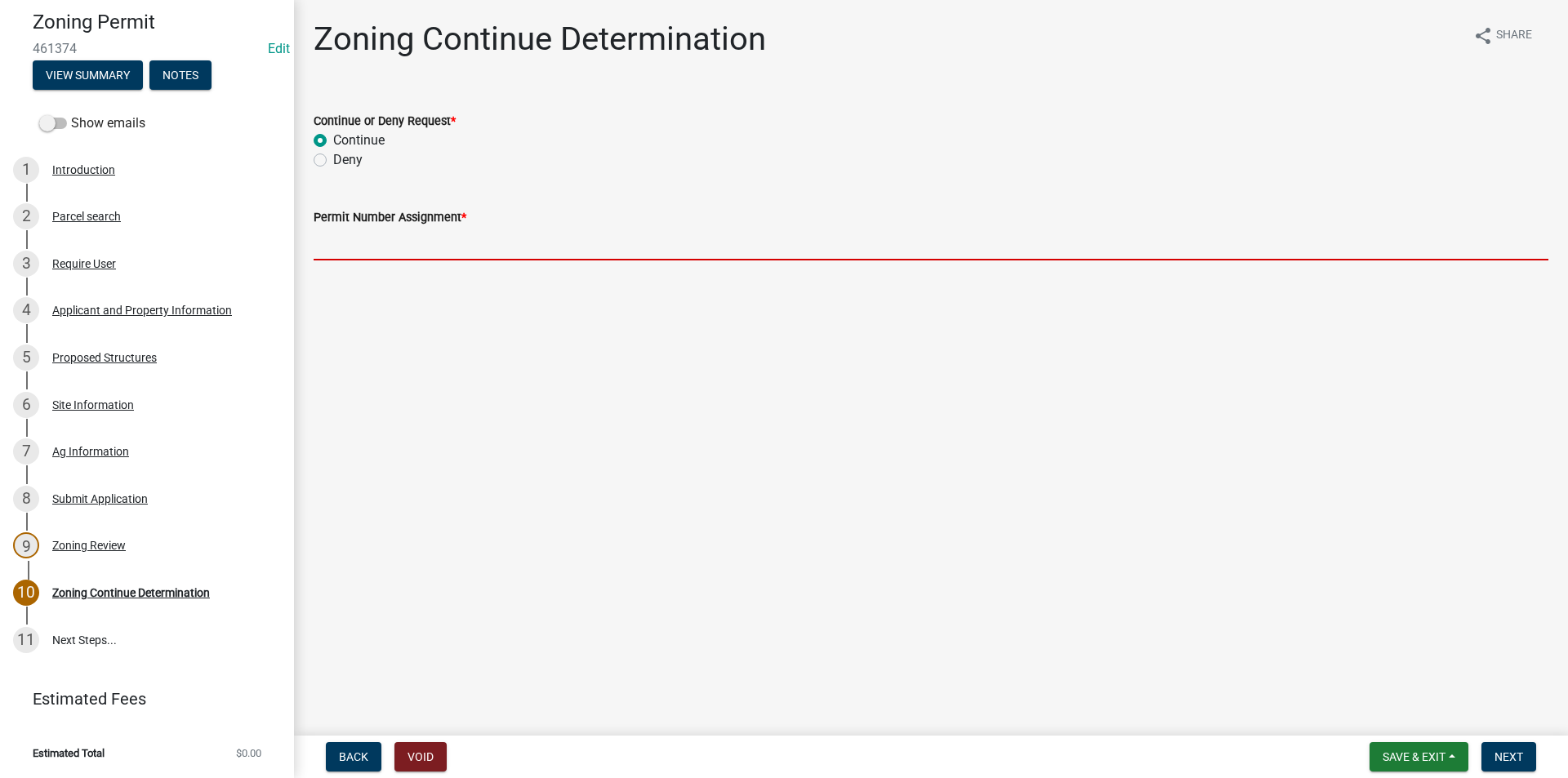
click at [380, 250] on input "Permit Number Assignment *" at bounding box center [931, 244] width 1235 height 34
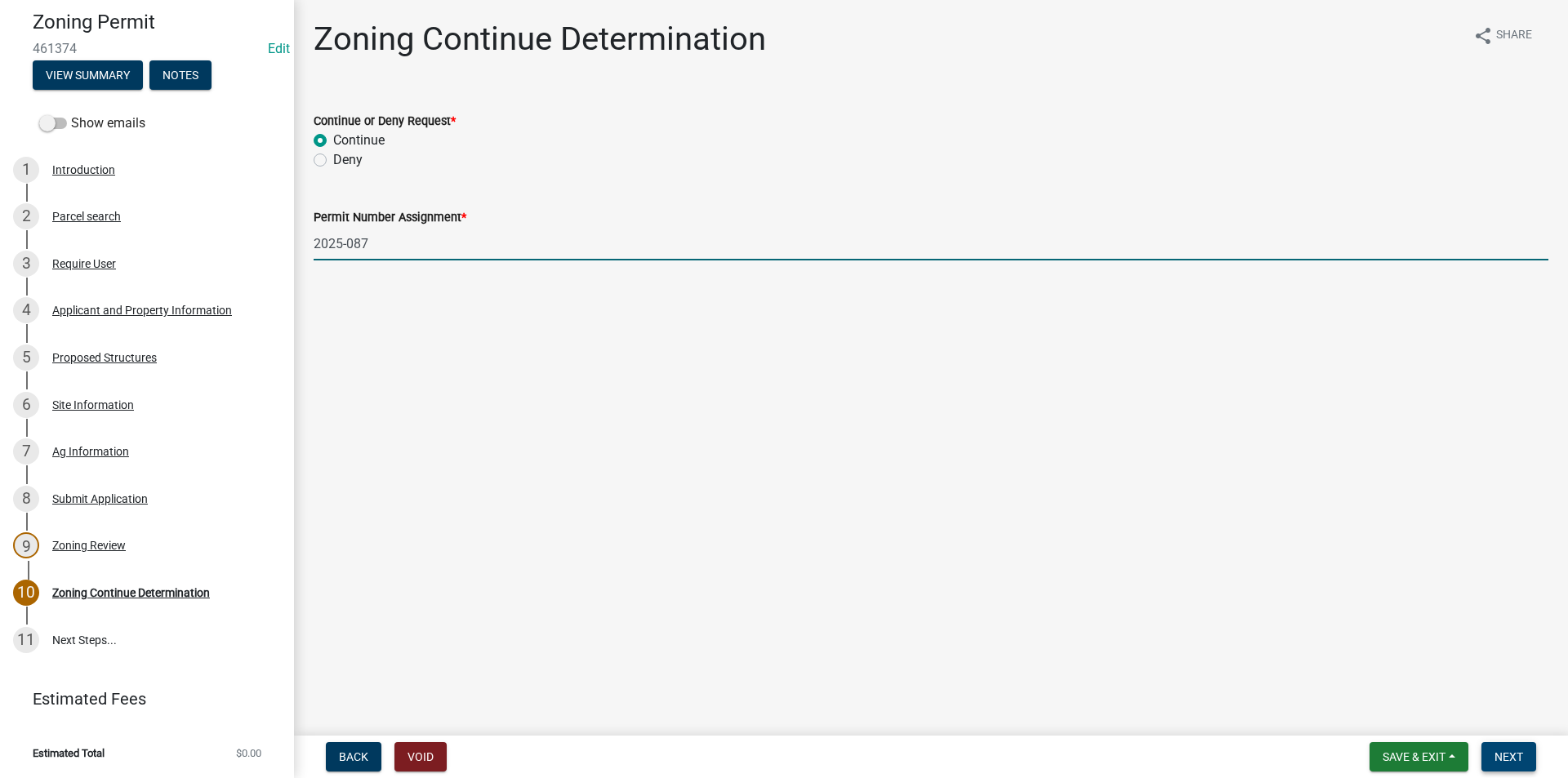
type input "2025-087"
click at [1523, 750] on span "Next" at bounding box center [1508, 756] width 29 height 13
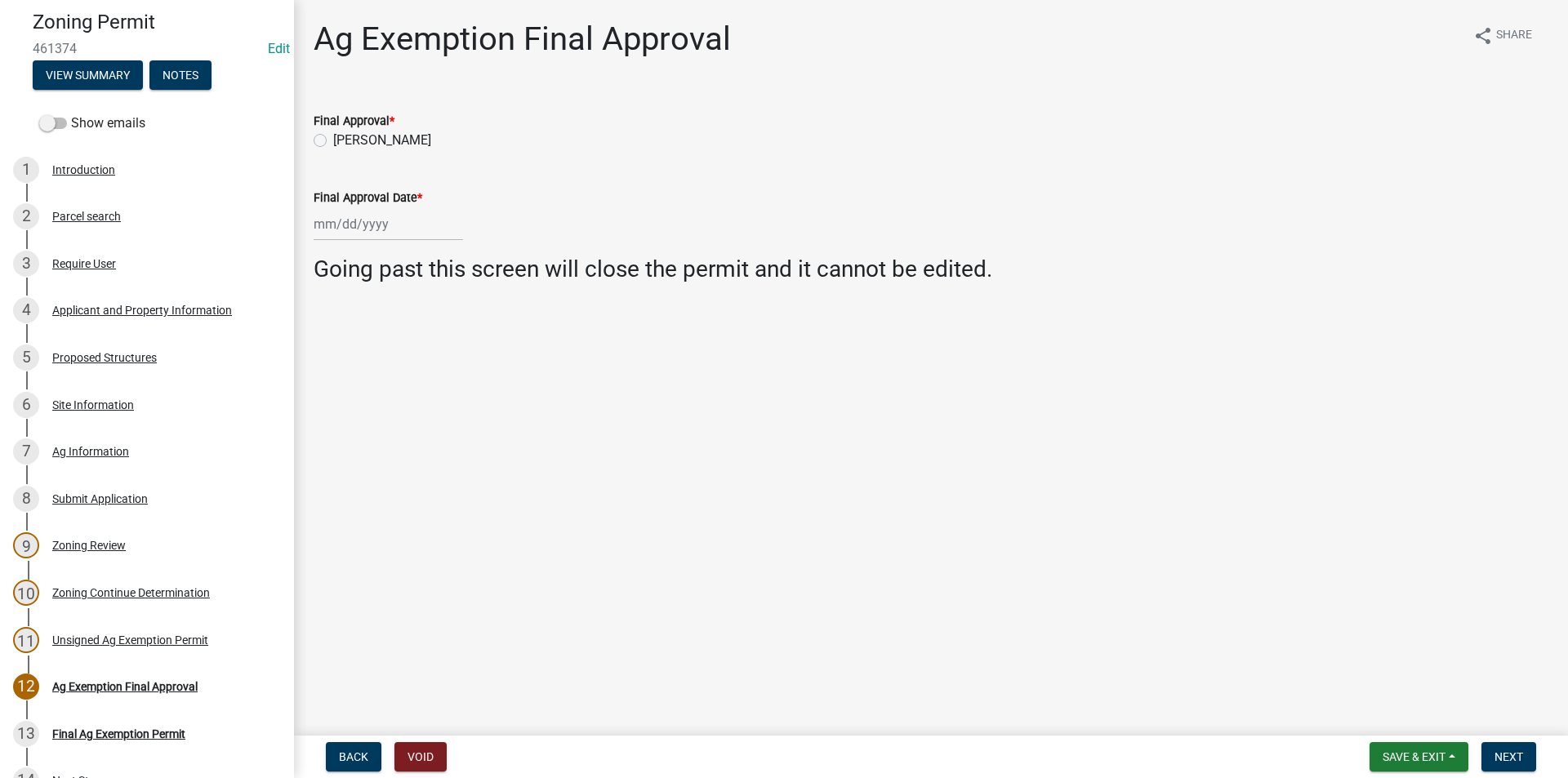
click at [333, 141] on label "[PERSON_NAME]" at bounding box center [382, 140] width 98 height 20
click at [333, 141] on input "[PERSON_NAME]" at bounding box center [339, 136] width 10 height 10
radio input "true"
click at [377, 222] on div at bounding box center [388, 224] width 149 height 34
select select "8"
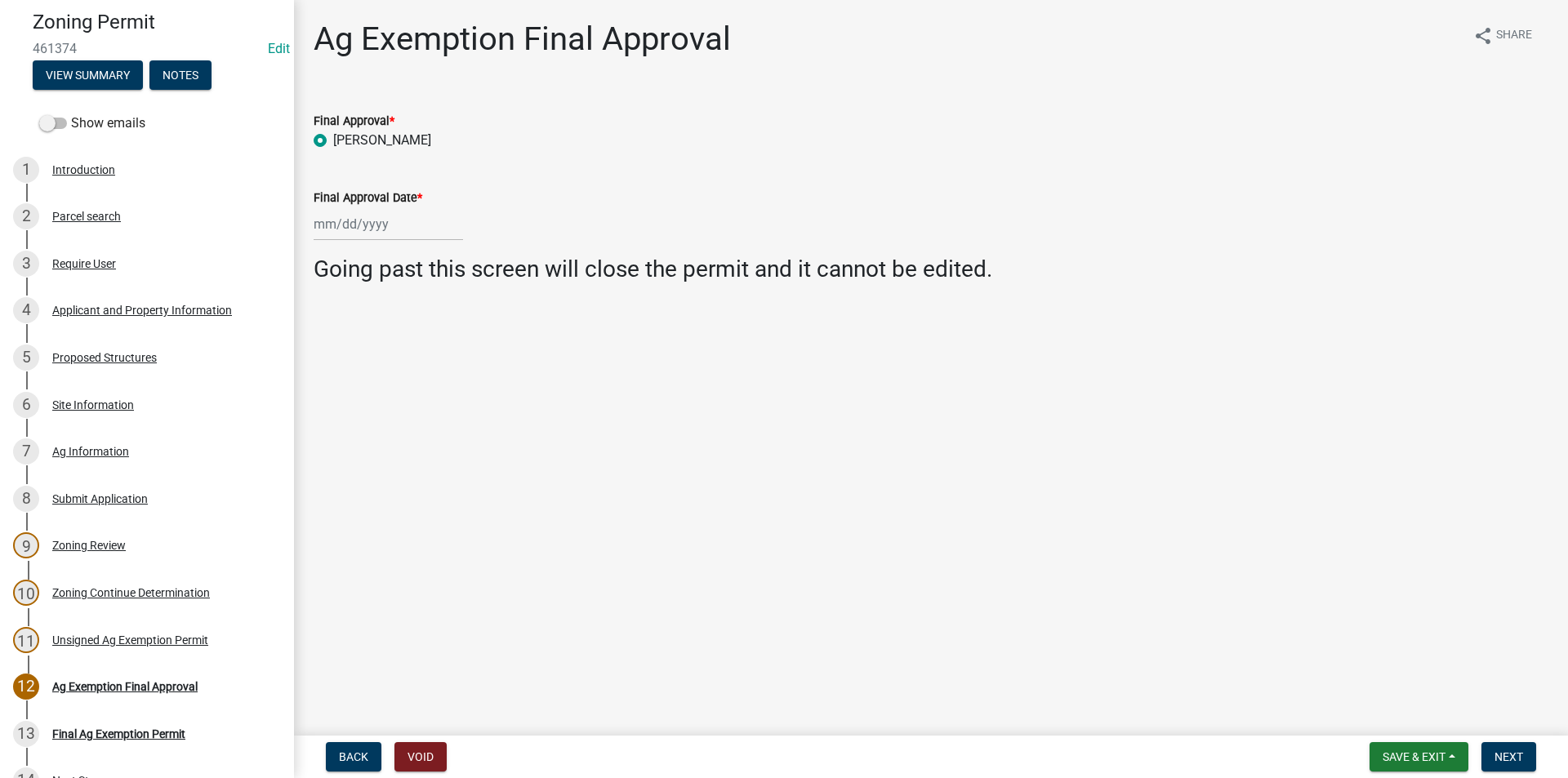
select select "2025"
click at [347, 359] on div "12" at bounding box center [356, 364] width 26 height 26
type input "[DATE]"
click at [1501, 750] on span "Next" at bounding box center [1508, 756] width 29 height 13
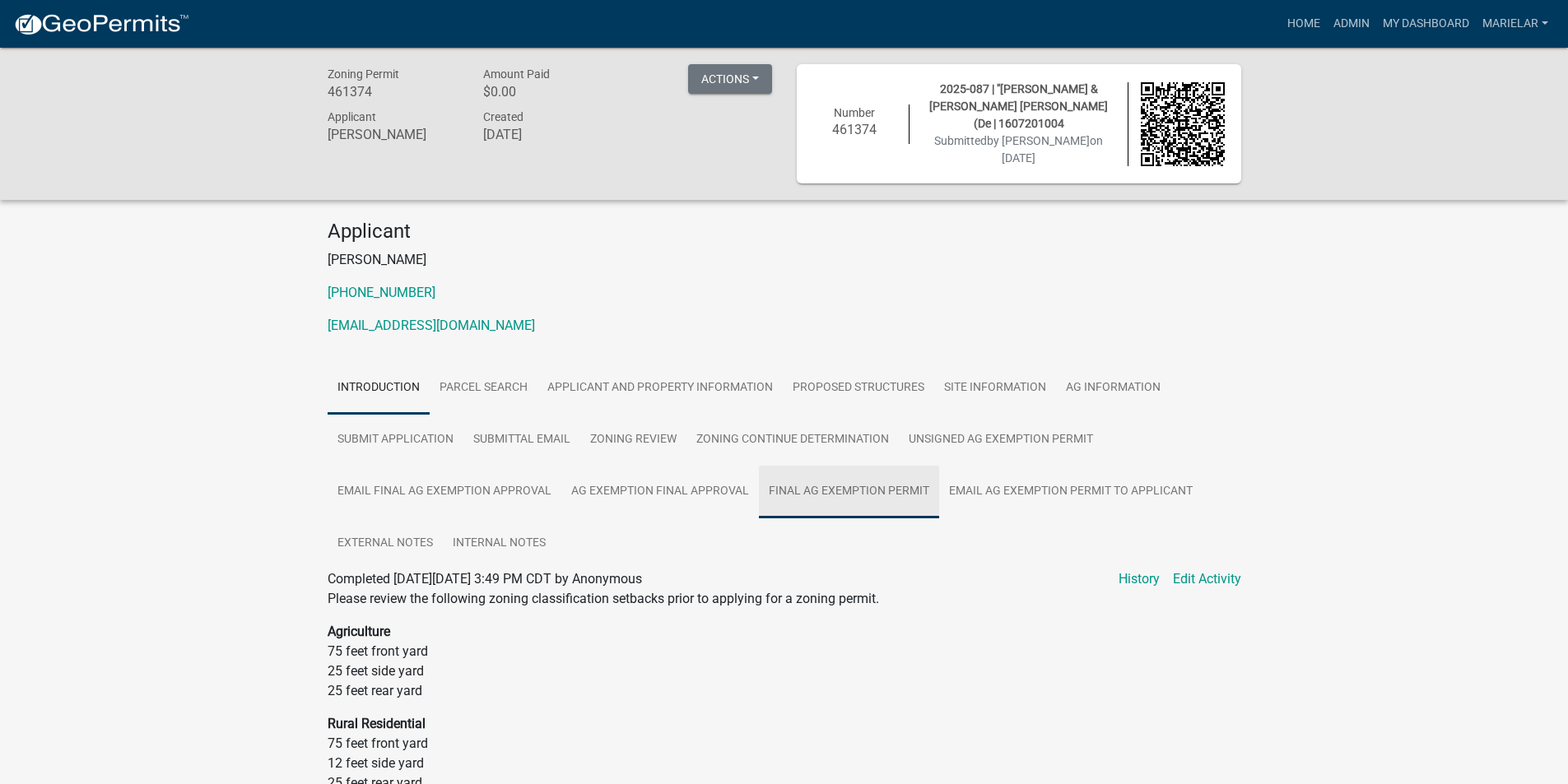
click at [898, 499] on link "Final Ag Exemption Permit" at bounding box center [849, 492] width 180 height 53
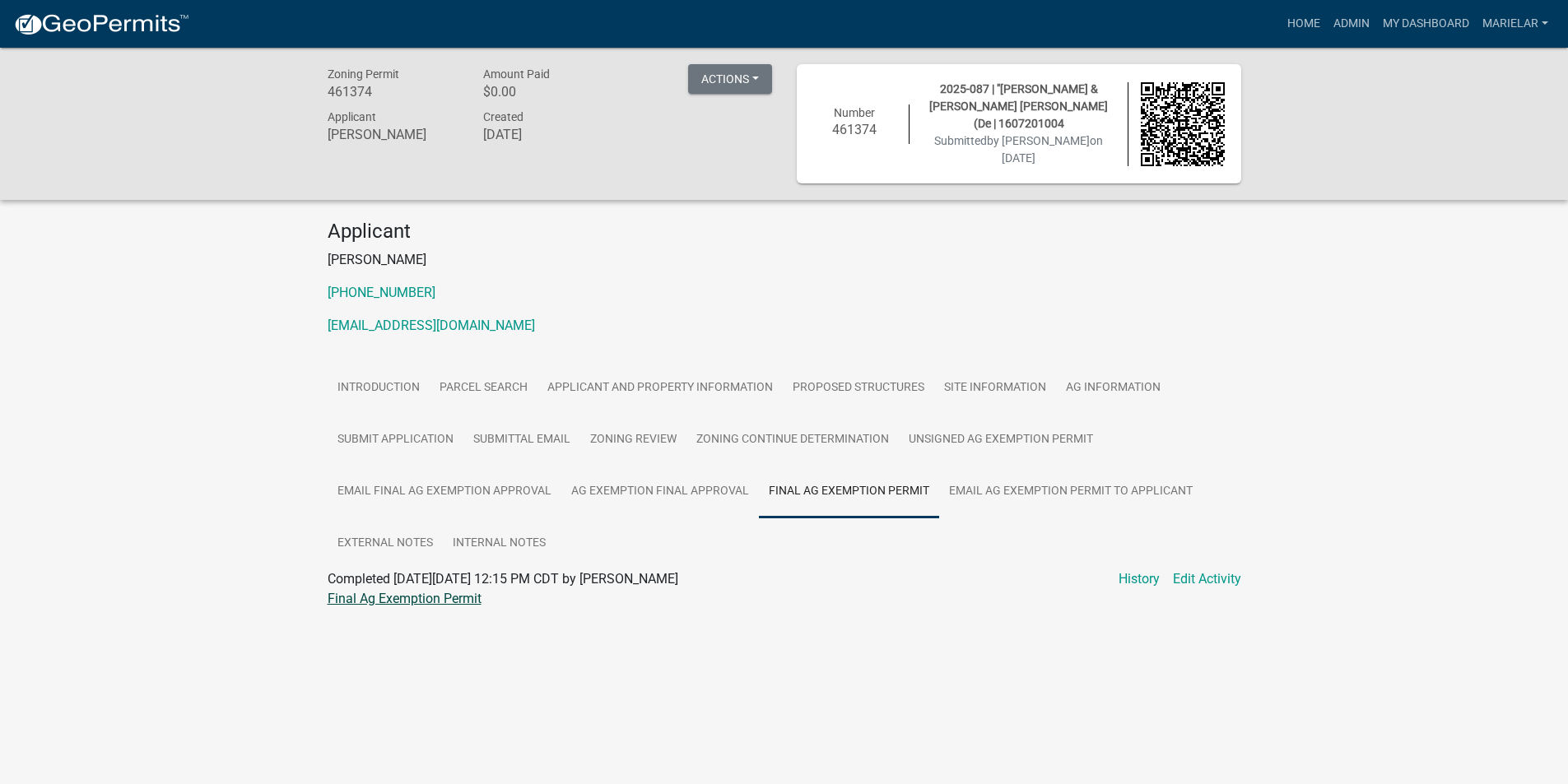
click at [417, 600] on link "Final Ag Exemption Permit" at bounding box center [404, 599] width 154 height 16
click at [1352, 26] on link "Admin" at bounding box center [1351, 23] width 50 height 31
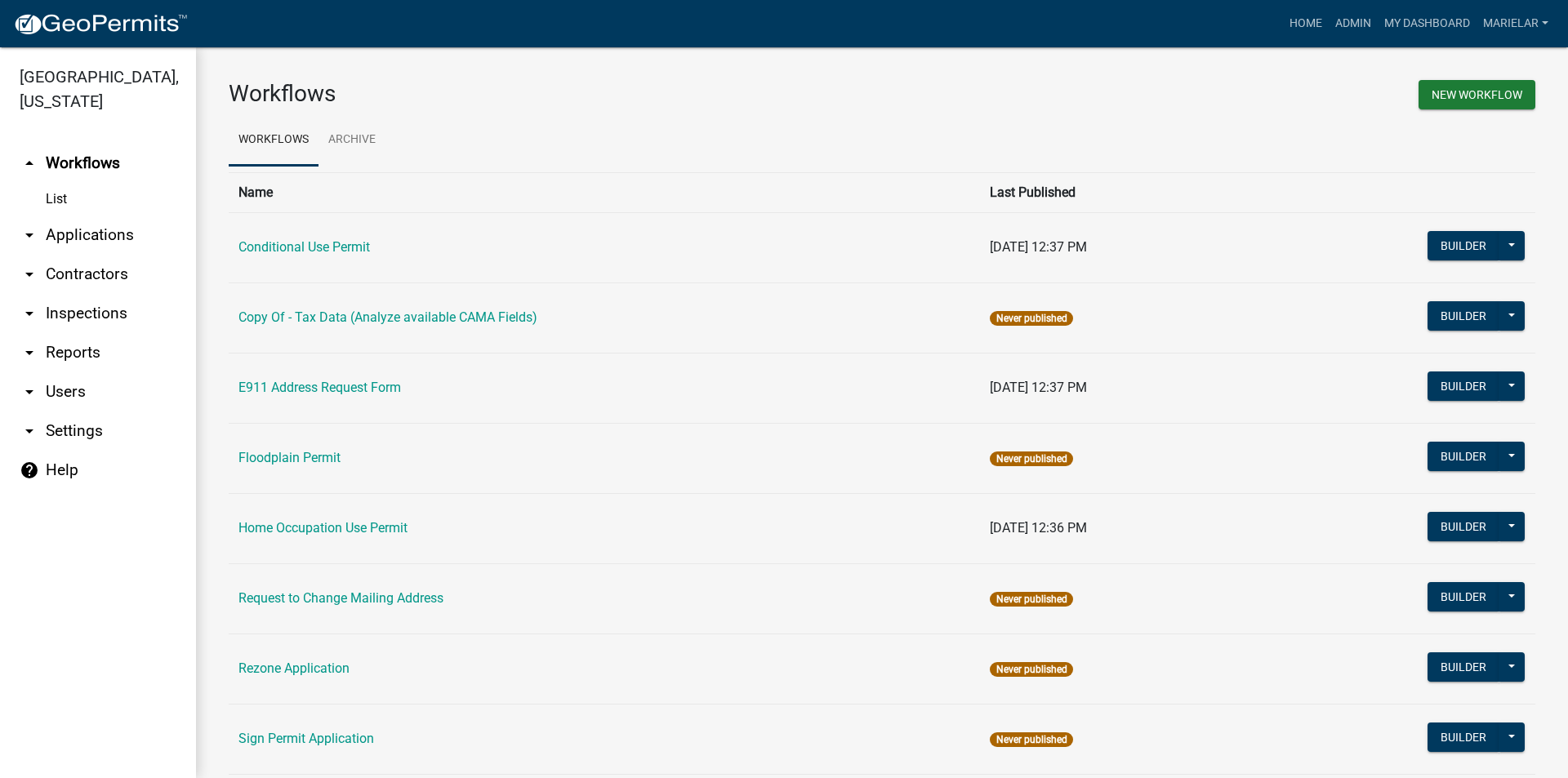
click at [30, 225] on icon "arrow_drop_down" at bounding box center [29, 235] width 20 height 20
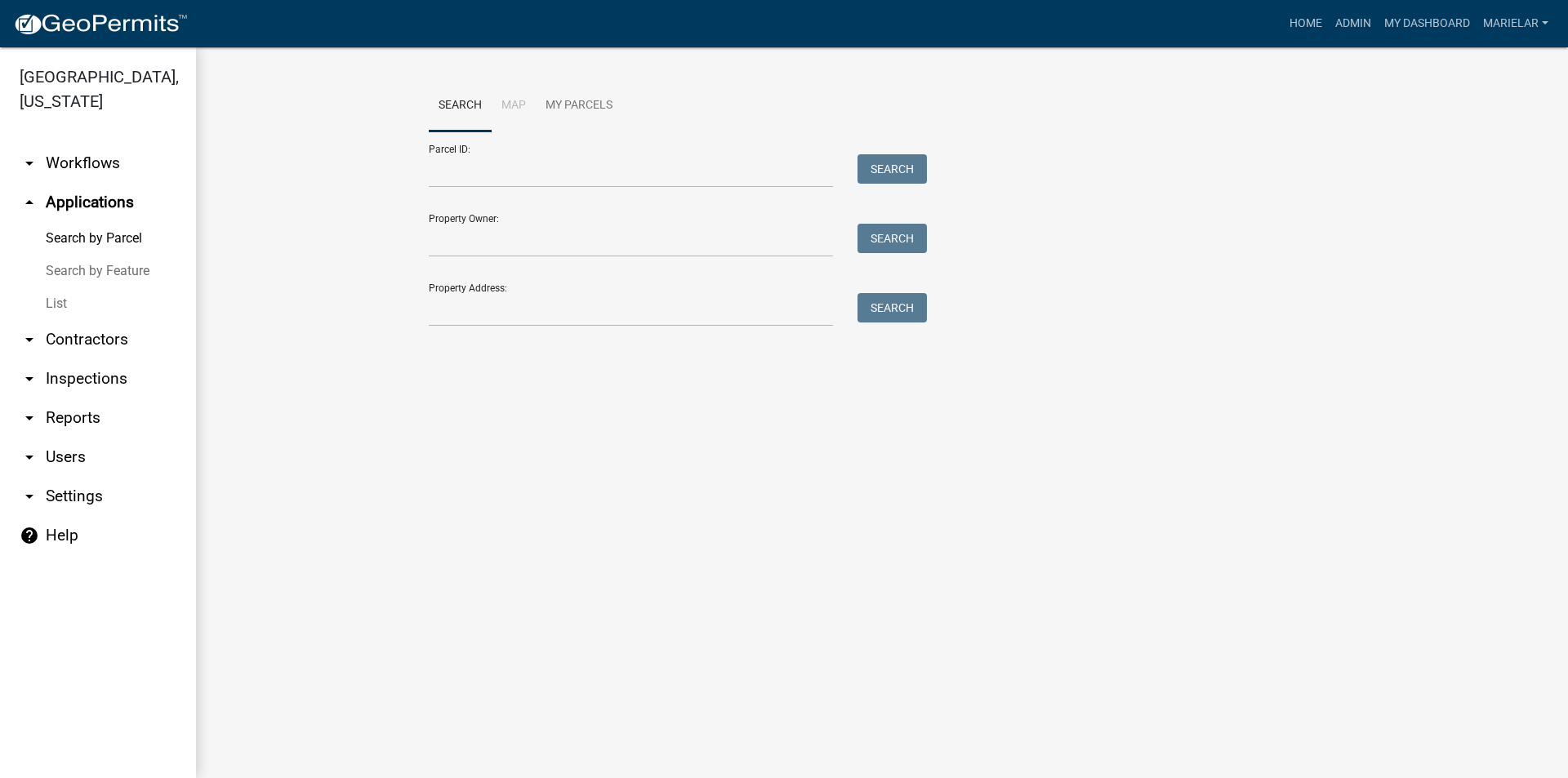
click at [54, 288] on link "List" at bounding box center [98, 304] width 196 height 33
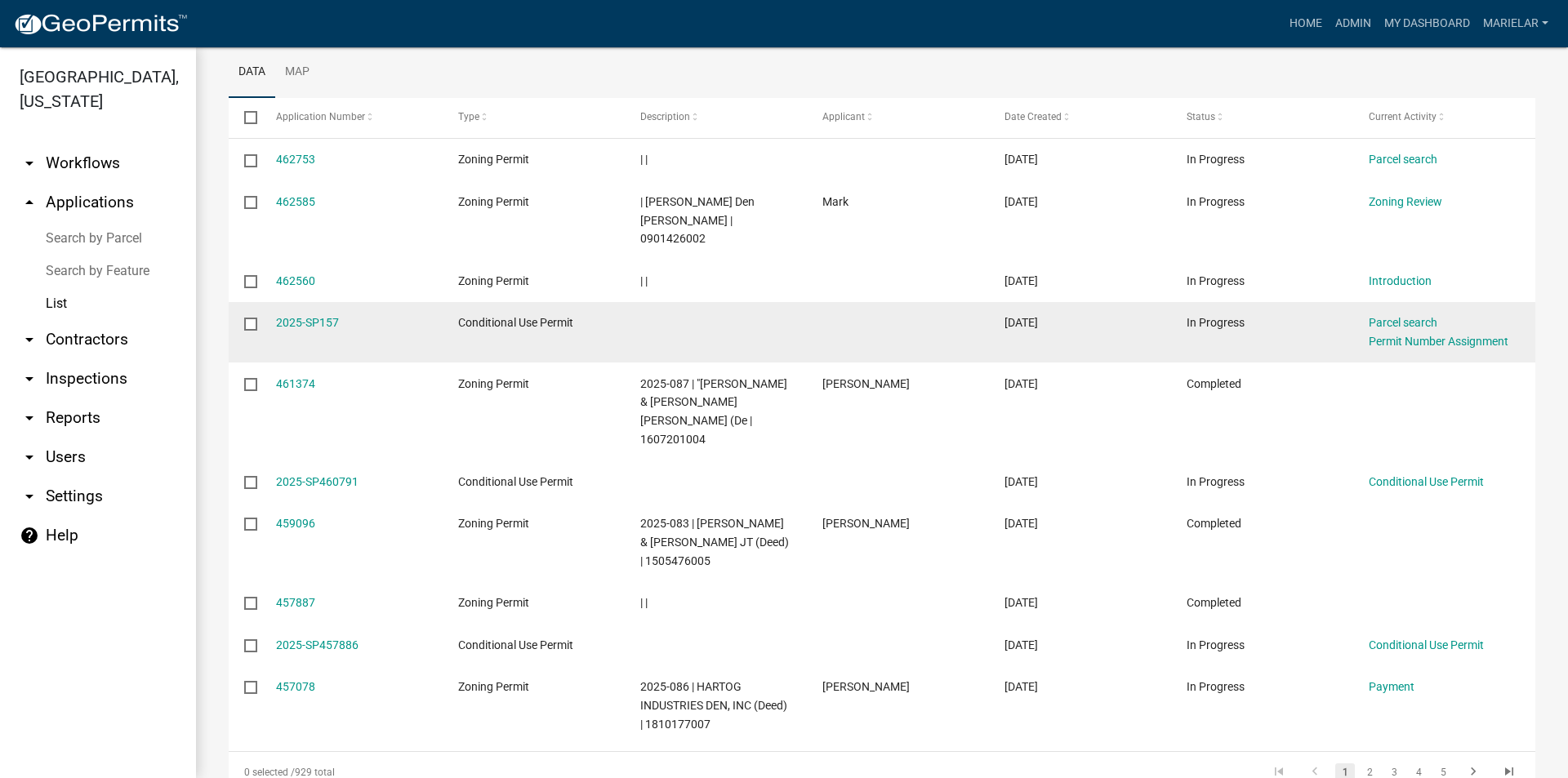
scroll to position [300, 0]
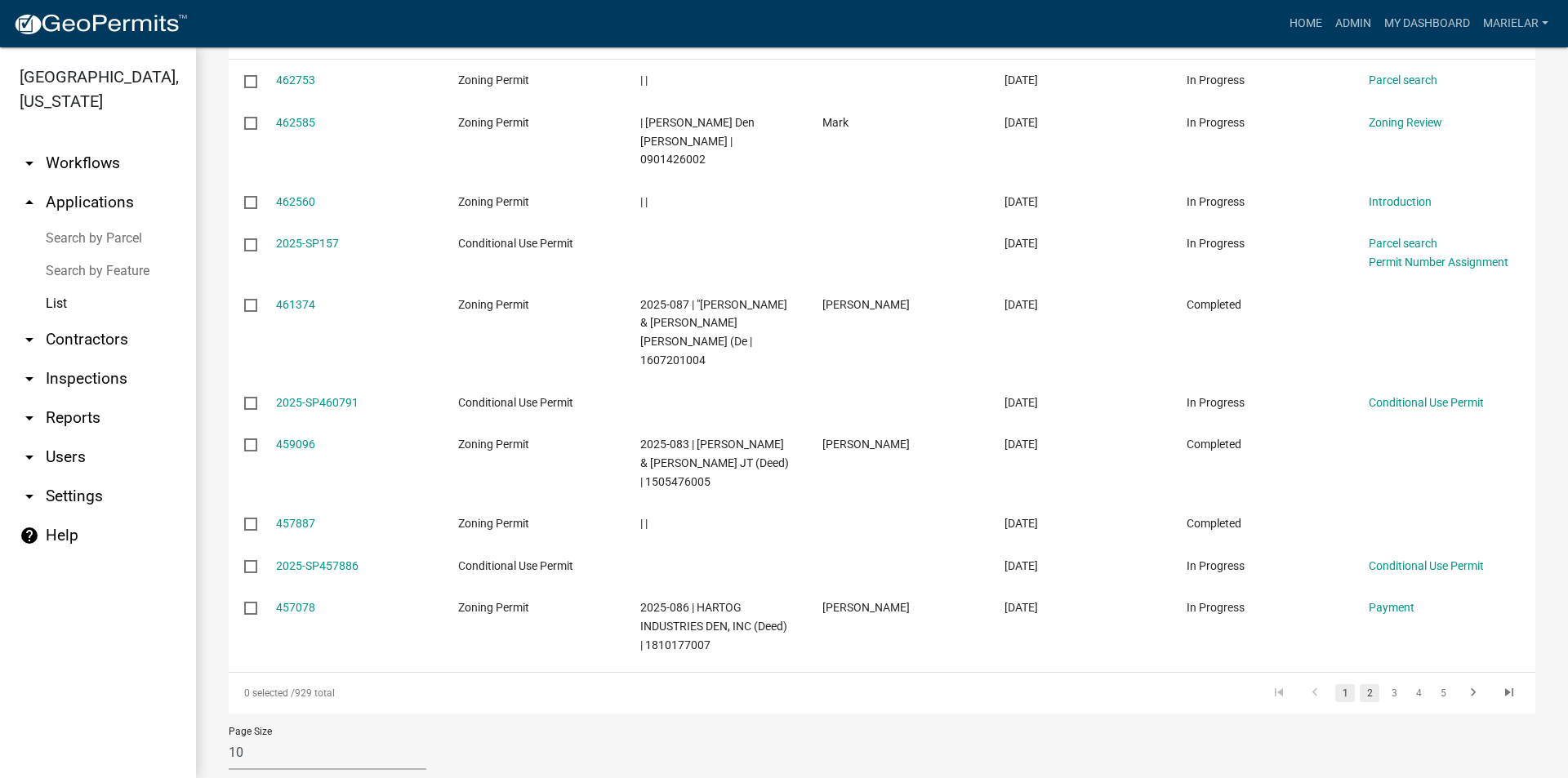
click at [1362, 684] on link "2" at bounding box center [1369, 693] width 20 height 18
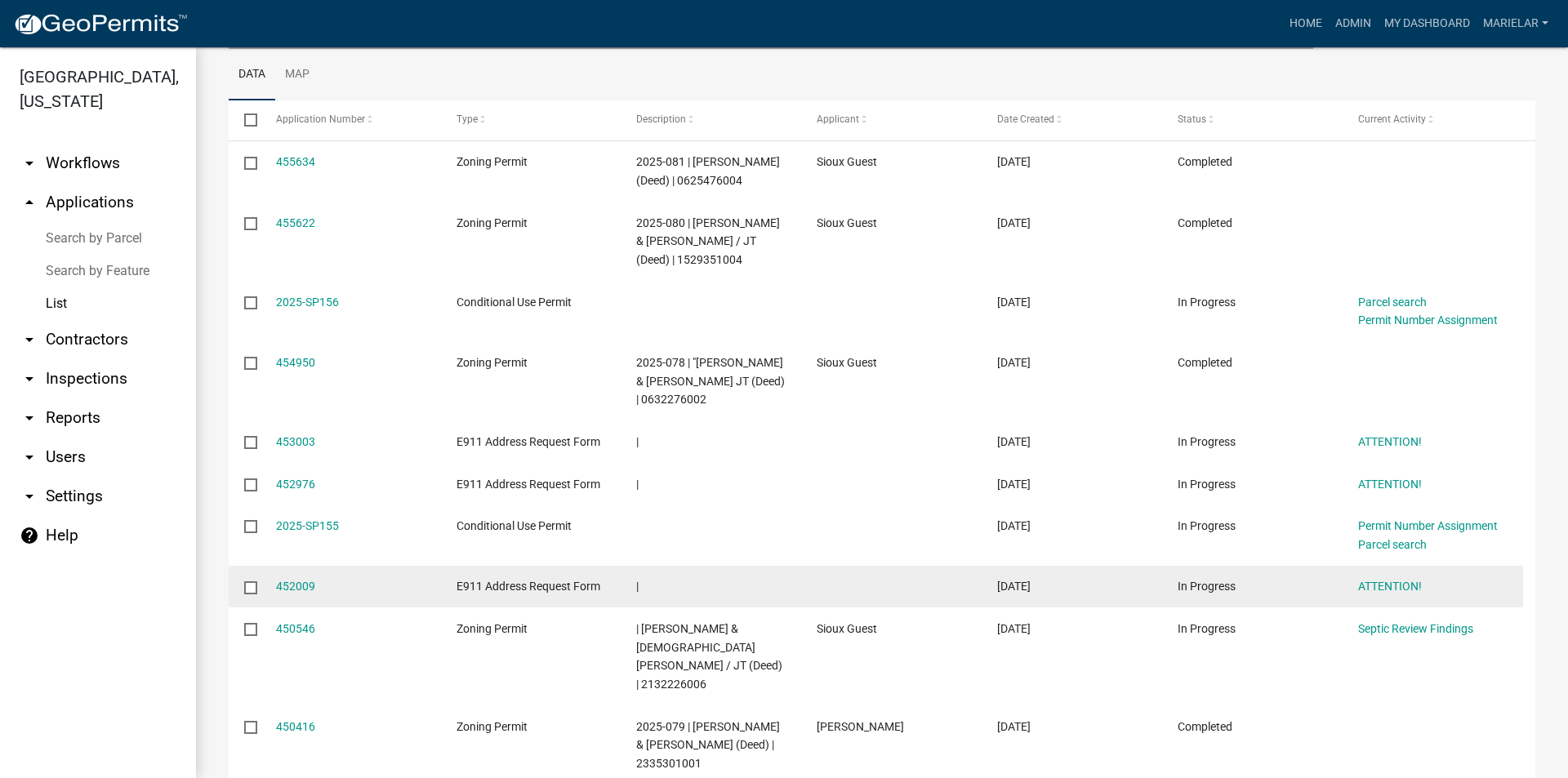
scroll to position [355, 0]
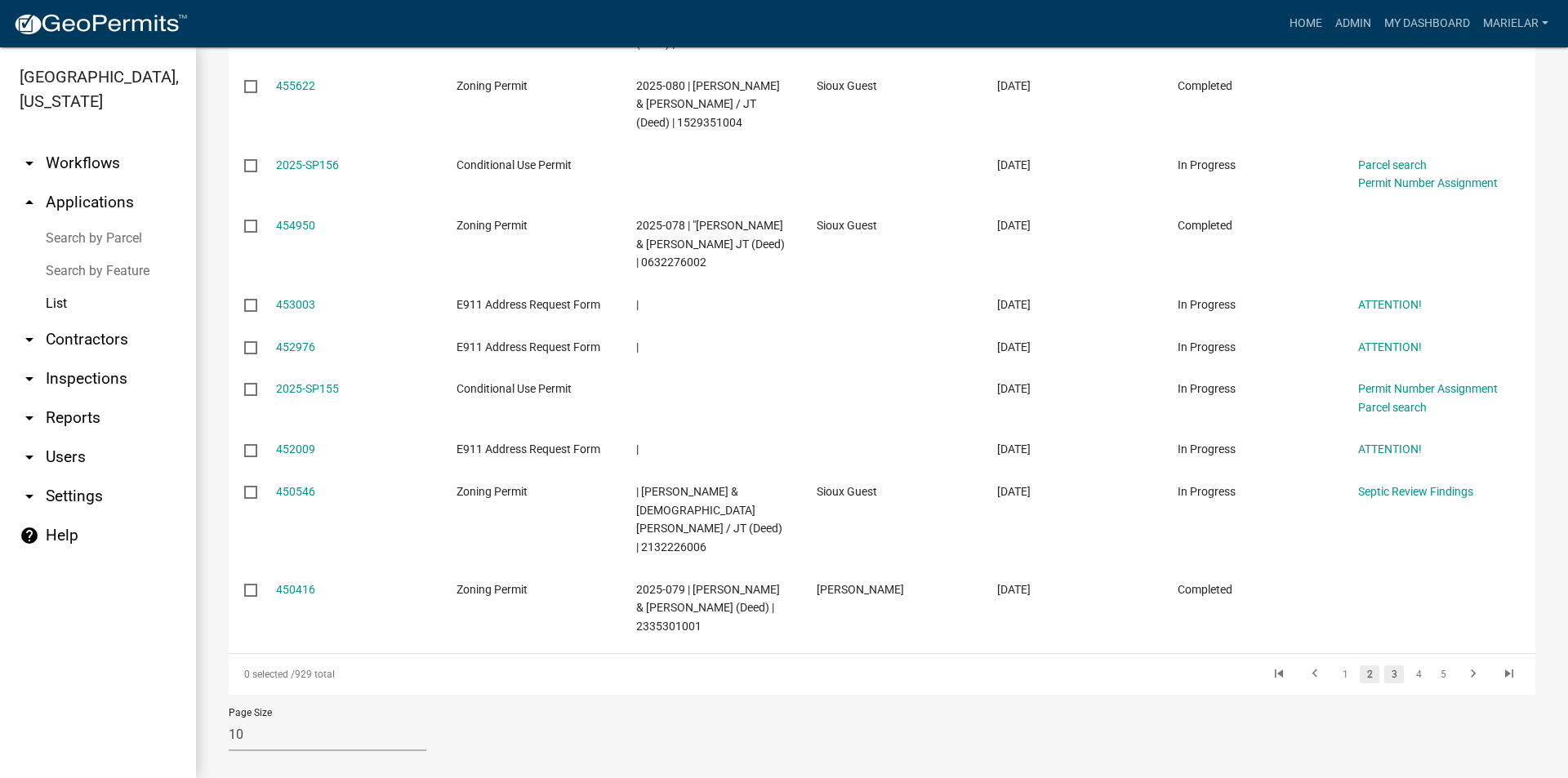
click at [1386, 666] on link "3" at bounding box center [1394, 674] width 20 height 18
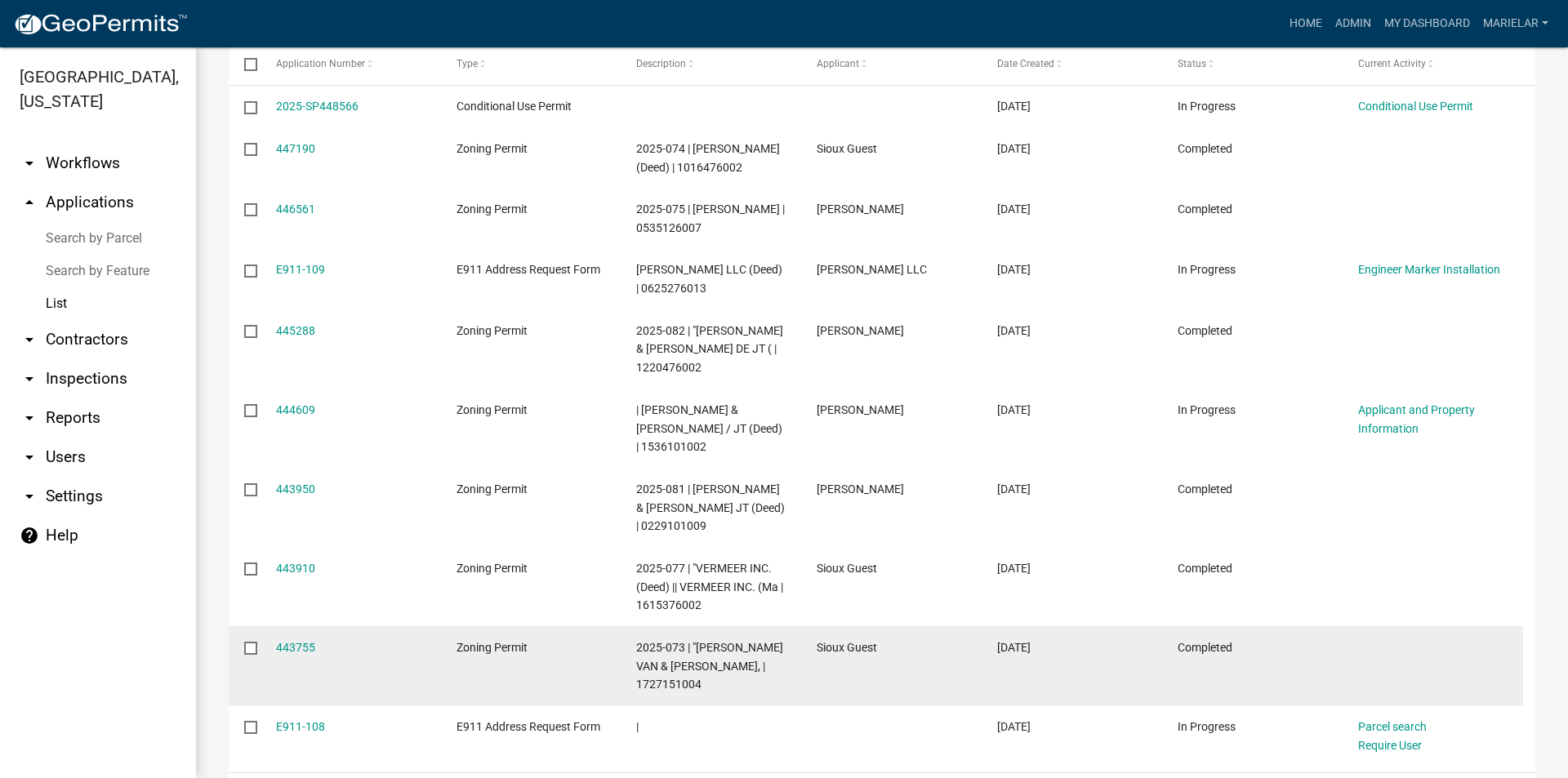
scroll to position [411, 0]
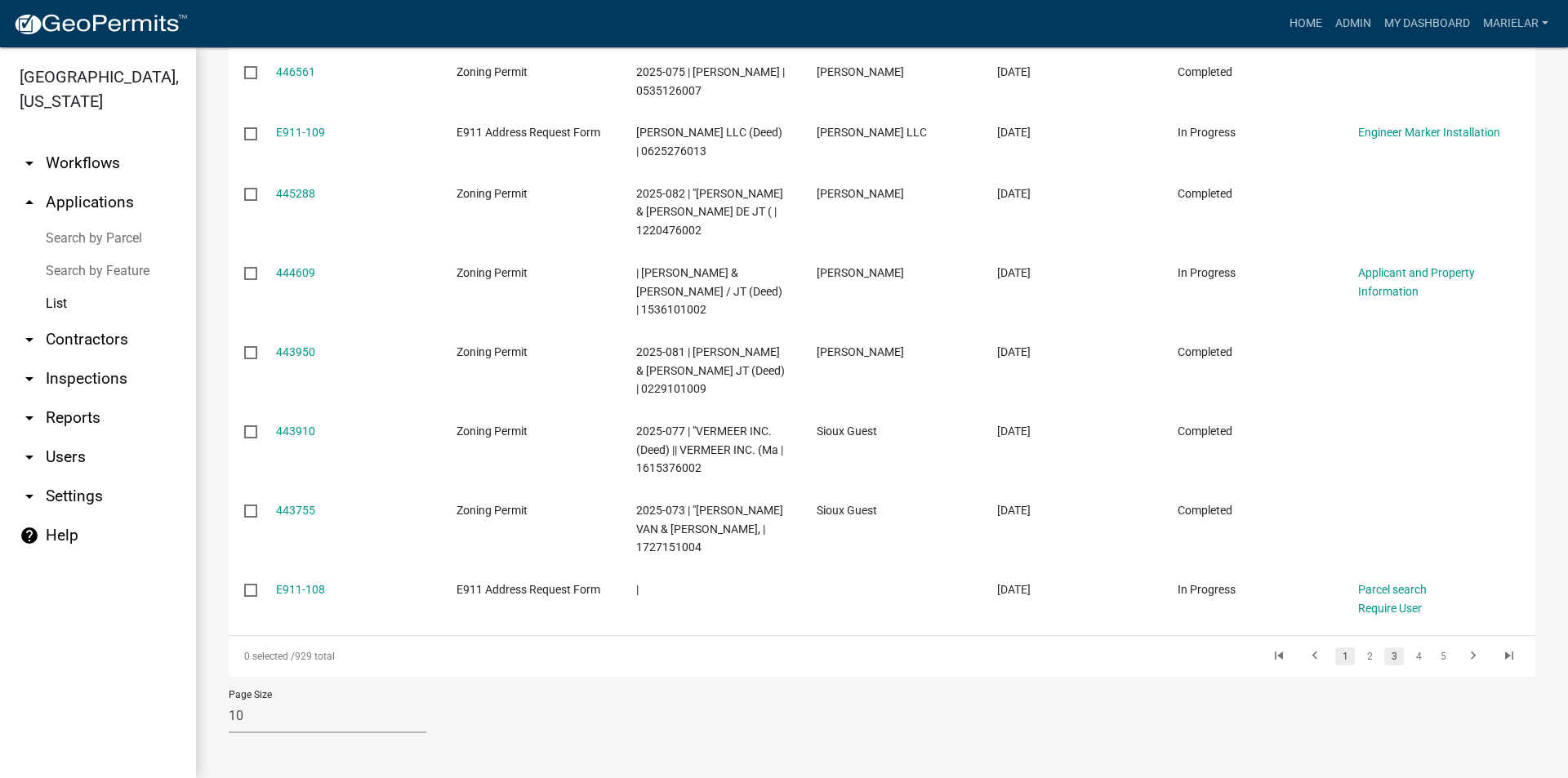
click at [1336, 660] on link "1" at bounding box center [1345, 656] width 20 height 18
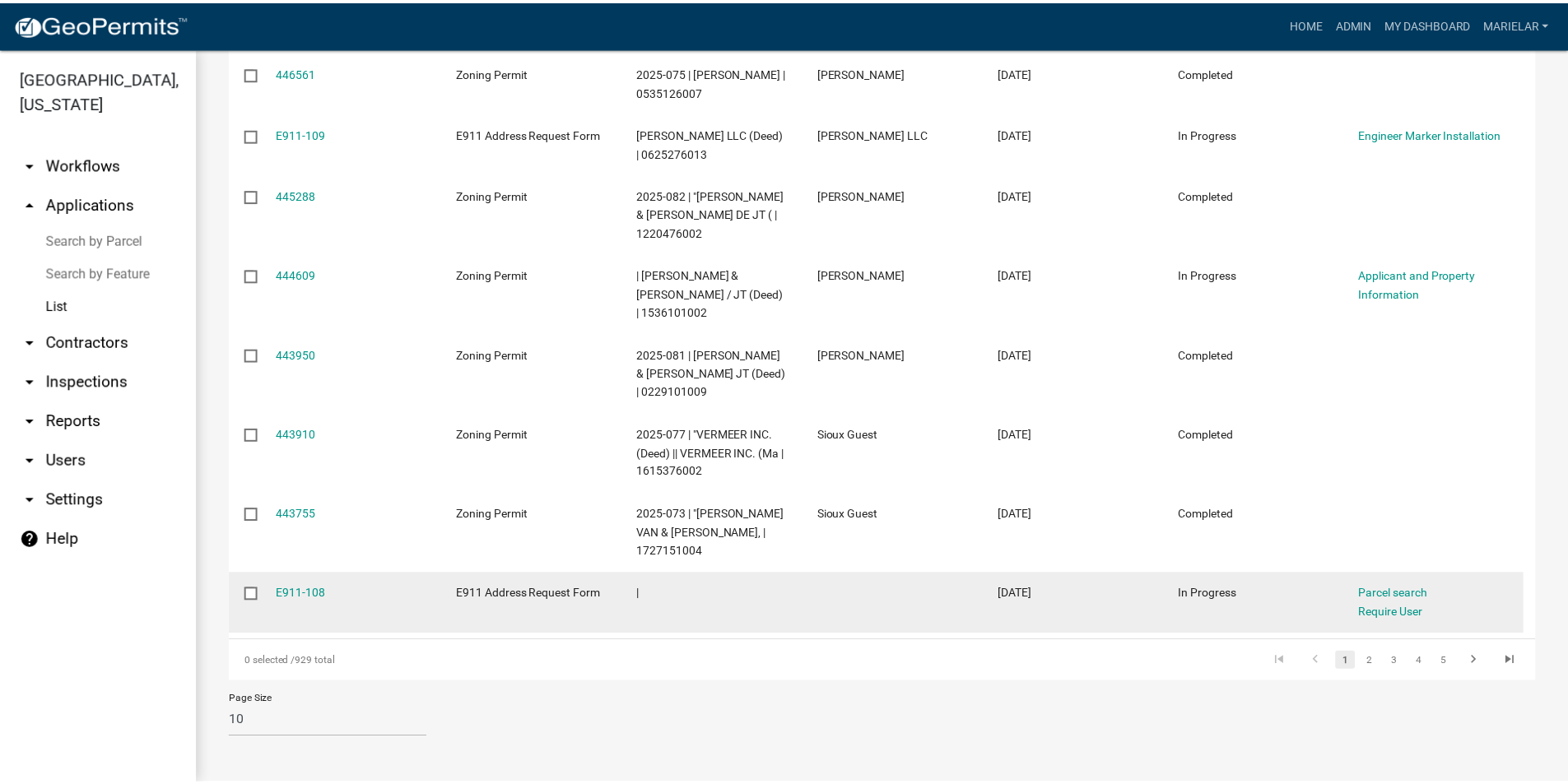
scroll to position [302, 0]
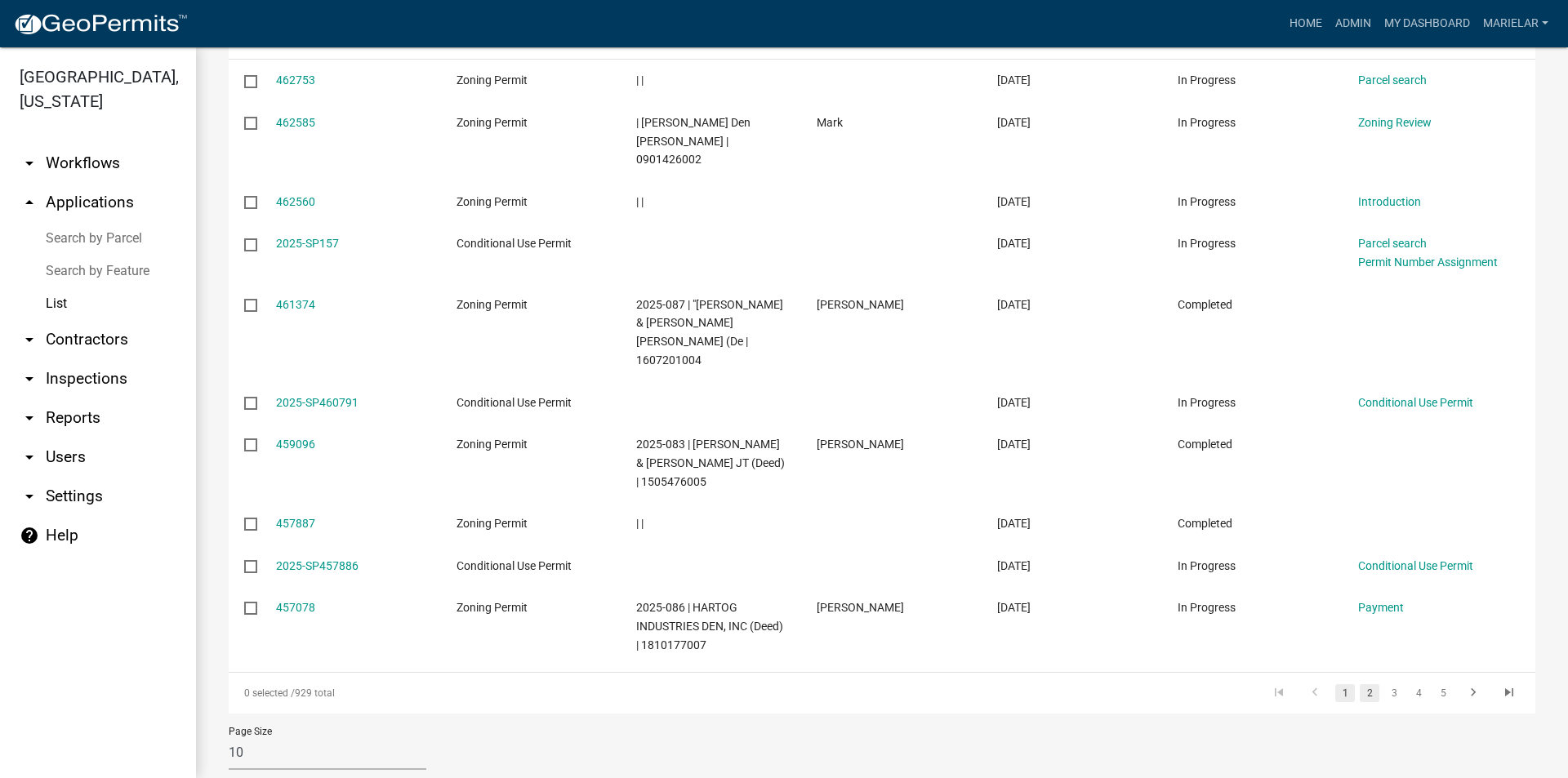
click at [1360, 684] on link "2" at bounding box center [1369, 693] width 20 height 18
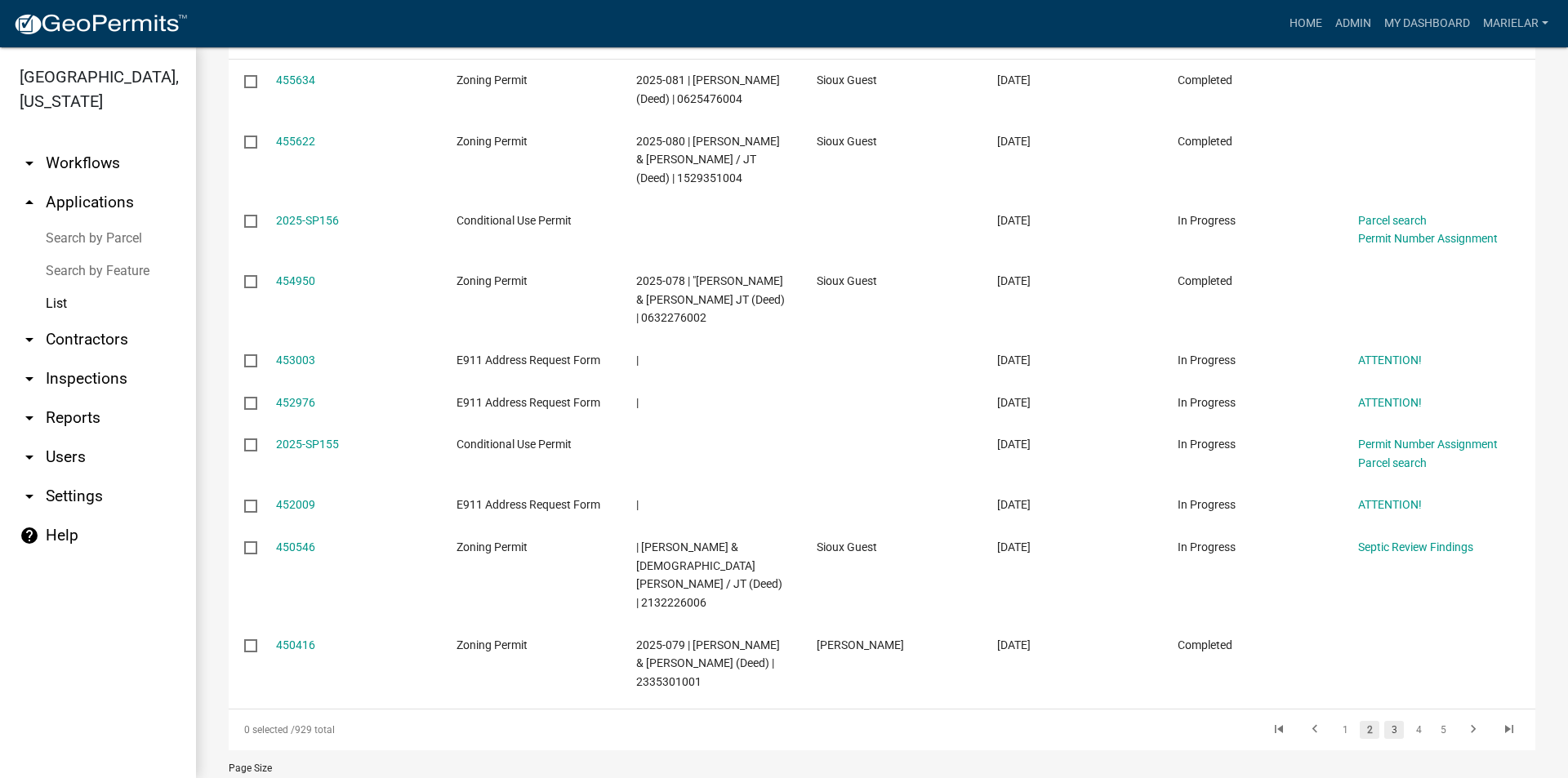
click at [1385, 721] on link "3" at bounding box center [1394, 730] width 20 height 18
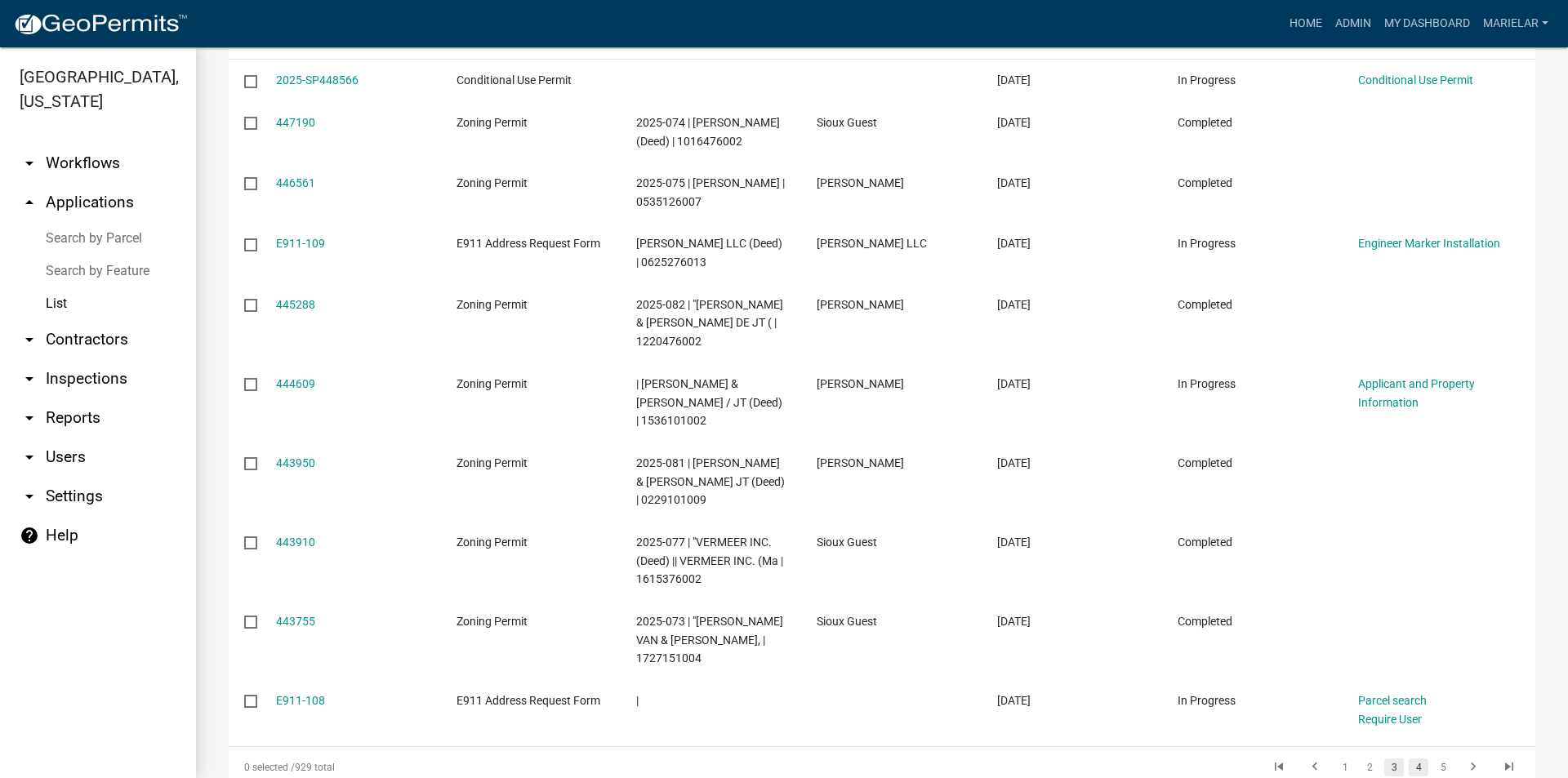
click at [1409, 764] on link "4" at bounding box center [1419, 767] width 20 height 18
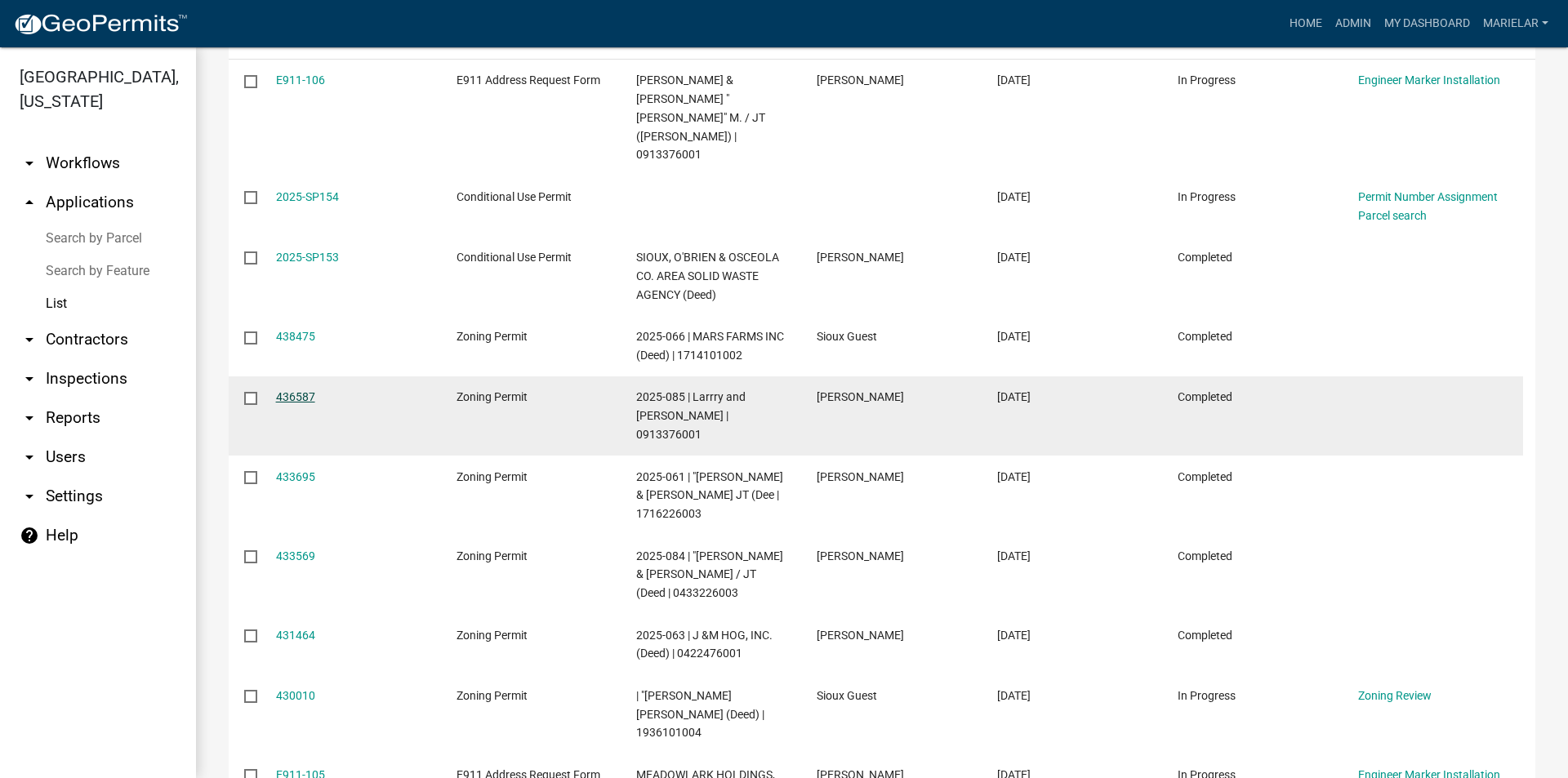
click at [309, 390] on link "436587" at bounding box center [295, 396] width 39 height 13
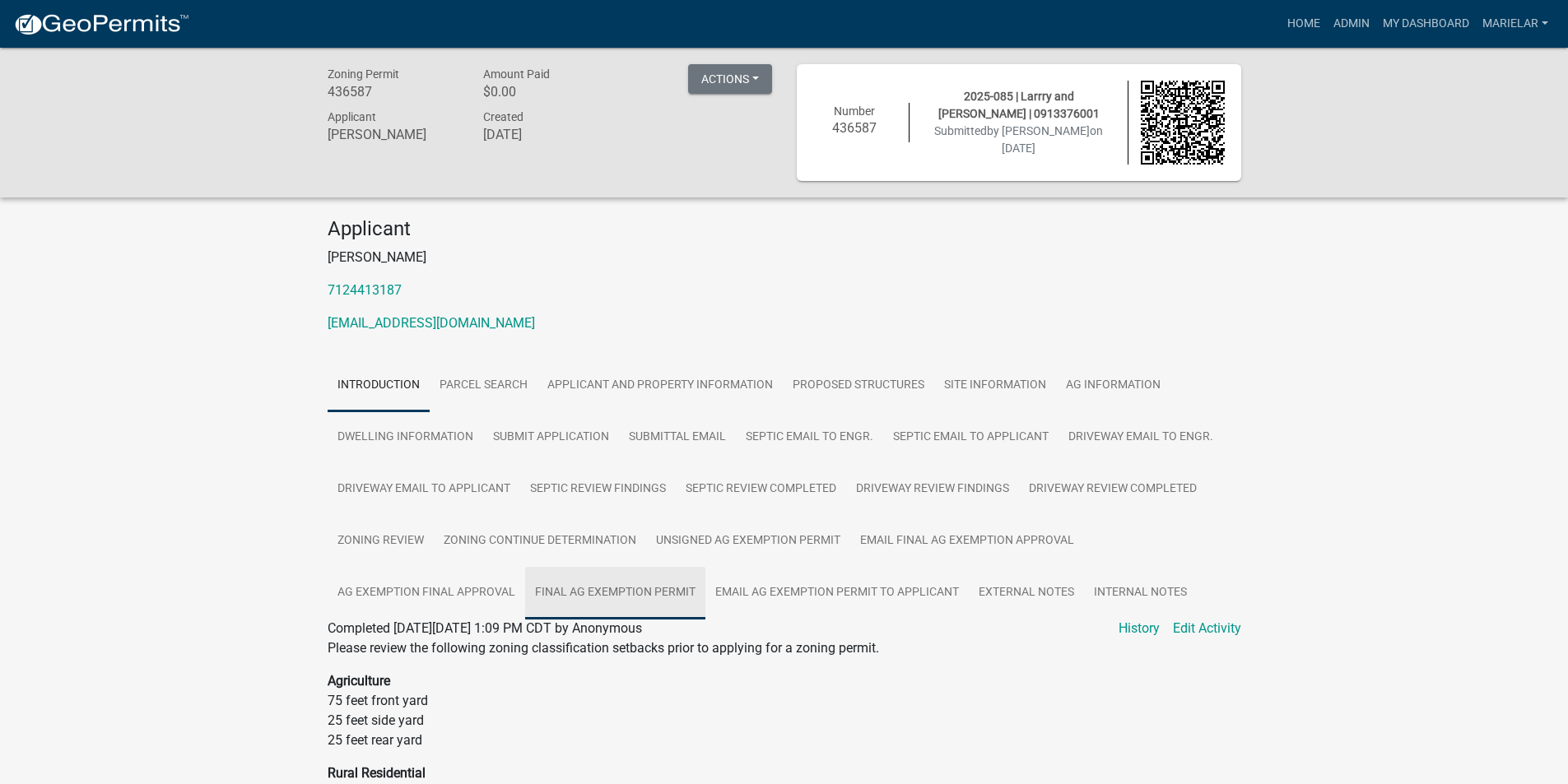
click at [646, 586] on link "Final Ag Exemption Permit" at bounding box center [615, 593] width 180 height 53
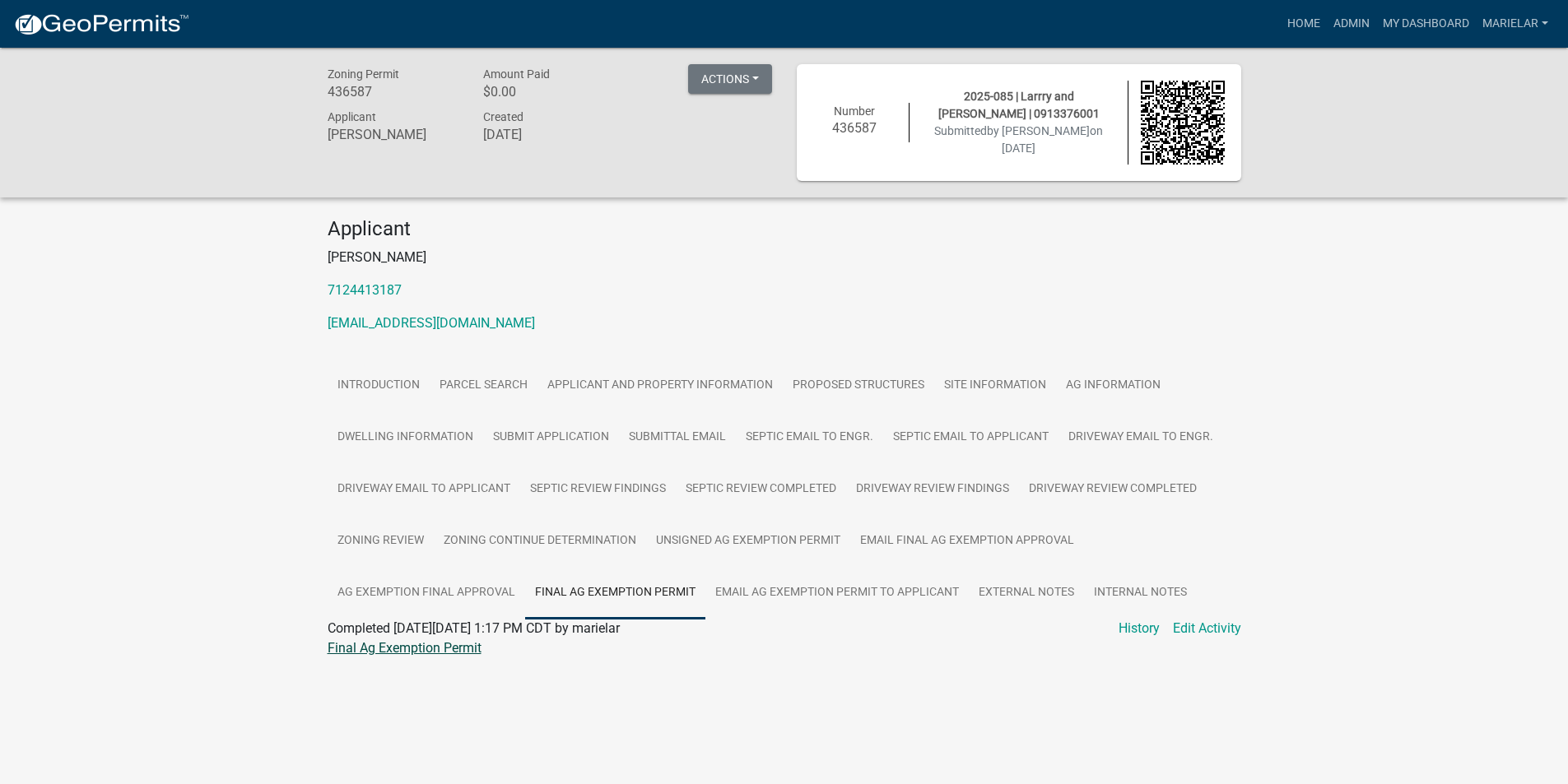
click at [434, 646] on link "Final Ag Exemption Permit" at bounding box center [404, 648] width 154 height 16
click at [636, 390] on link "Applicant and Property Information" at bounding box center [660, 385] width 246 height 53
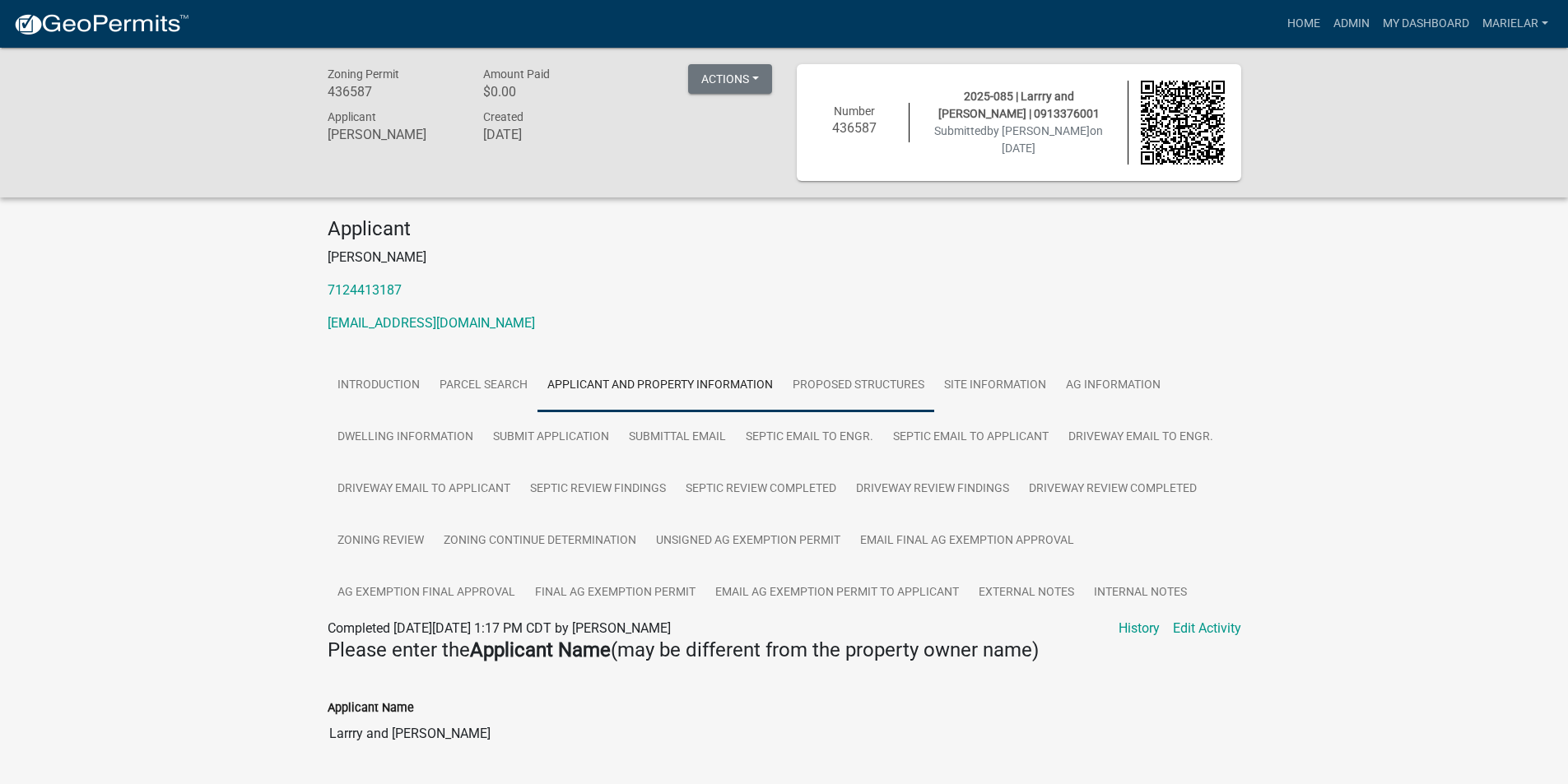
click at [858, 379] on link "Proposed Structures" at bounding box center [858, 385] width 151 height 53
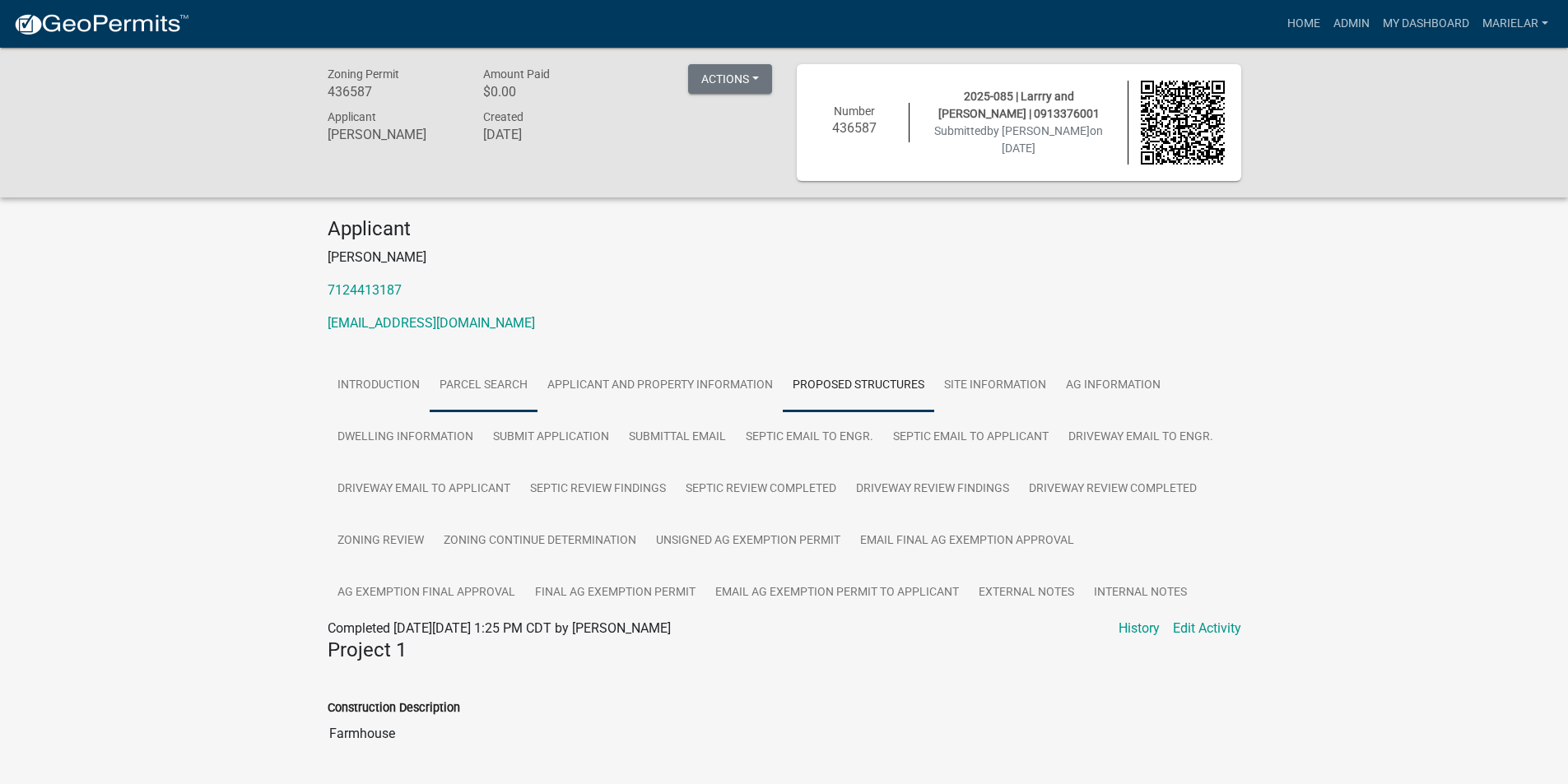
click at [504, 391] on link "Parcel search" at bounding box center [484, 385] width 108 height 53
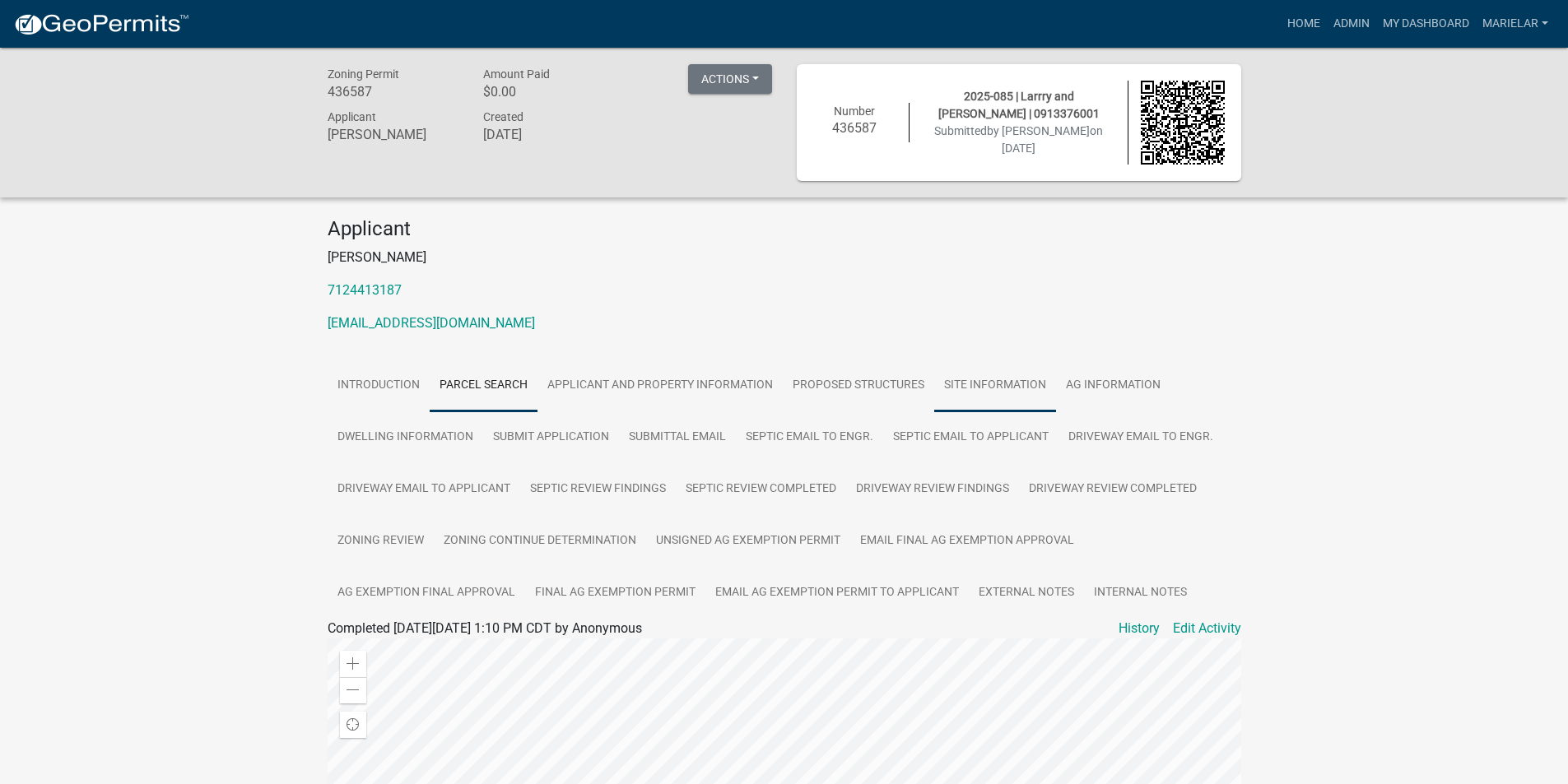
click at [959, 390] on link "Site Information" at bounding box center [995, 385] width 122 height 53
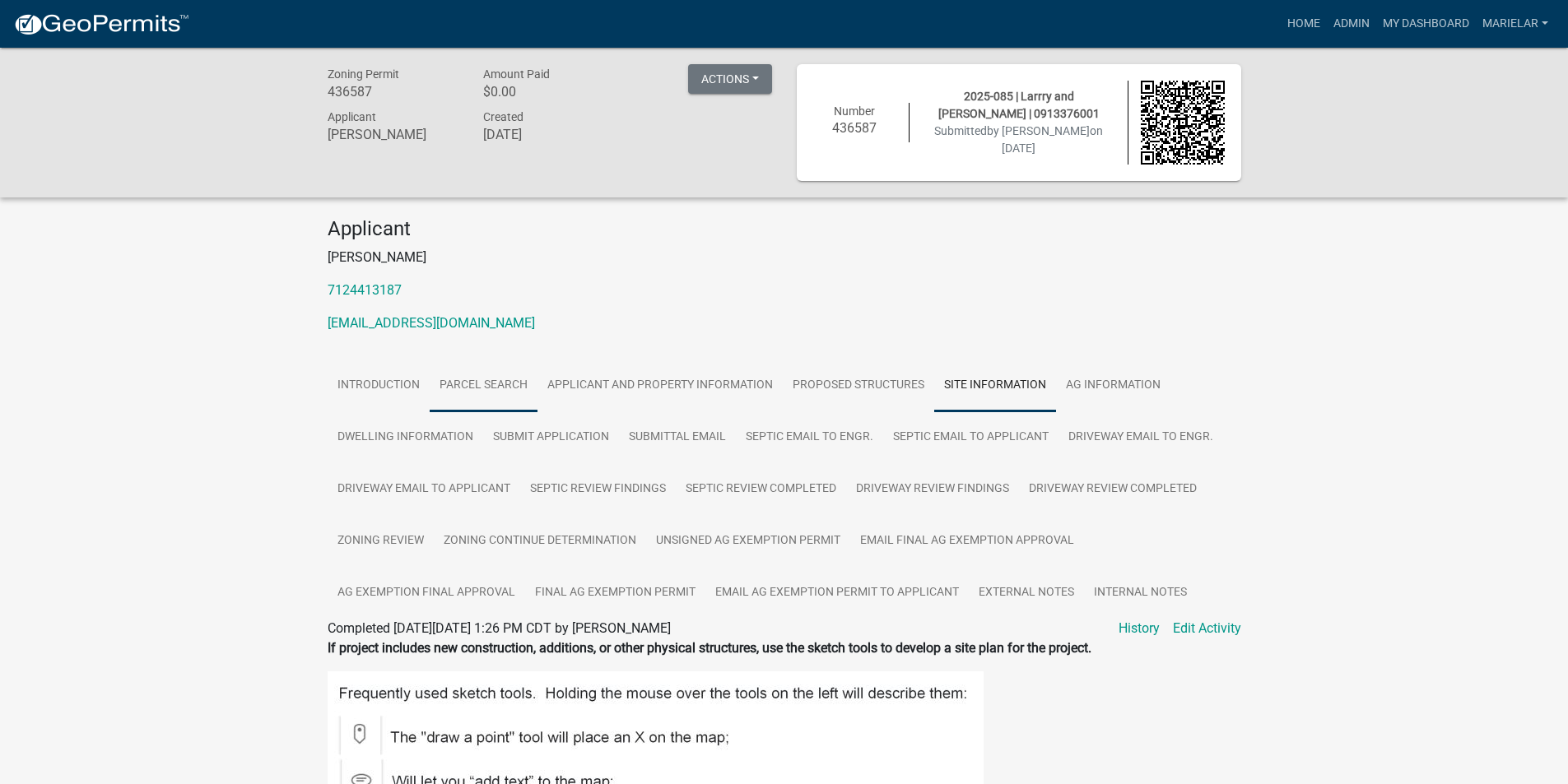
click at [505, 382] on link "Parcel search" at bounding box center [484, 385] width 108 height 53
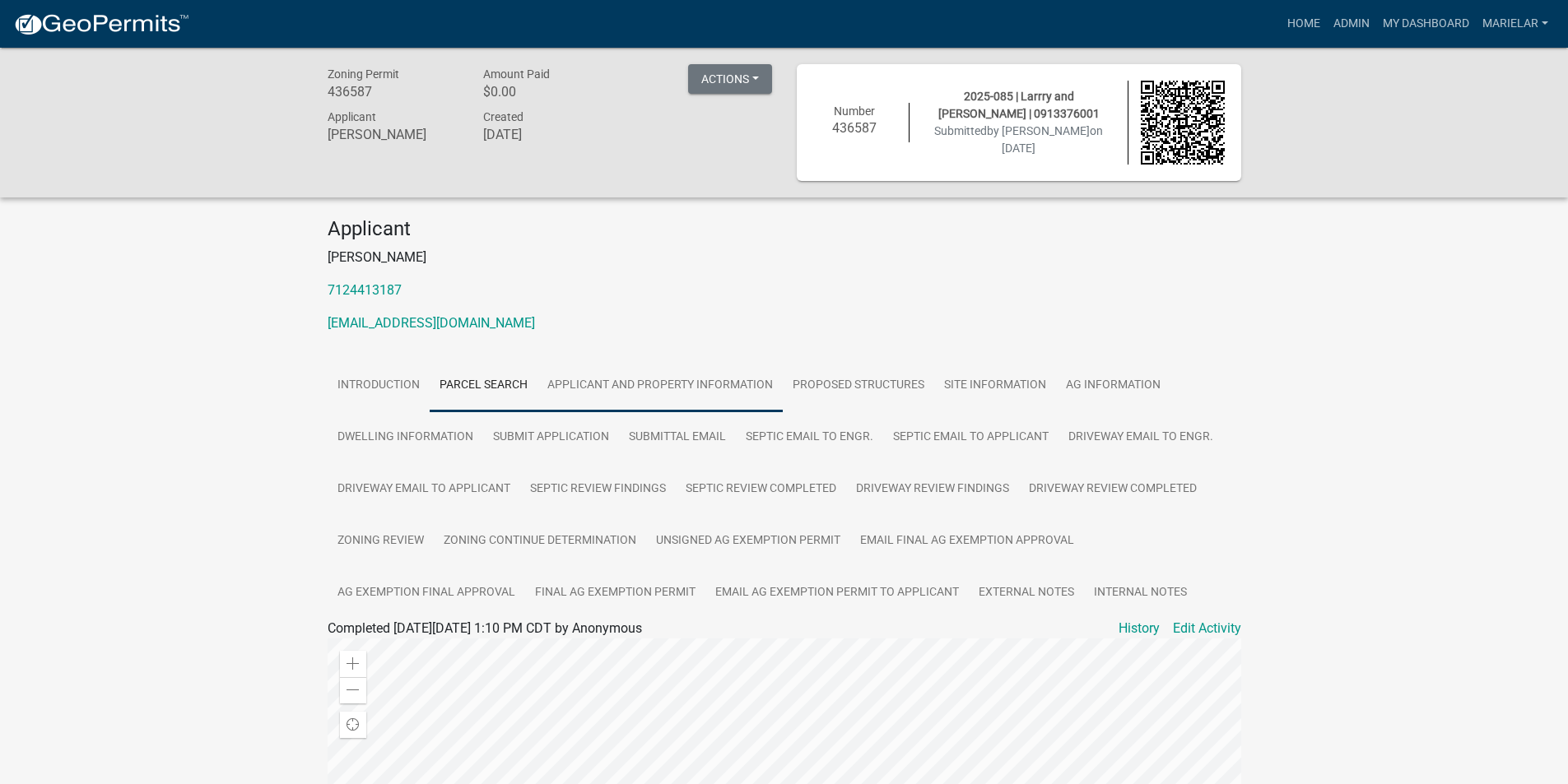
click at [660, 396] on link "Applicant and Property Information" at bounding box center [660, 385] width 246 height 53
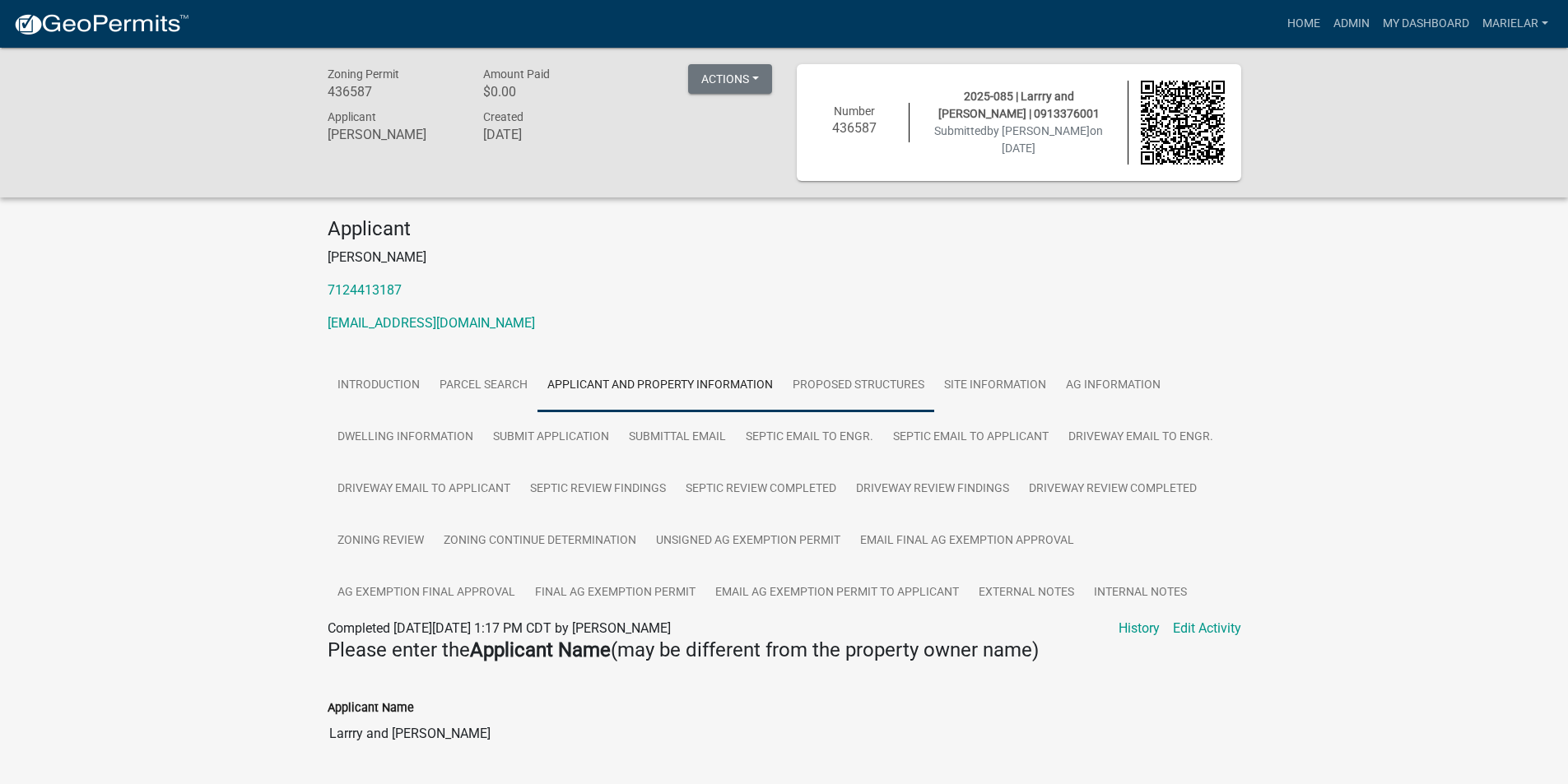
click at [892, 387] on link "Proposed Structures" at bounding box center [858, 385] width 151 height 53
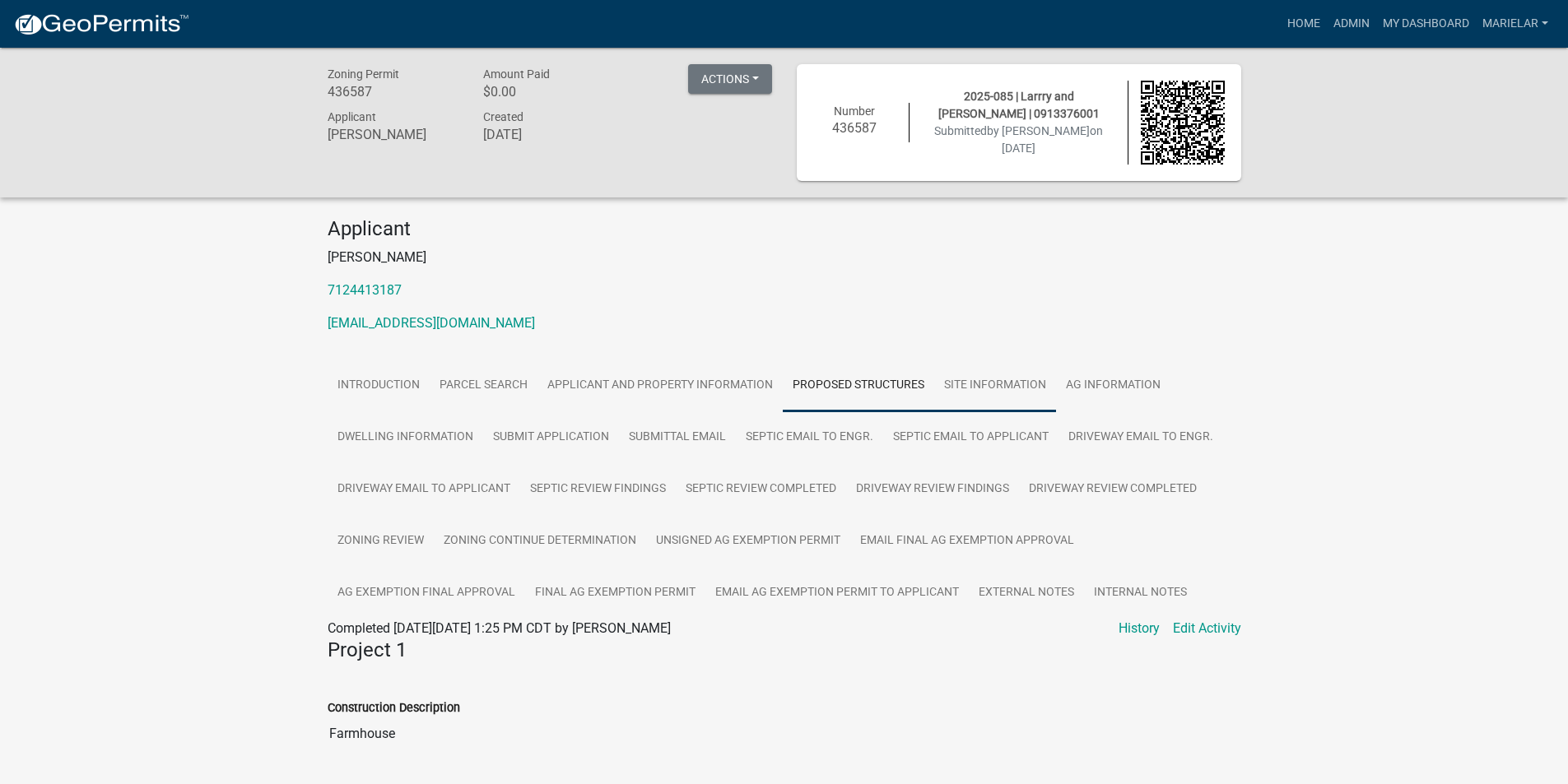
click at [1032, 385] on link "Site Information" at bounding box center [995, 385] width 122 height 53
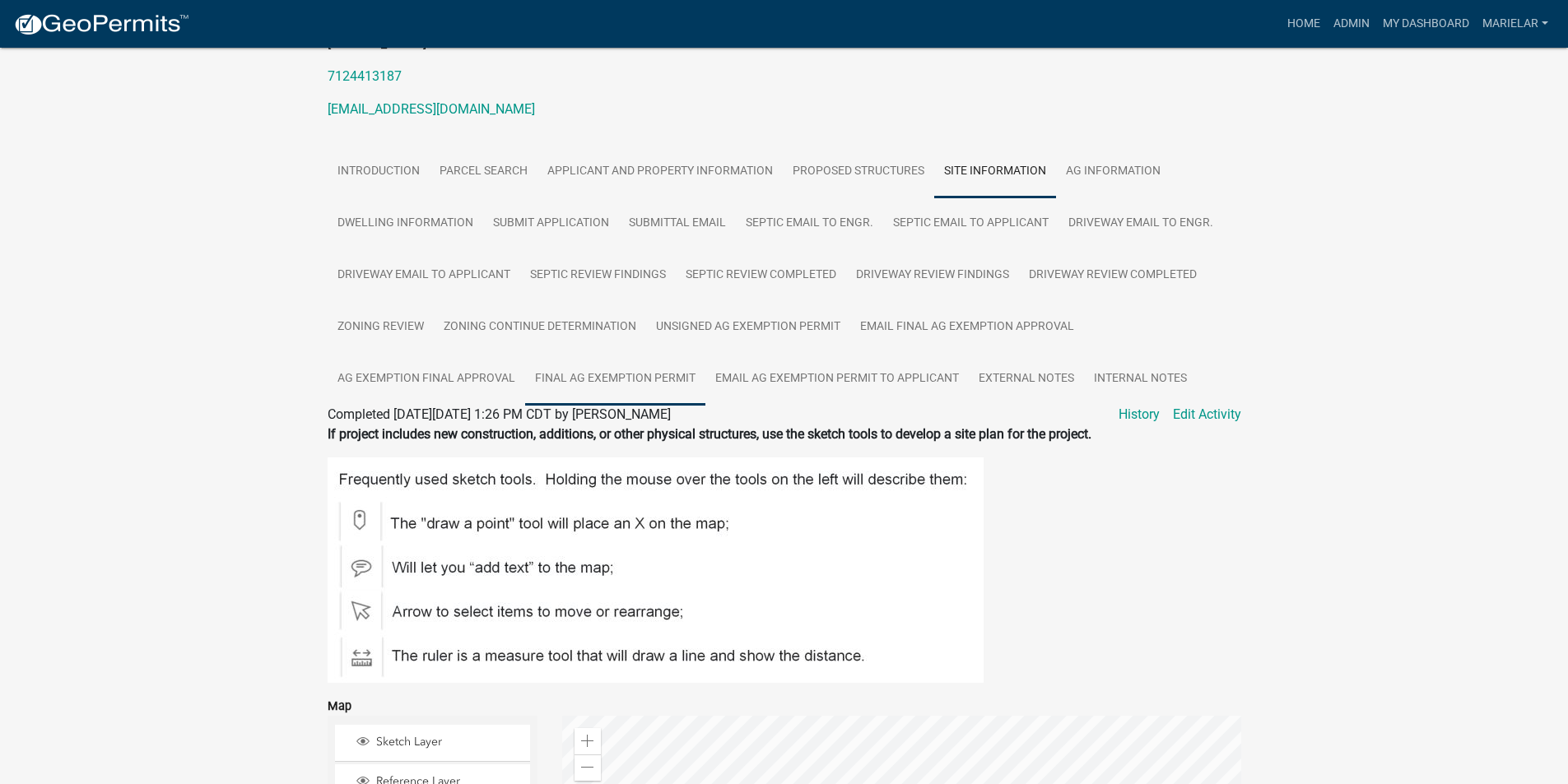
scroll to position [27, 0]
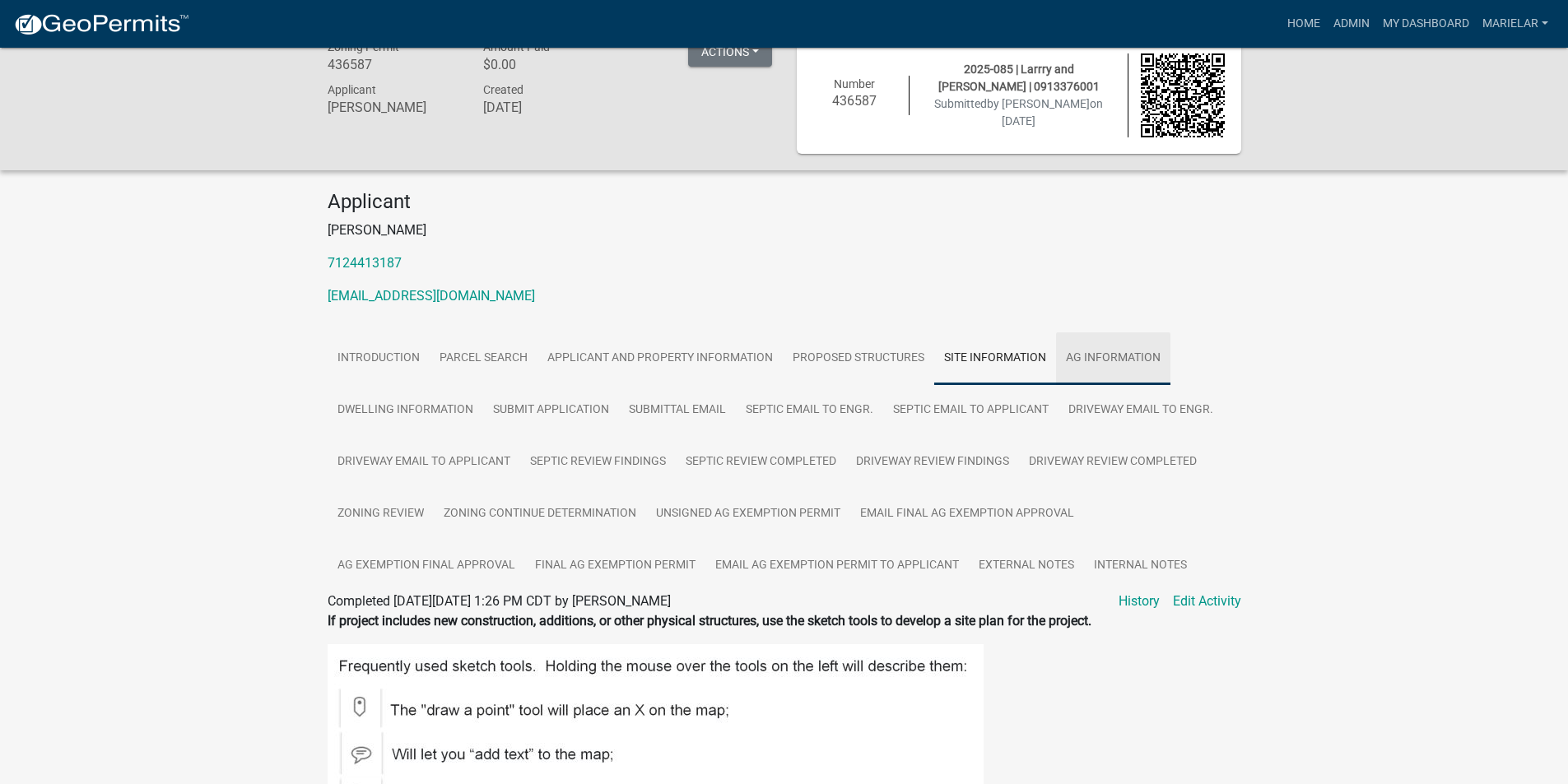
click at [1118, 345] on link "Ag Information" at bounding box center [1113, 358] width 114 height 53
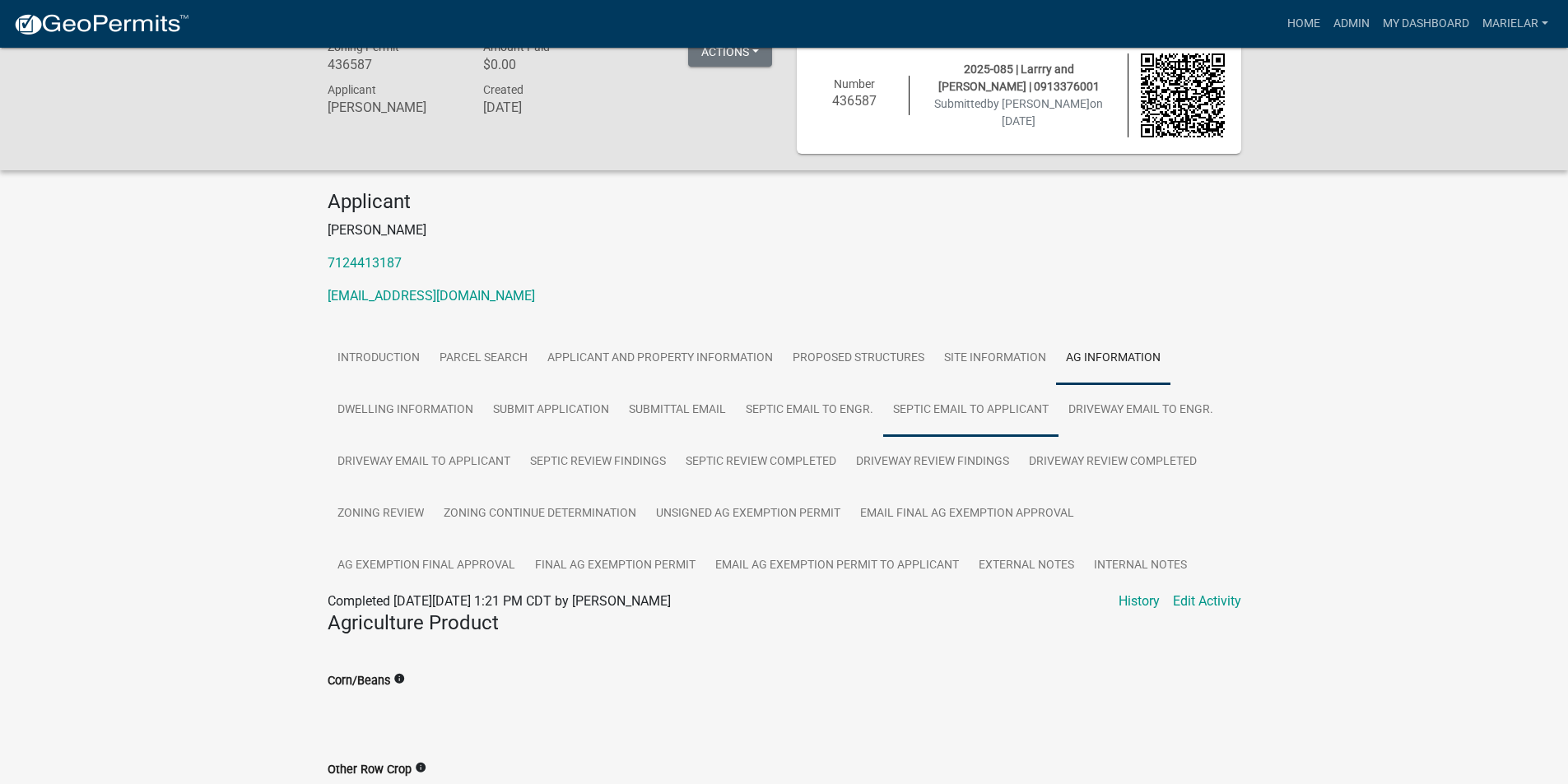
click at [946, 411] on link "Septic Email to Applicant" at bounding box center [970, 411] width 175 height 53
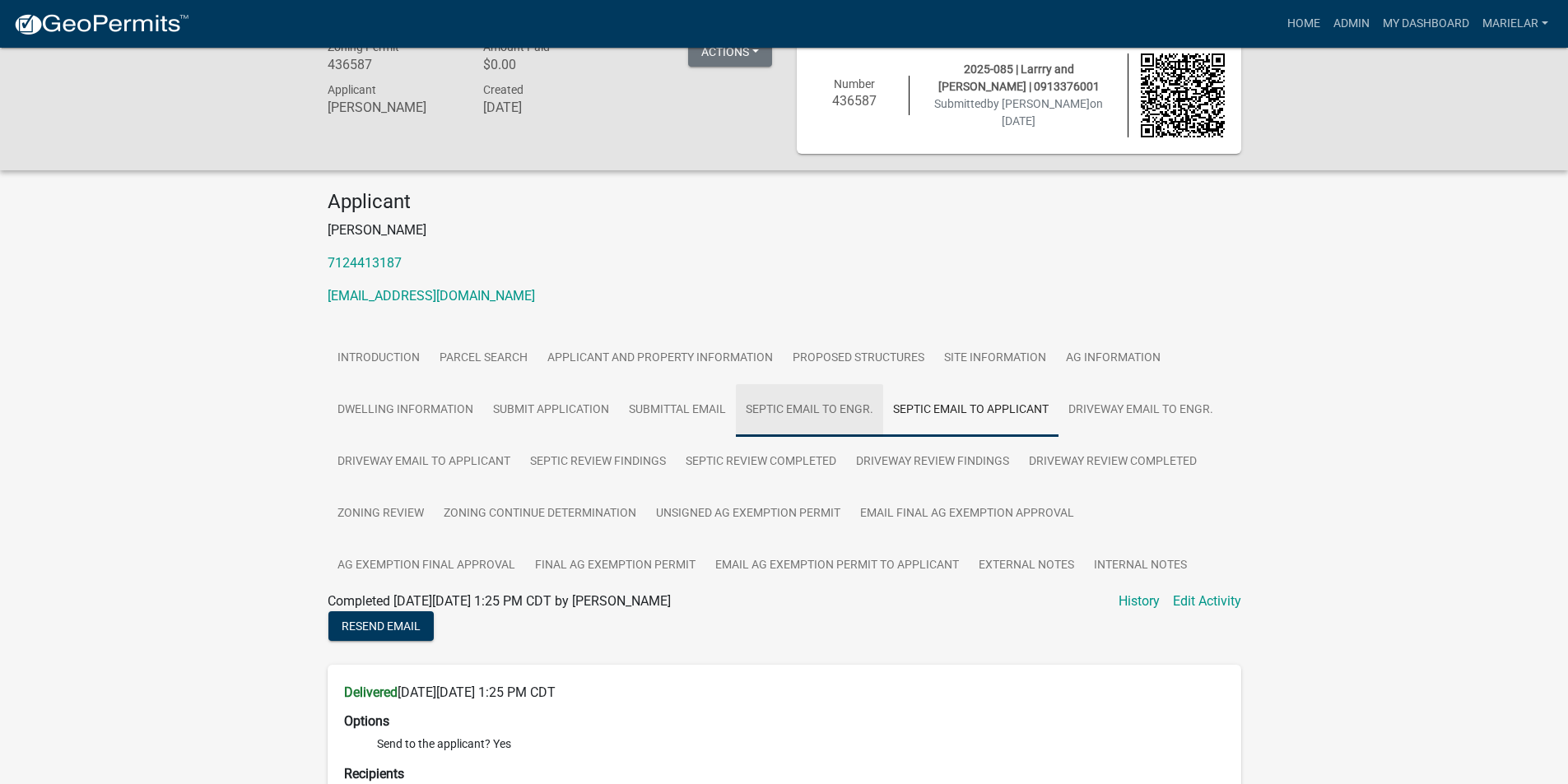
click at [833, 415] on link "Septic Email to Engr." at bounding box center [809, 411] width 147 height 53
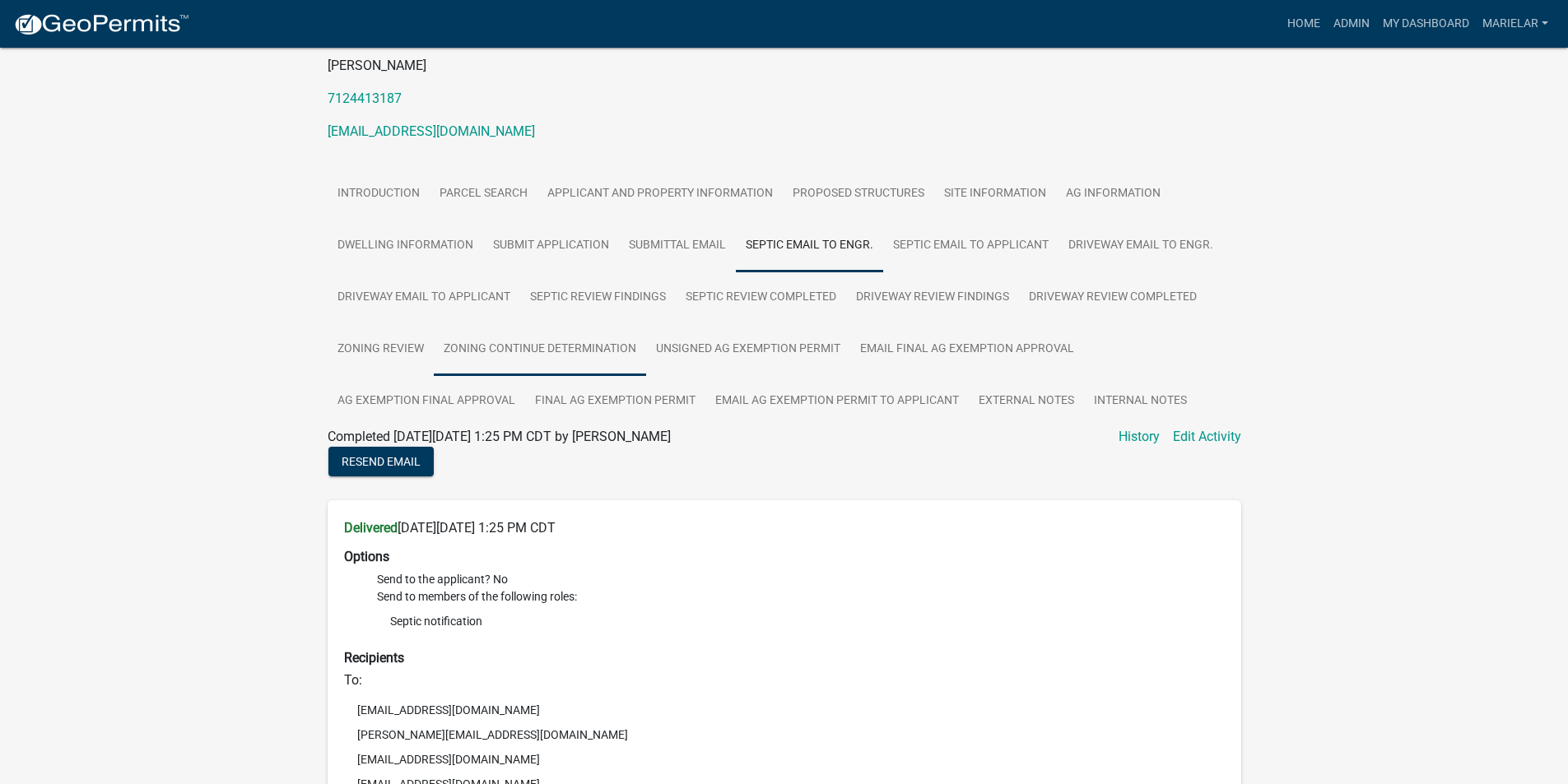
scroll to position [0, 0]
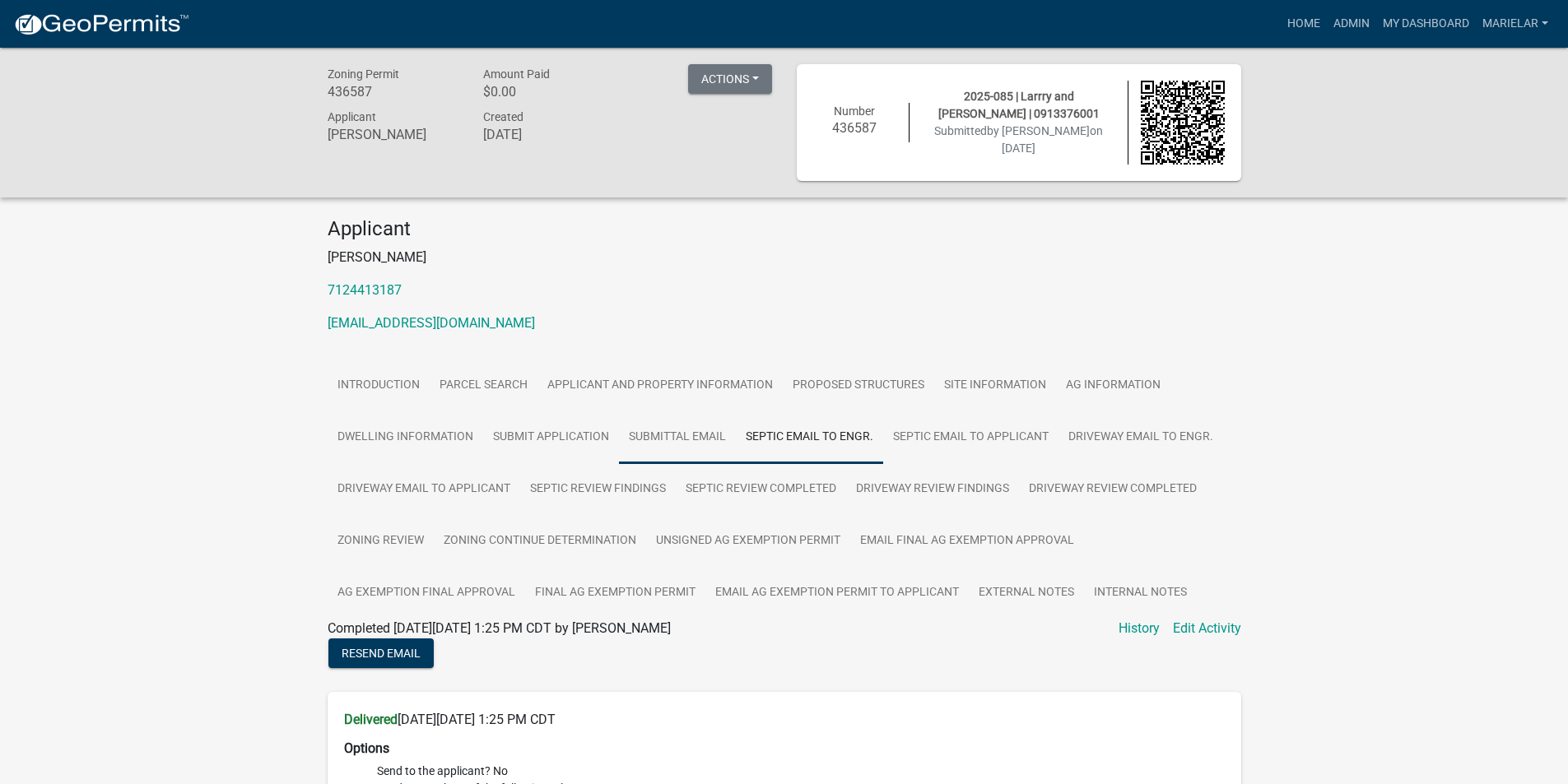
click at [681, 448] on link "Submittal Email" at bounding box center [677, 438] width 117 height 53
click at [560, 450] on link "Submit Application" at bounding box center [551, 438] width 136 height 53
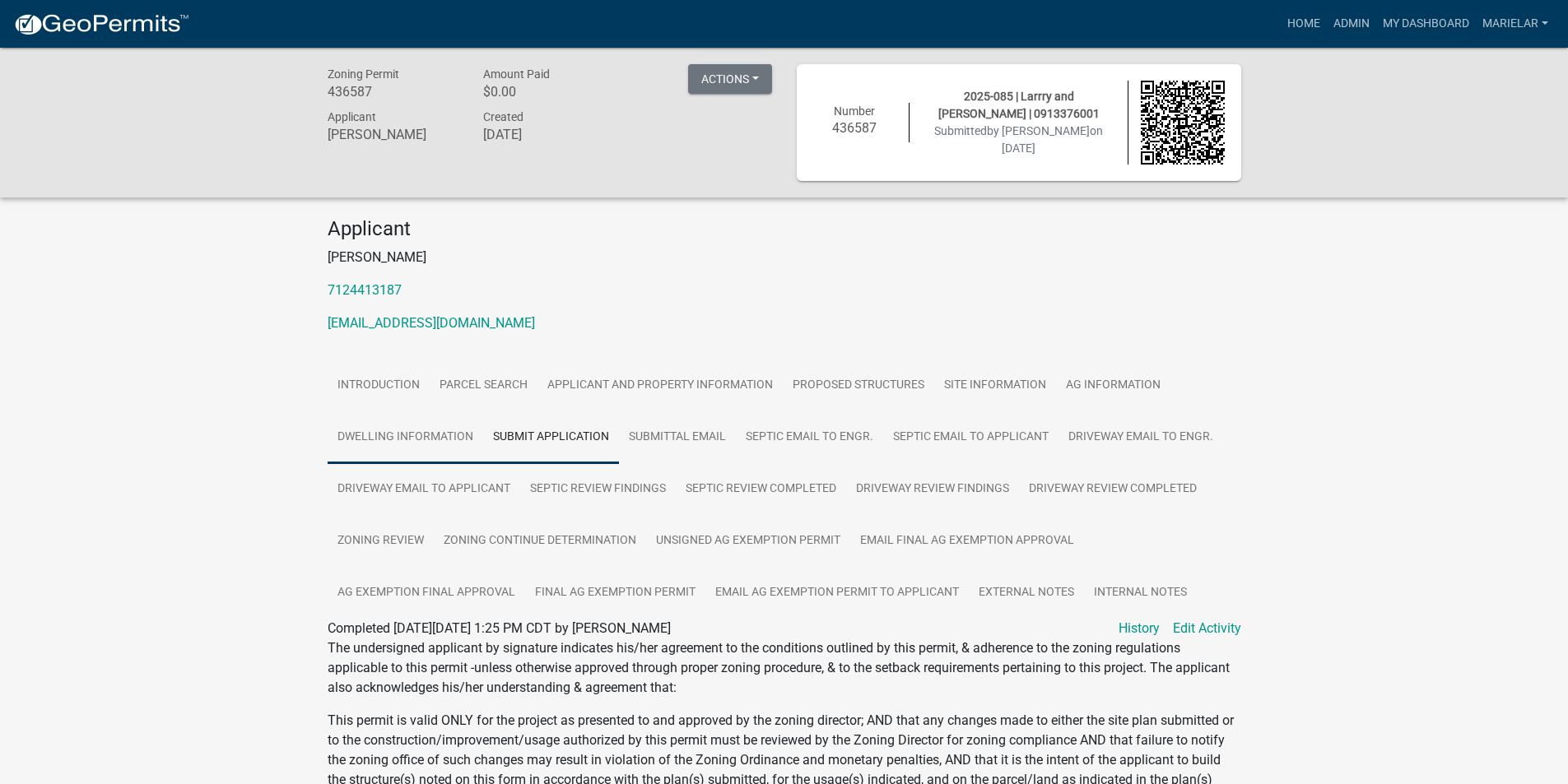
click at [427, 438] on link "Dwelling Information" at bounding box center [405, 438] width 156 height 53
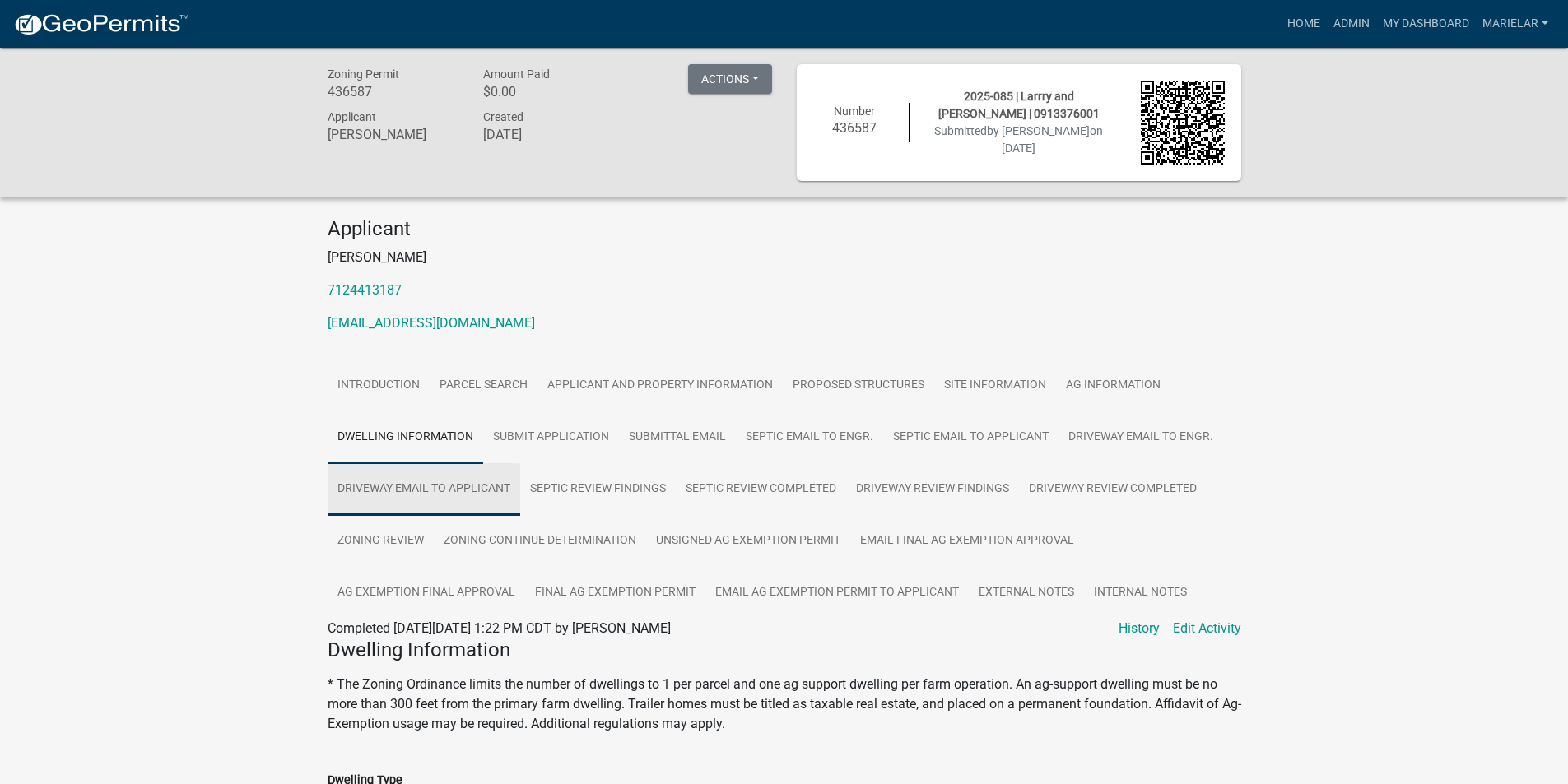
click at [461, 485] on link "Driveway Email to Applicant" at bounding box center [423, 489] width 192 height 53
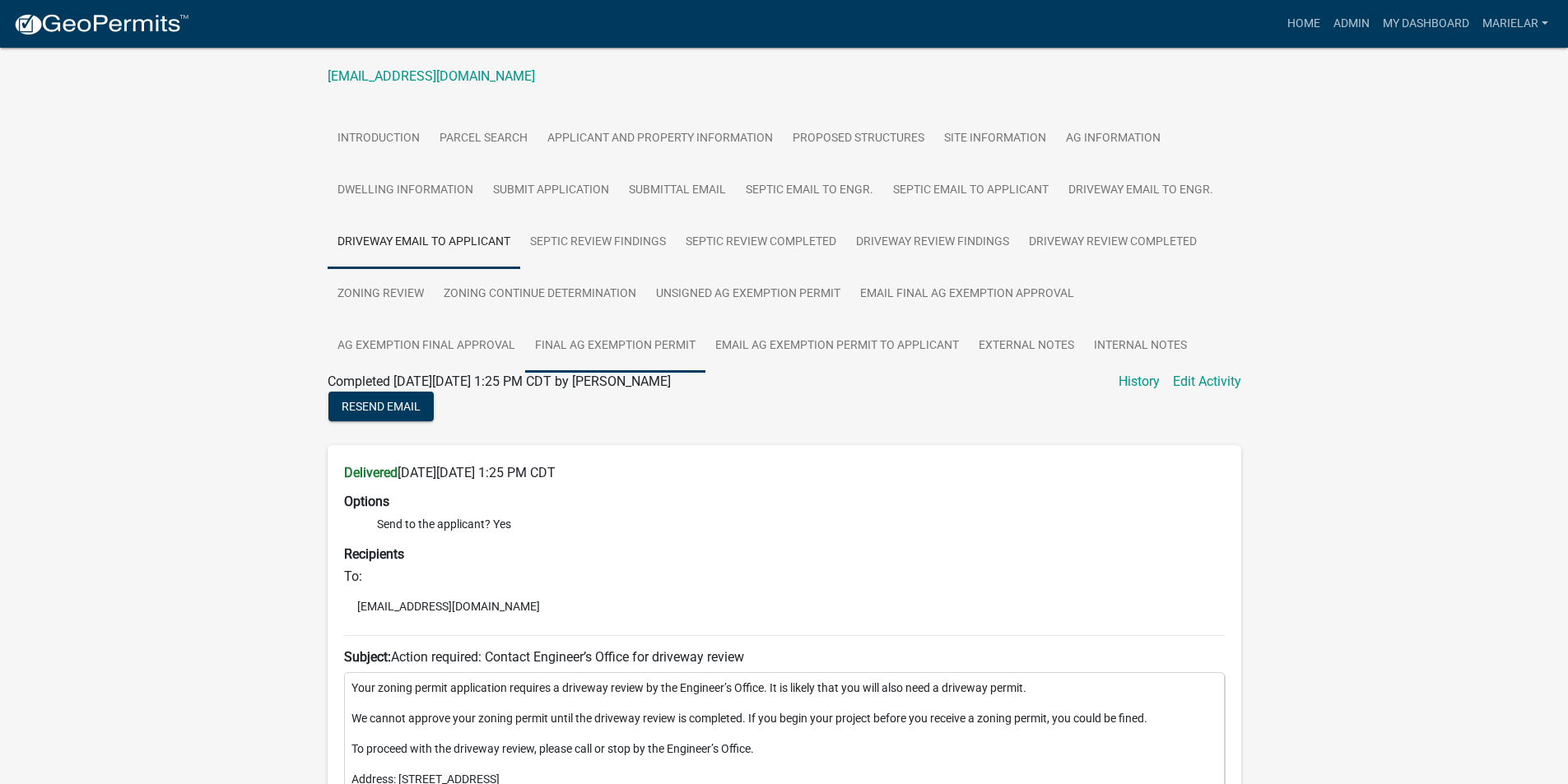
scroll to position [83, 0]
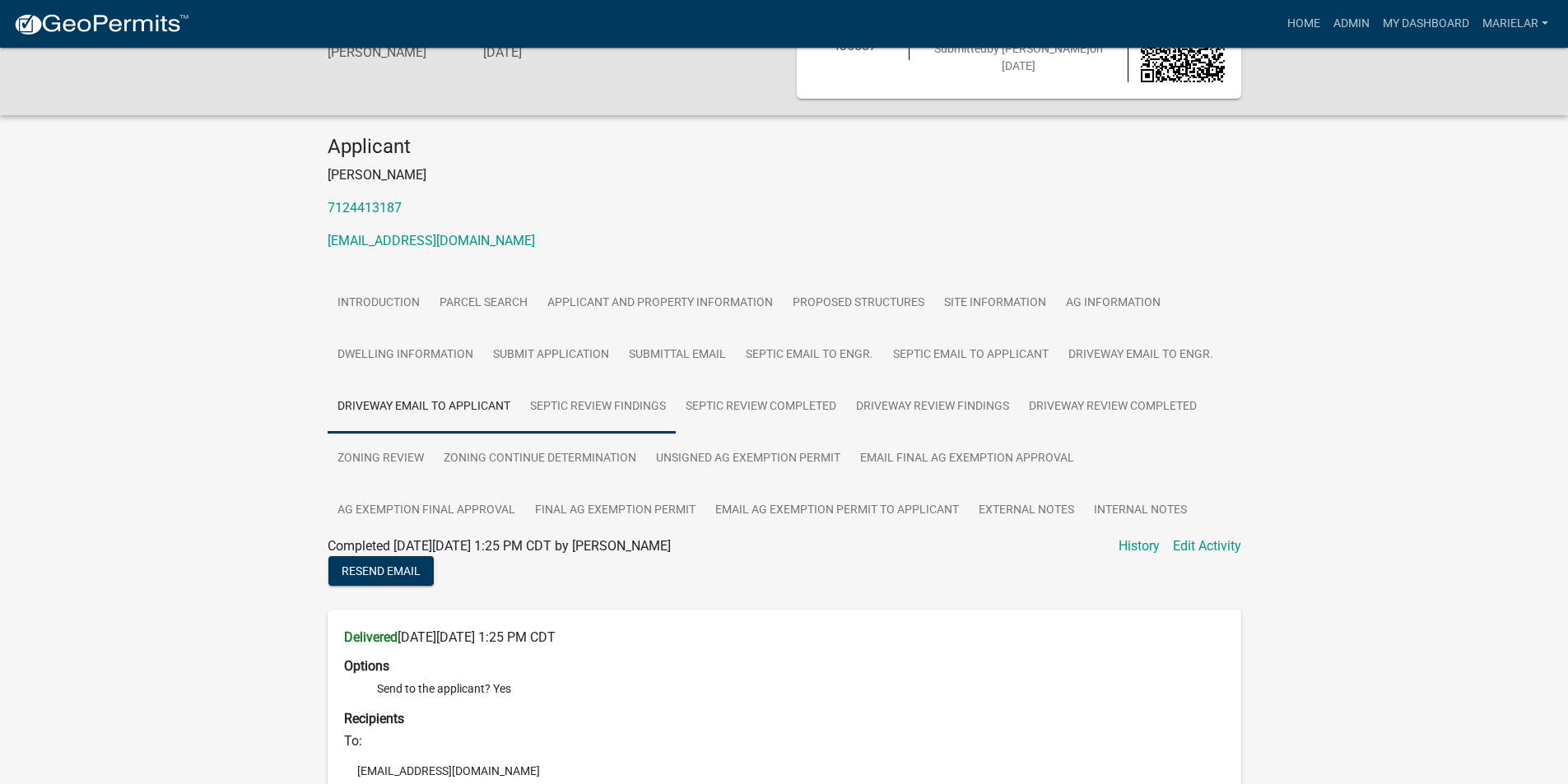
click at [629, 419] on link "Septic Review Findings" at bounding box center [598, 407] width 156 height 53
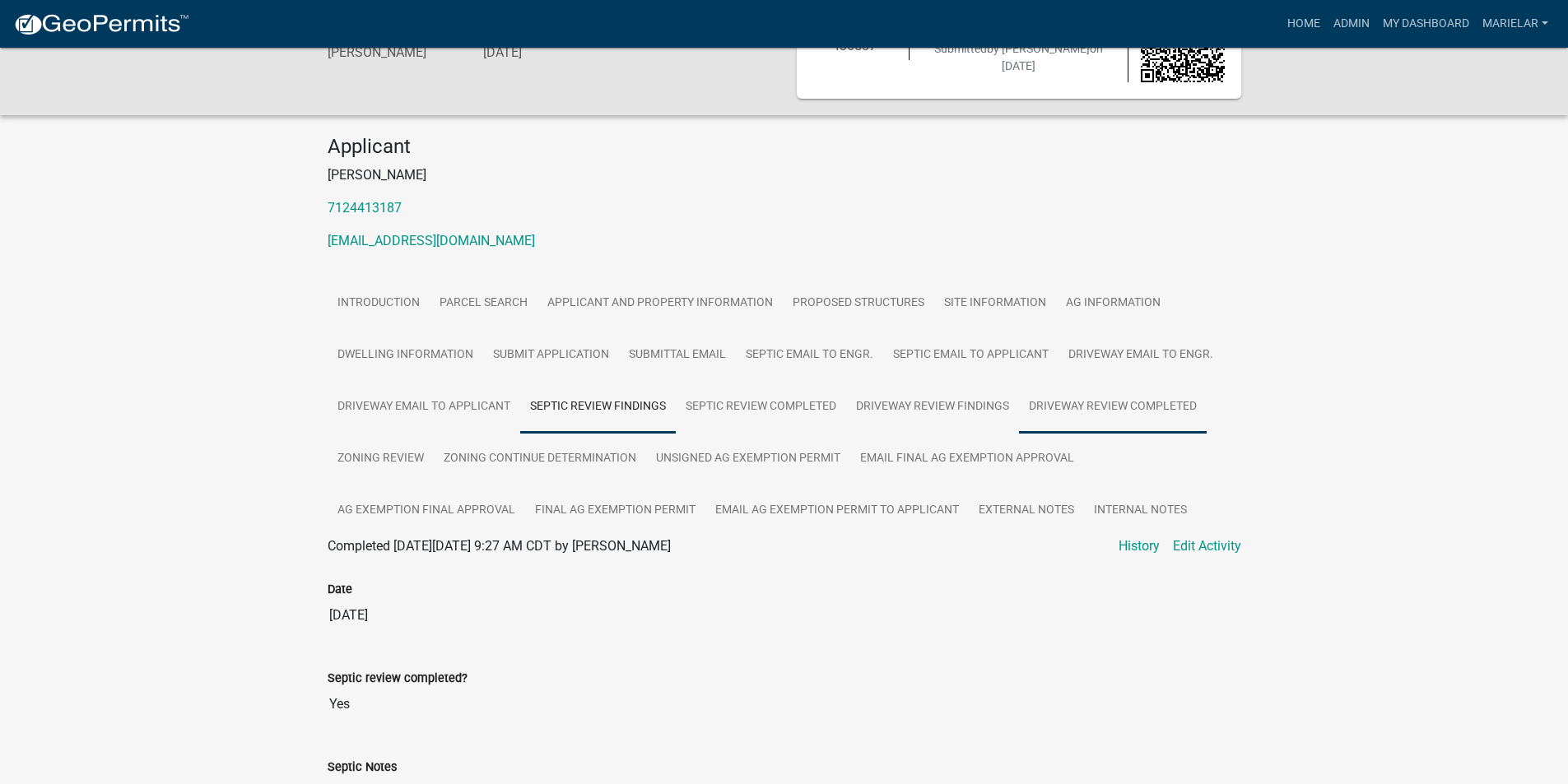
drag, startPoint x: 788, startPoint y: 412, endPoint x: 1041, endPoint y: 412, distance: 253.0
click at [1041, 412] on link "Driveway Review Completed" at bounding box center [1113, 407] width 188 height 53
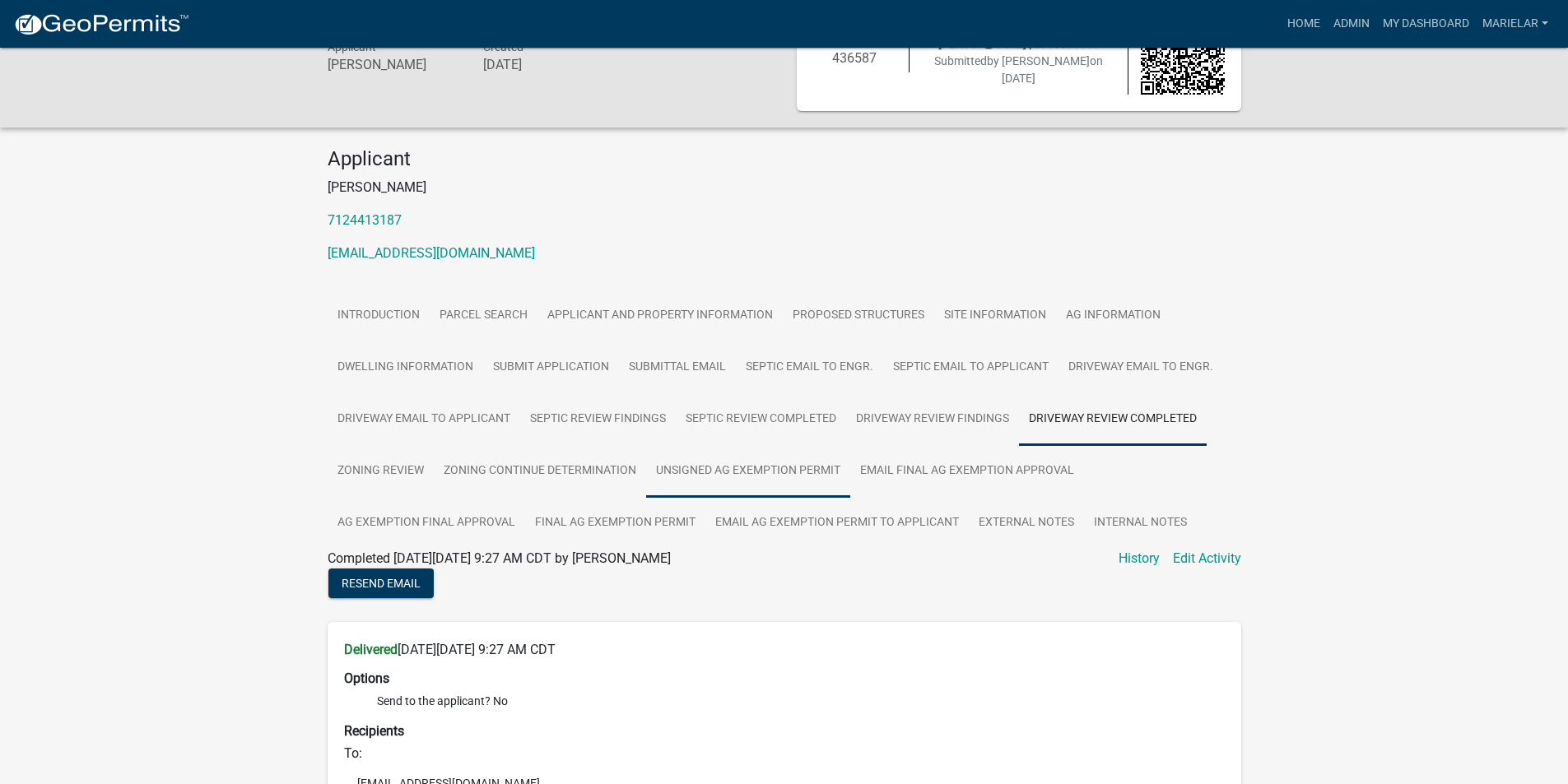
scroll to position [164, 0]
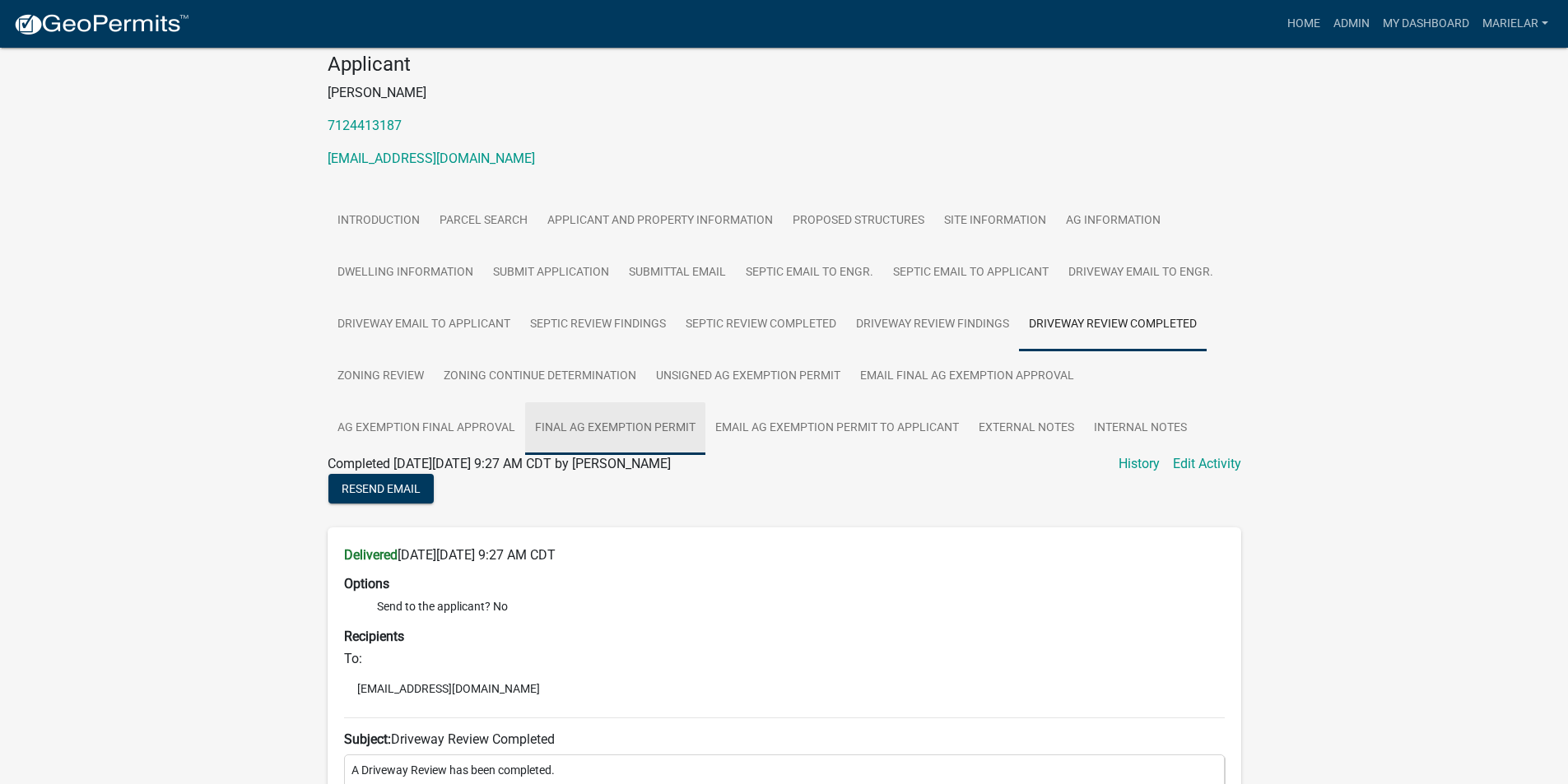
click at [622, 433] on link "Final Ag Exemption Permit" at bounding box center [615, 428] width 180 height 53
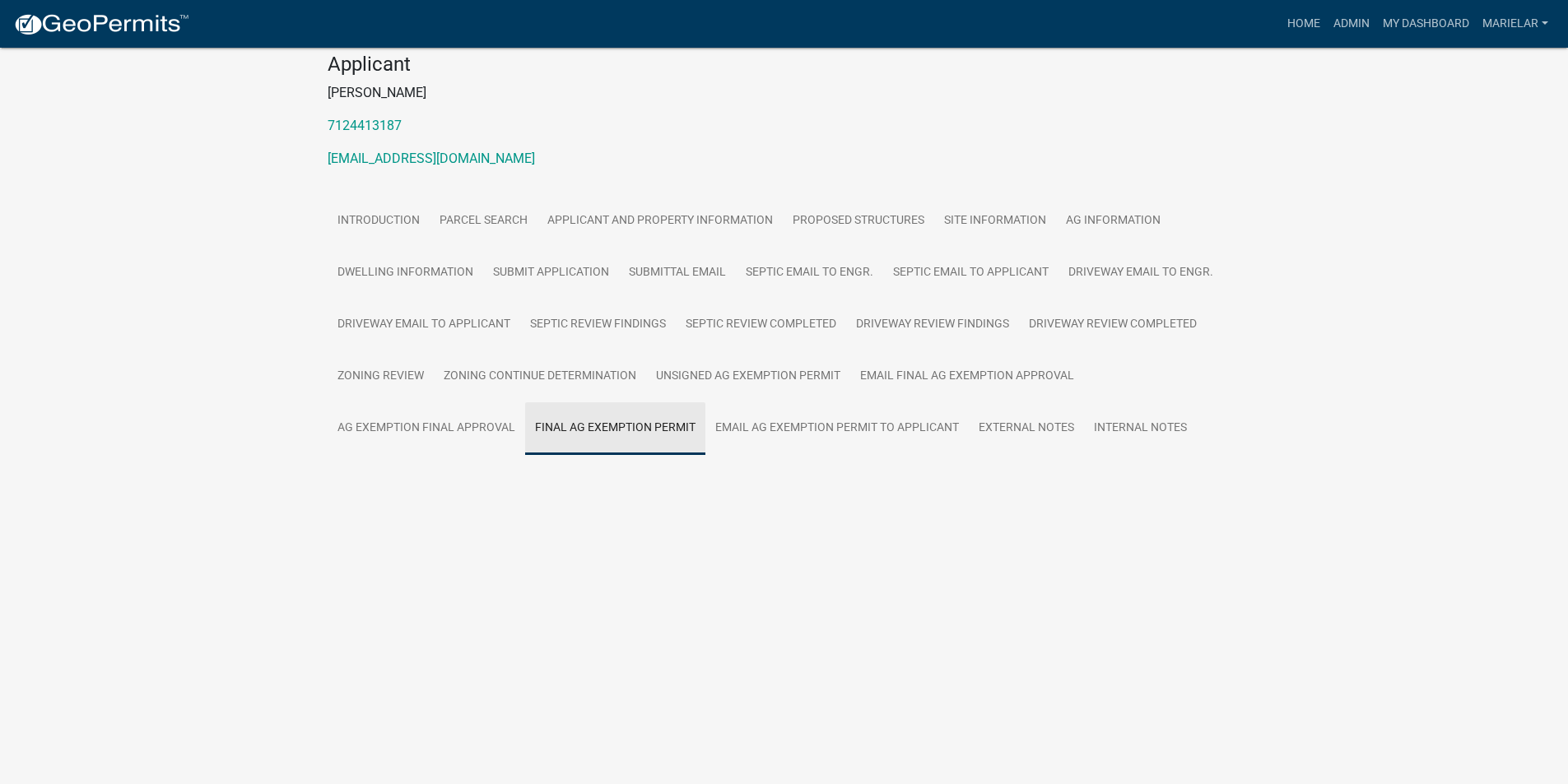
scroll to position [48, 0]
